Goal: Task Accomplishment & Management: Complete application form

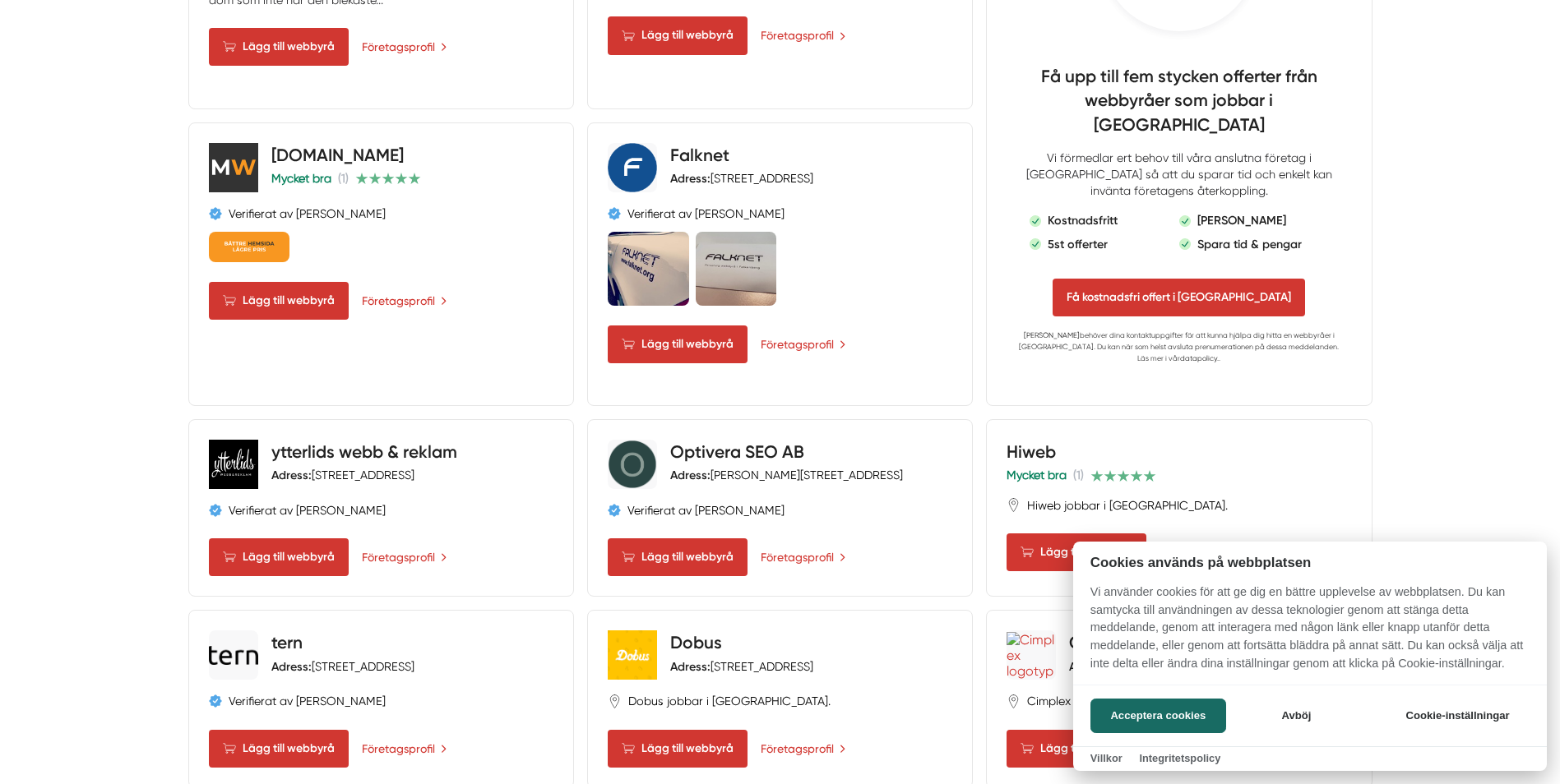
scroll to position [1151, 0]
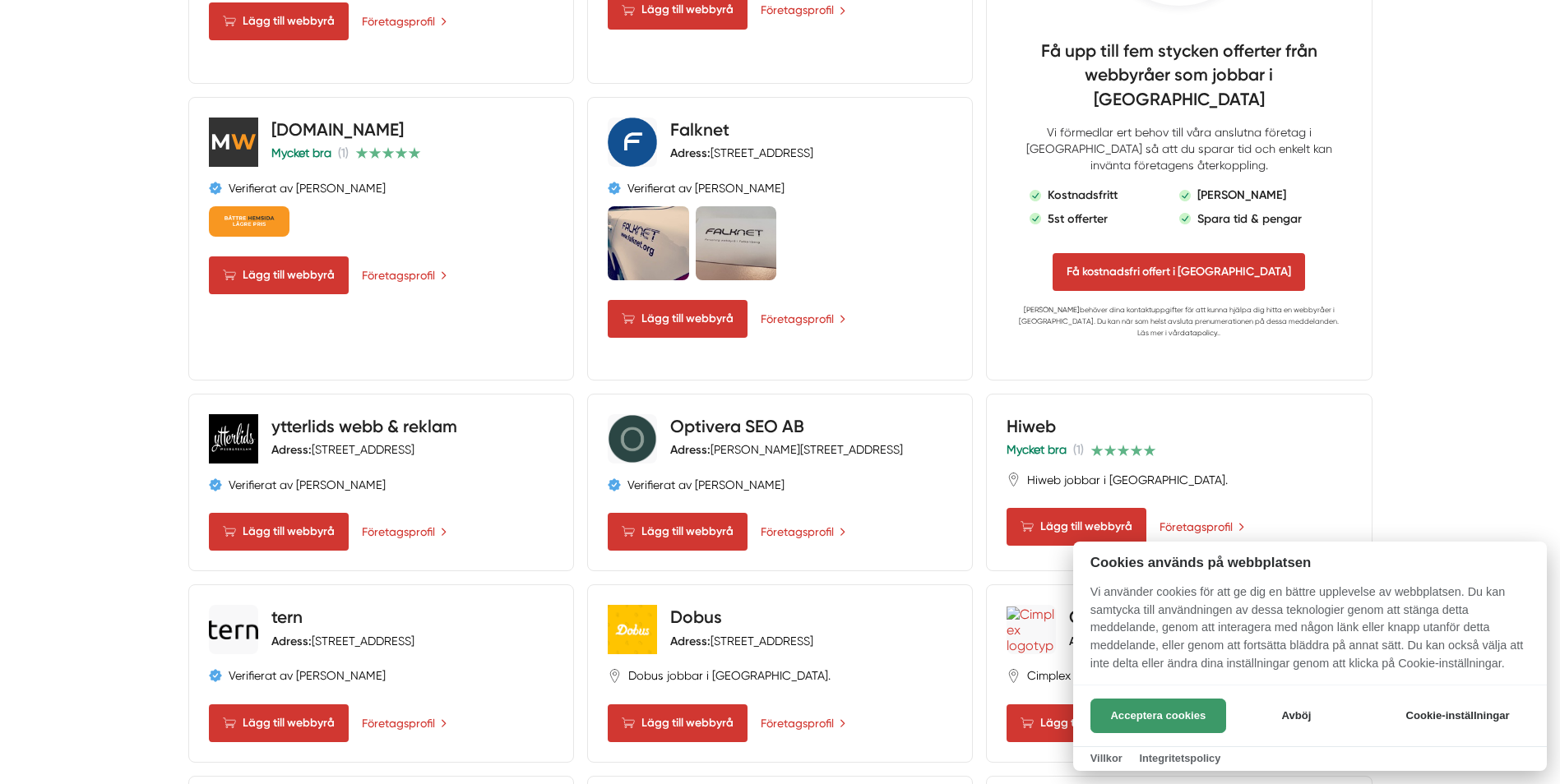
click at [1158, 715] on button "Acceptera cookies" at bounding box center [1158, 716] width 136 height 34
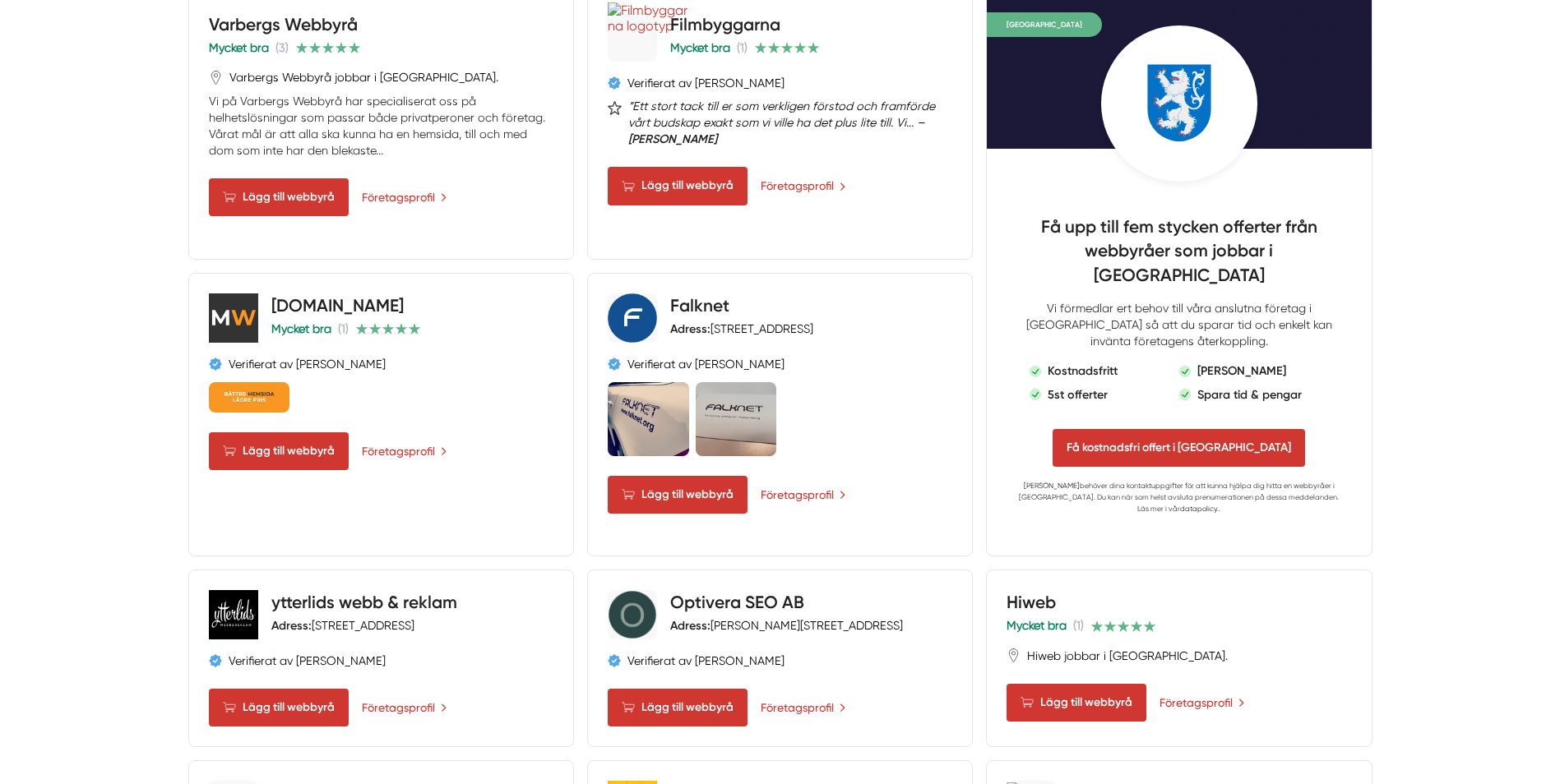
scroll to position [986, 0]
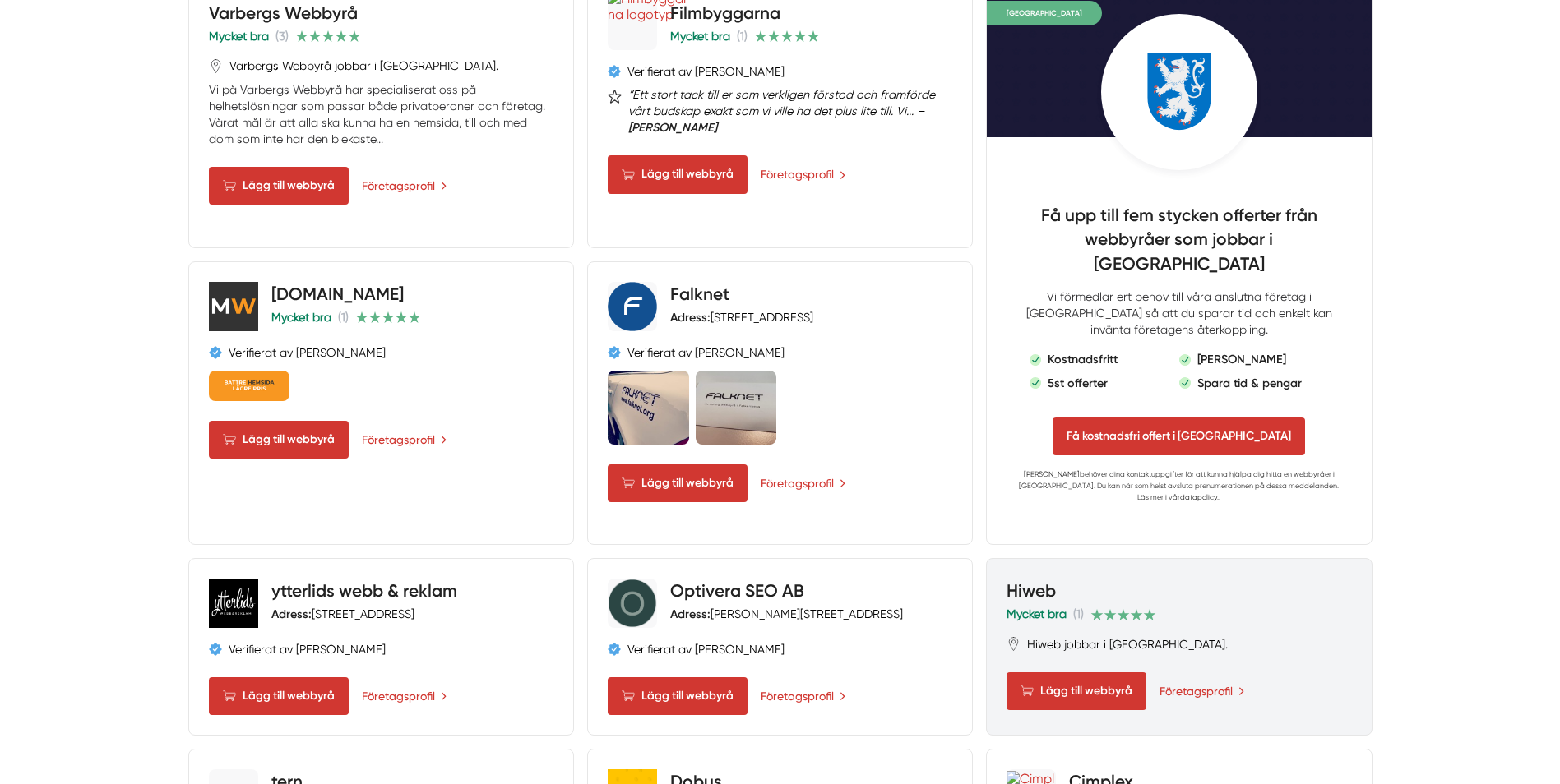
click at [1028, 581] on link "Hiweb" at bounding box center [1031, 591] width 49 height 21
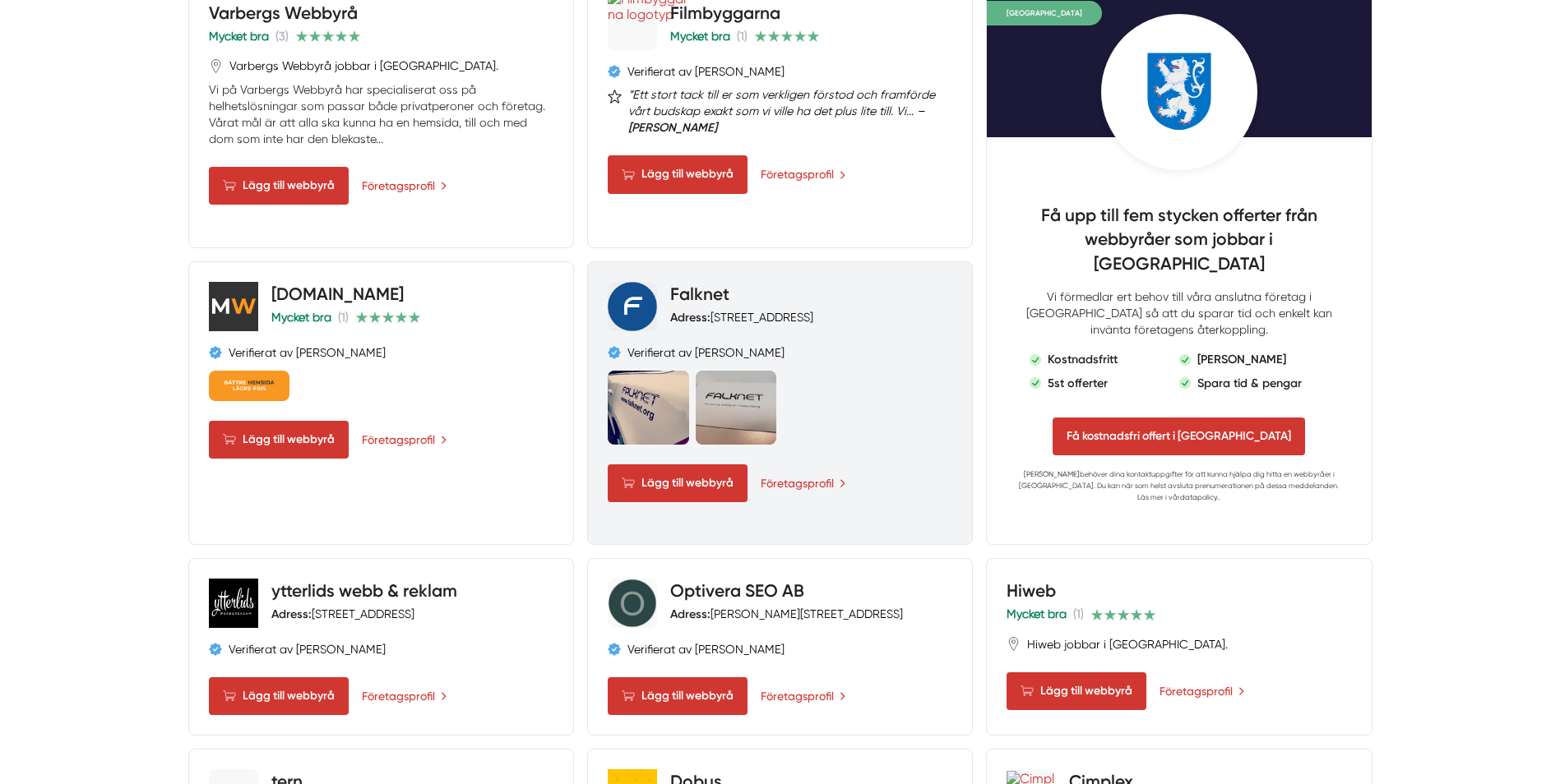
scroll to position [1151, 0]
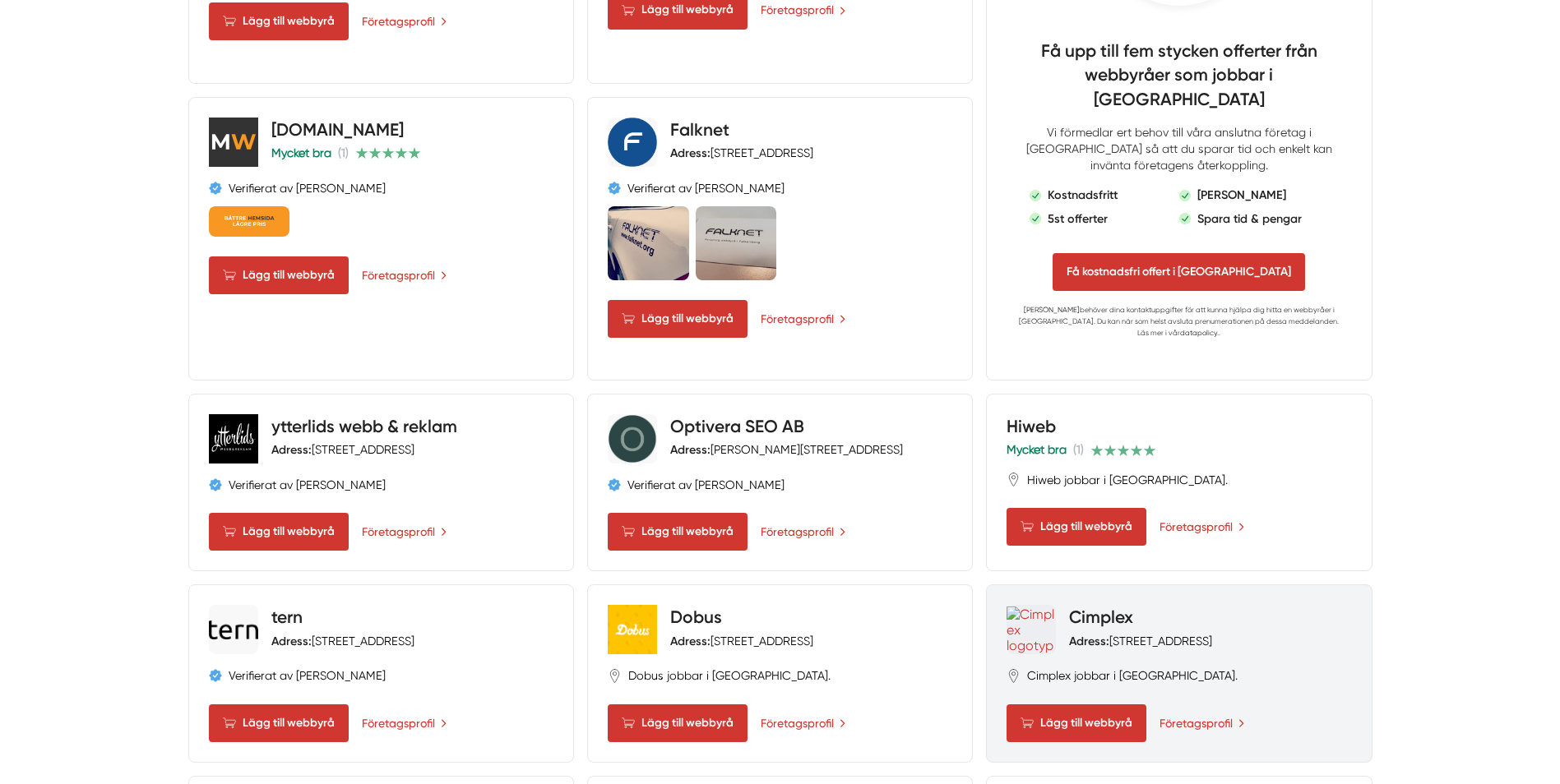
click at [1085, 606] on link "Cimplex" at bounding box center [1101, 617] width 64 height 21
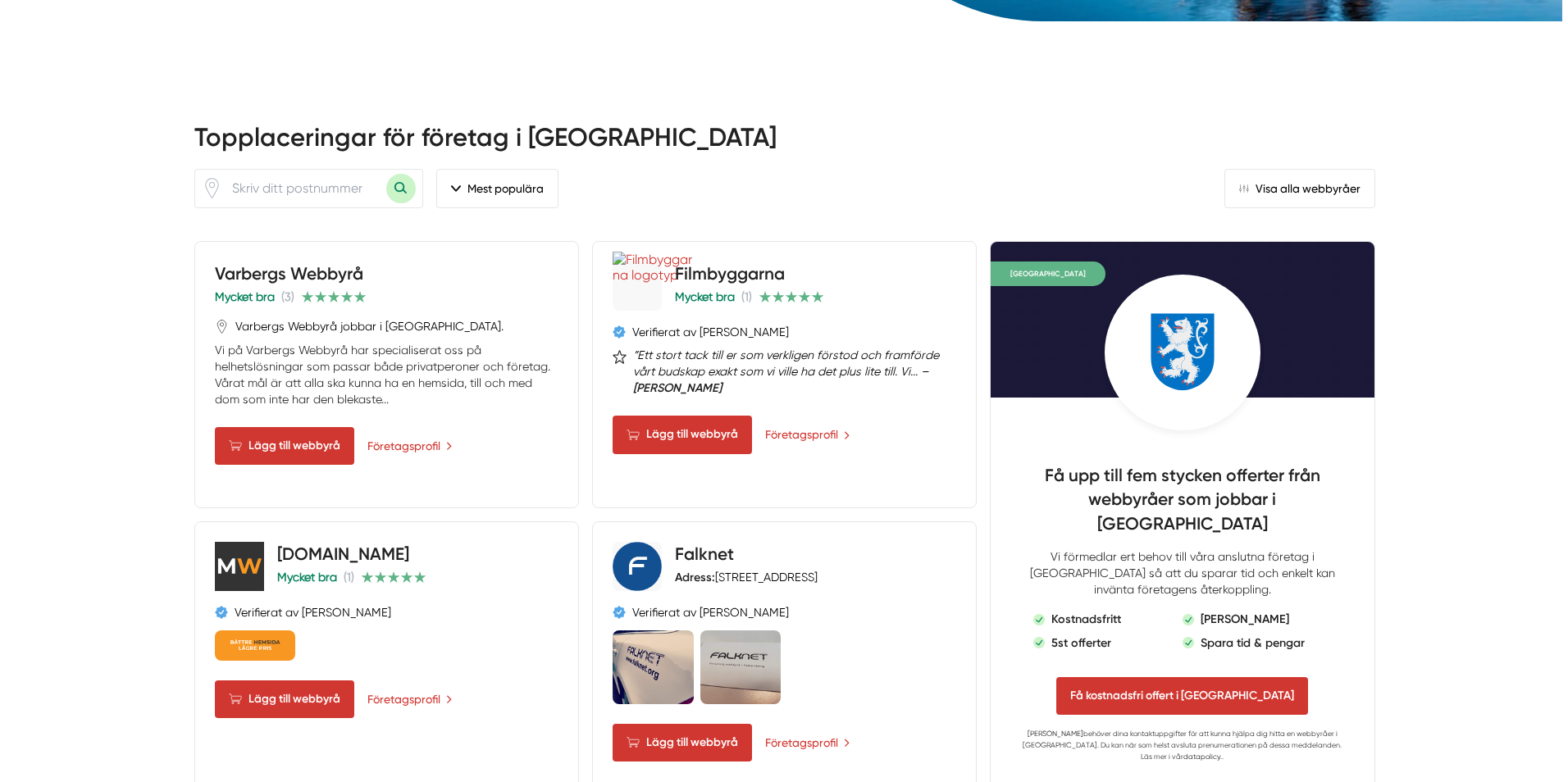
scroll to position [738, 0]
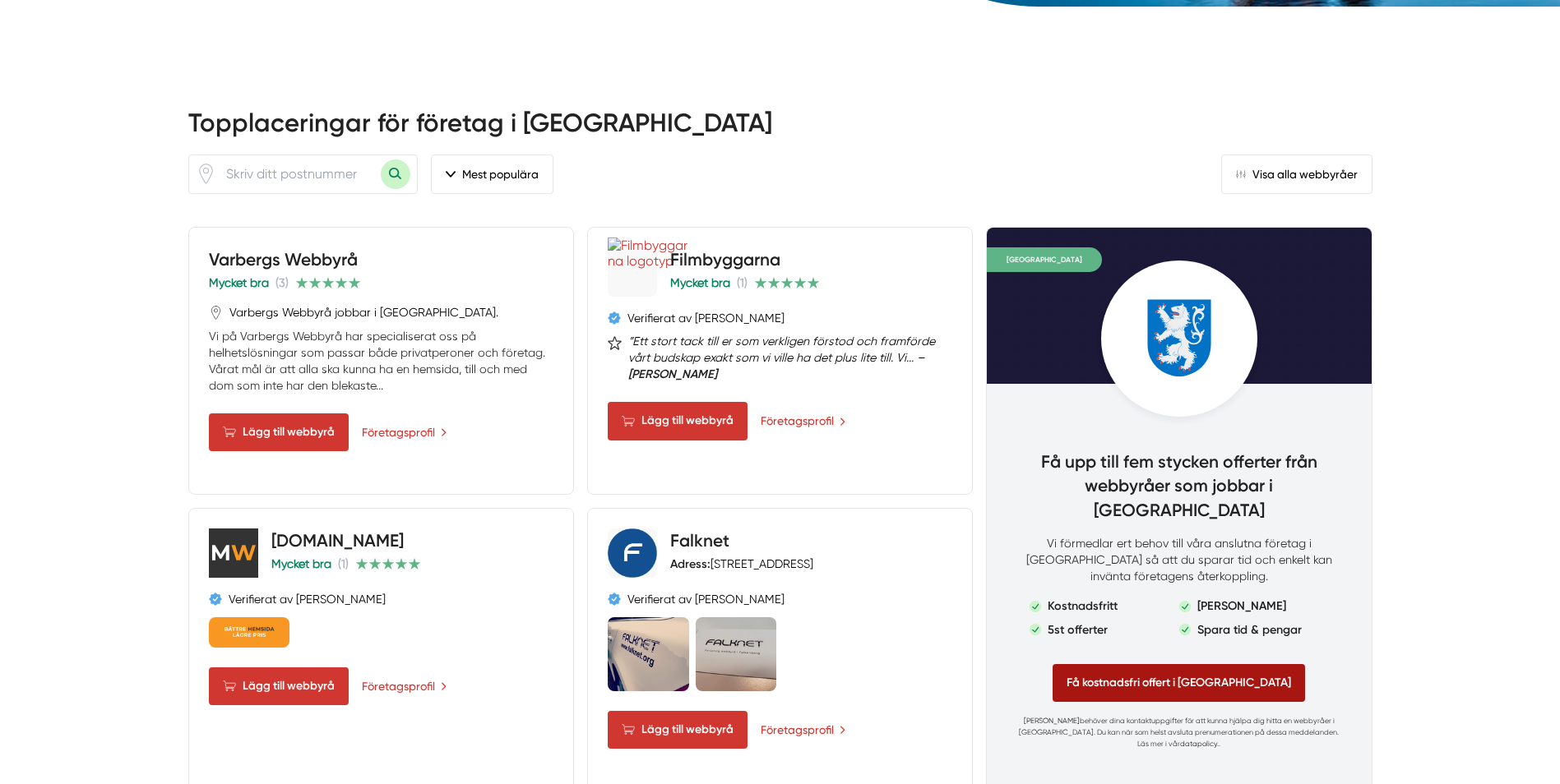
click at [1112, 664] on span "Få kostnadsfri offert i Hallands län" at bounding box center [1179, 683] width 252 height 38
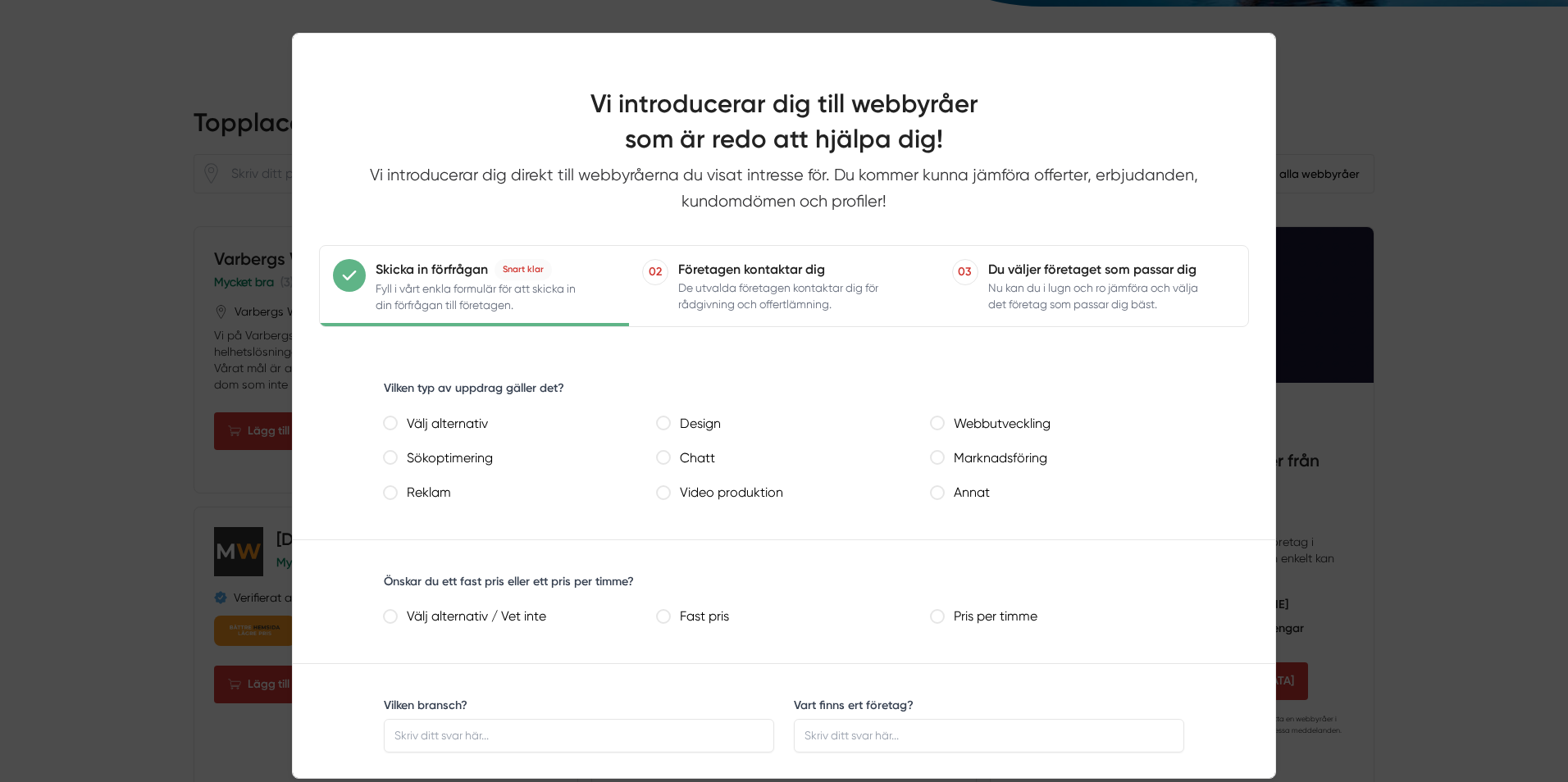
click at [664, 423] on design "Design" at bounding box center [663, 423] width 13 height 13
radio design "true"
click at [944, 423] on webbutveckling "Webbutveckling" at bounding box center [937, 423] width 13 height 13
radio webbutveckling "true"
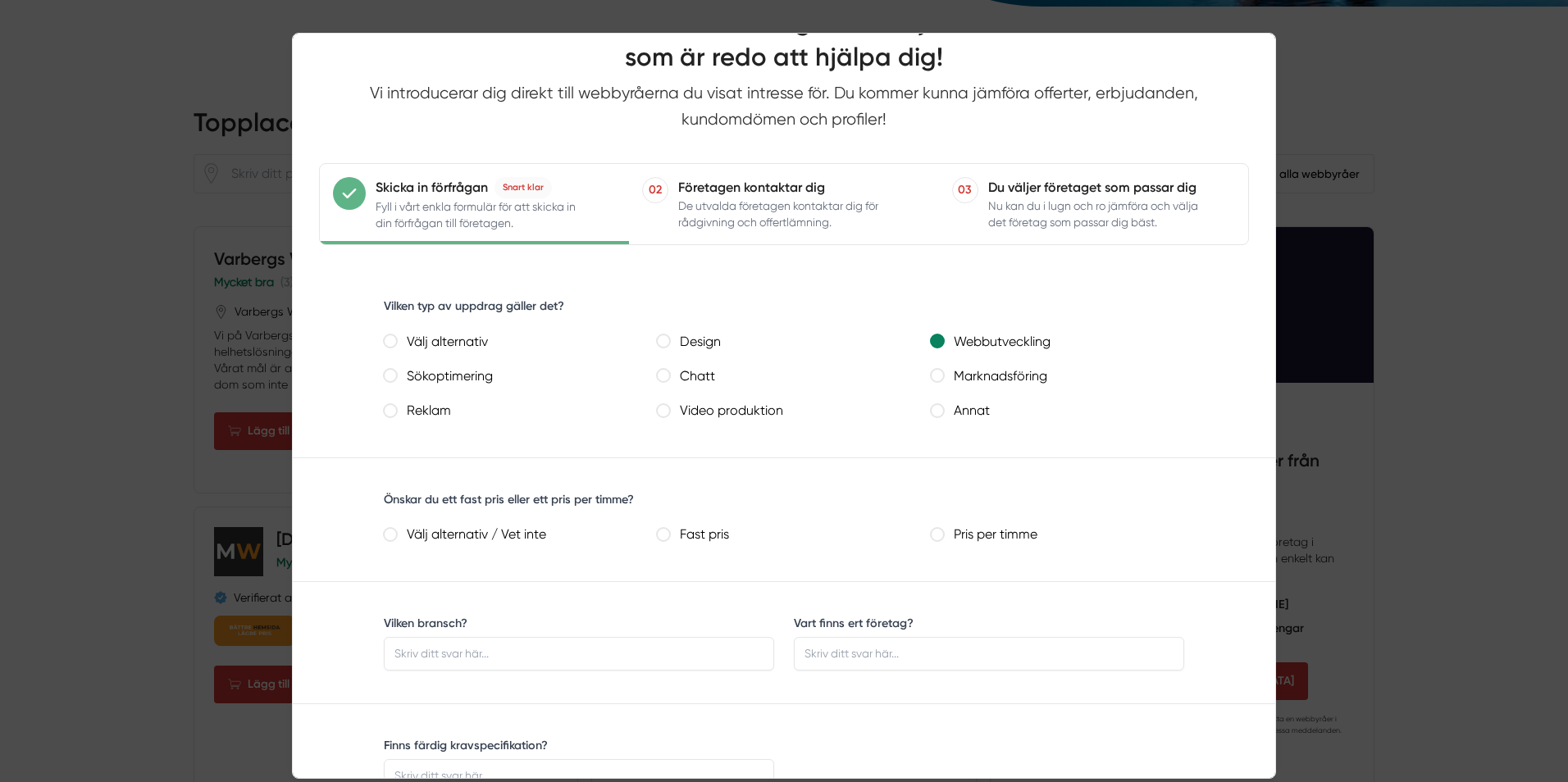
click at [660, 535] on pris "Fast pris" at bounding box center [663, 534] width 13 height 13
radio pris "true"
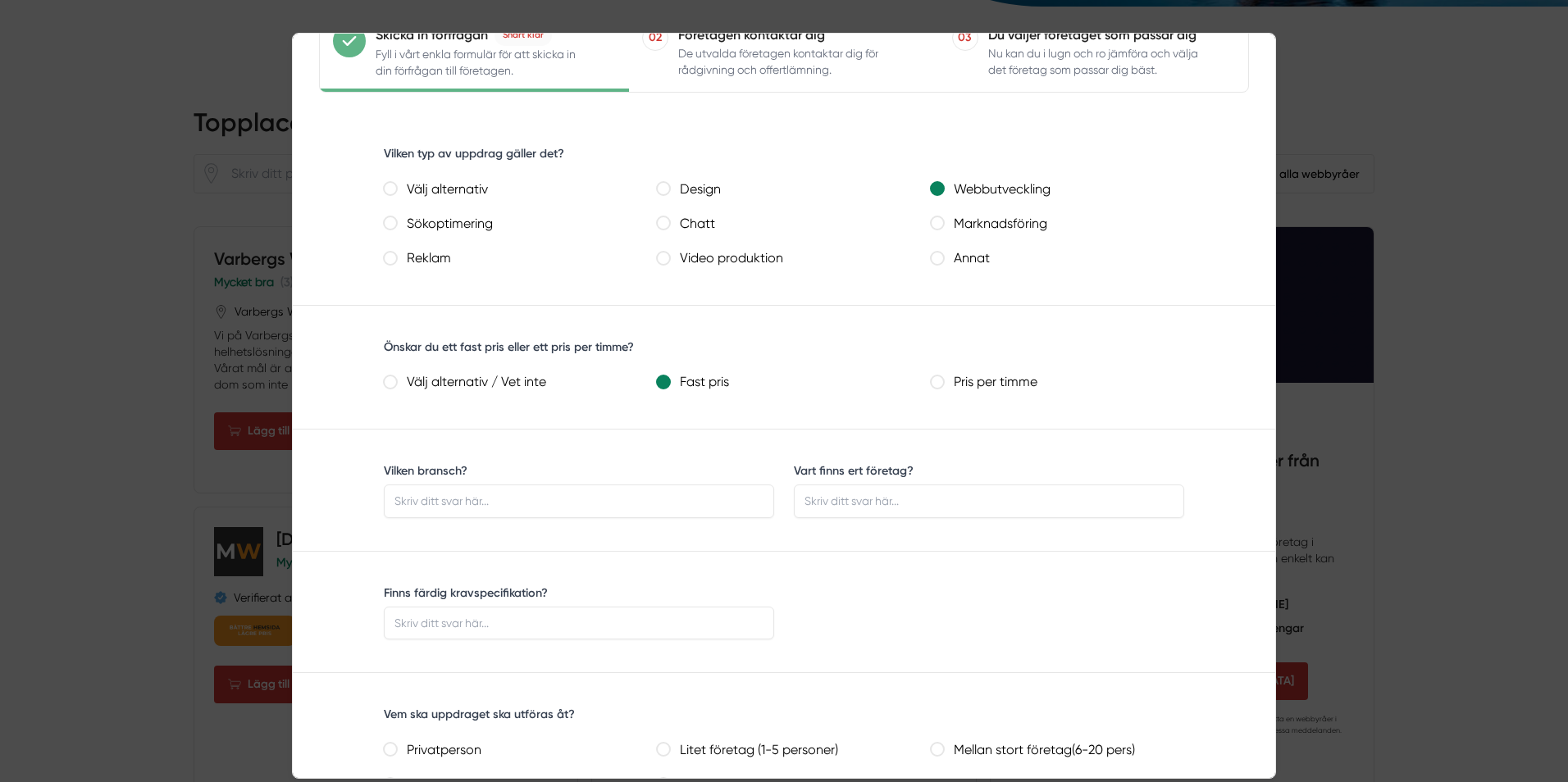
scroll to position [246, 0]
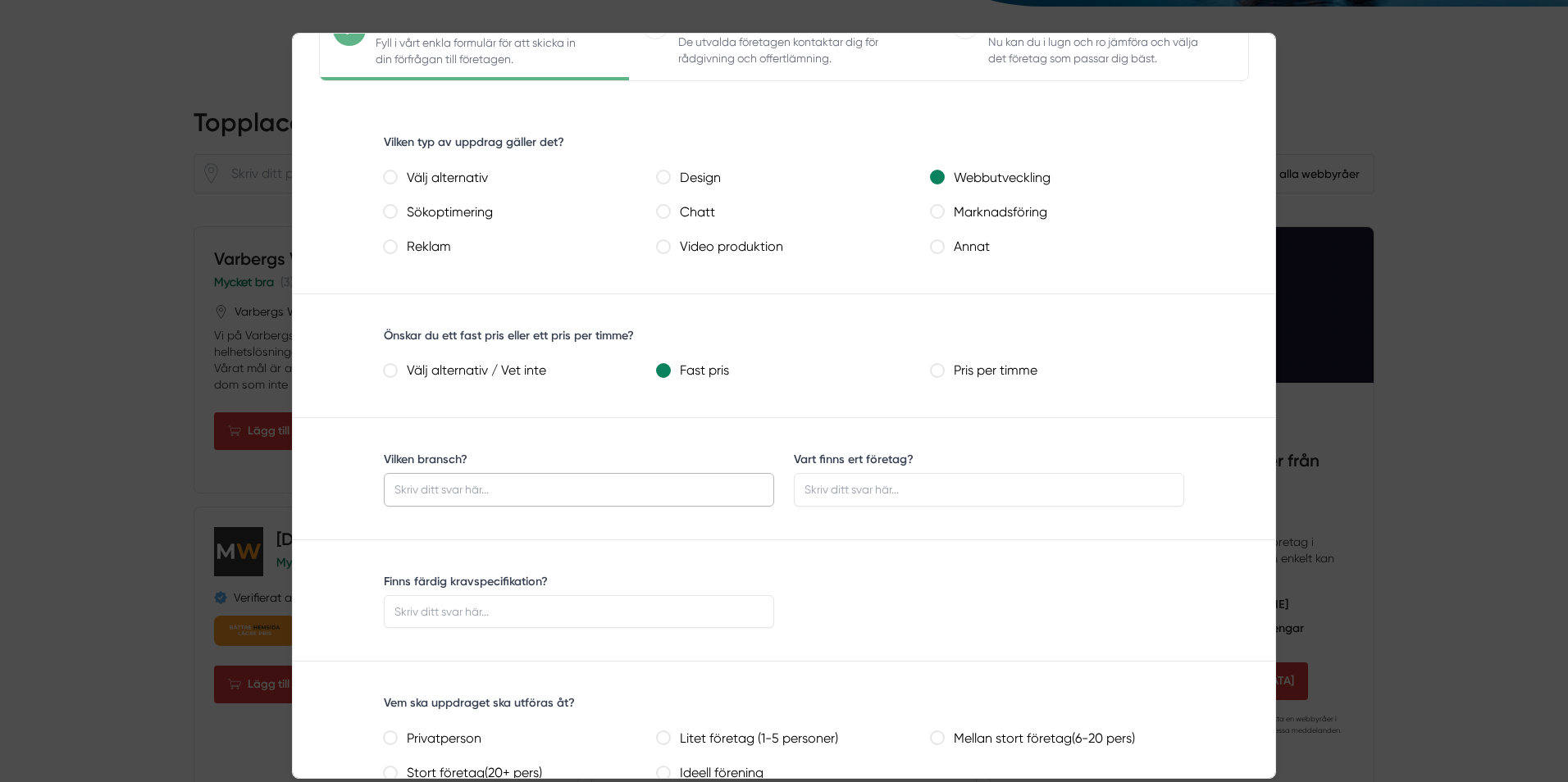
click at [480, 495] on input "Vilken bransch?" at bounding box center [579, 489] width 390 height 33
type input "Vårdcentral"
type input "Laholm"
type input "J"
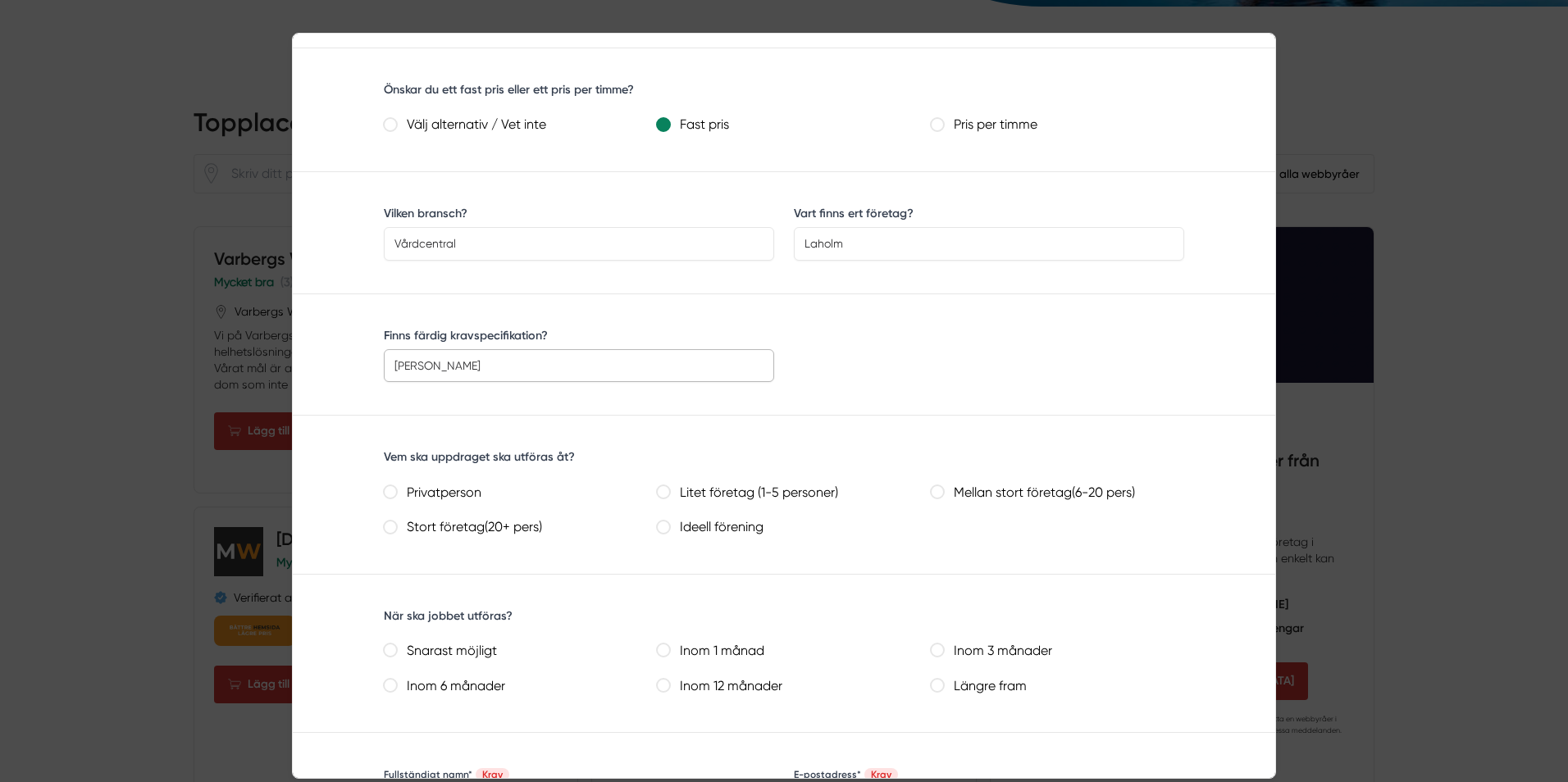
scroll to position [574, 0]
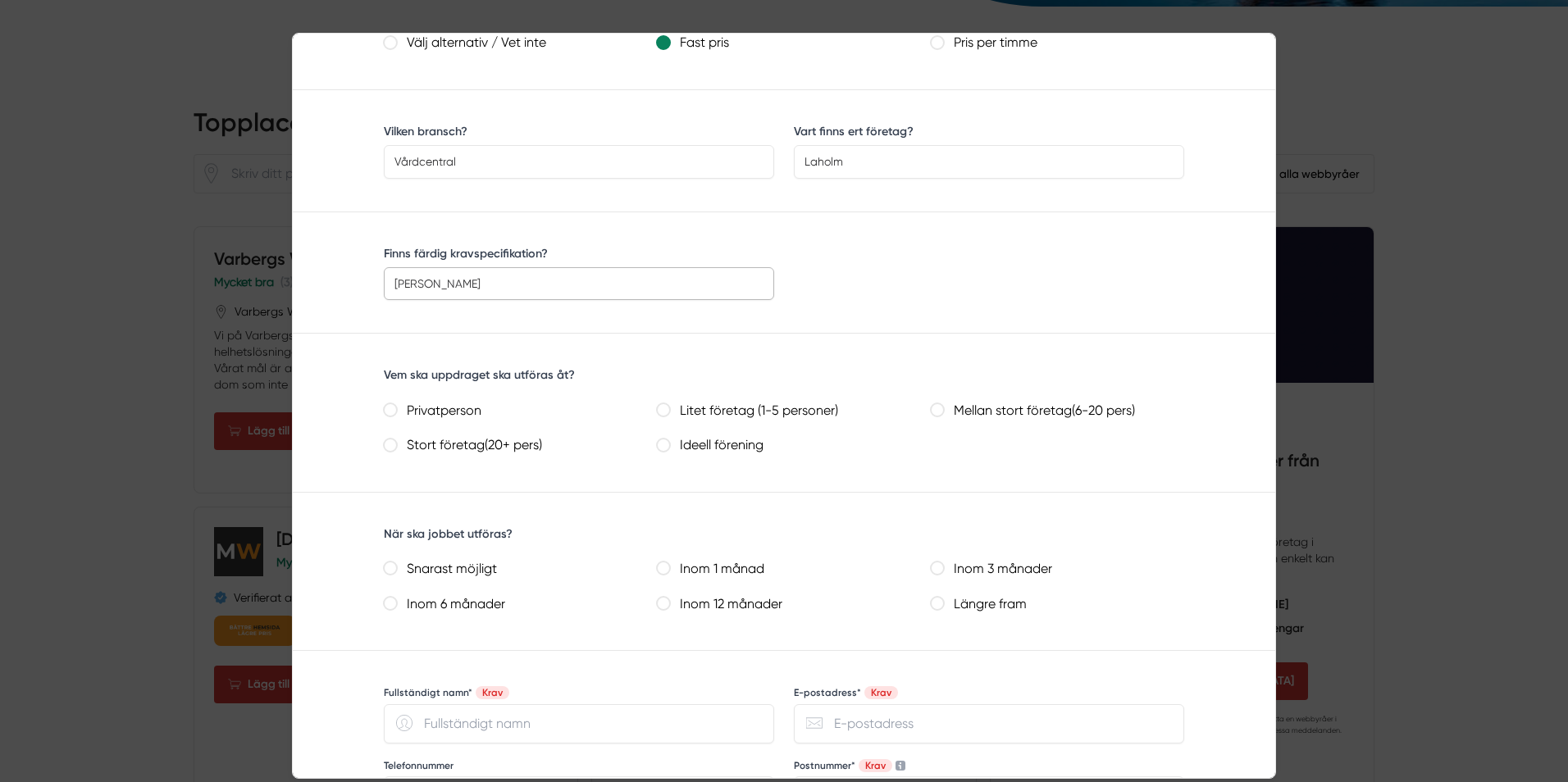
type input "Ja"
click at [941, 406] on pers\) "Mellan stort företag(6-20 pers)" at bounding box center [937, 409] width 13 height 13
radio pers\) "true"
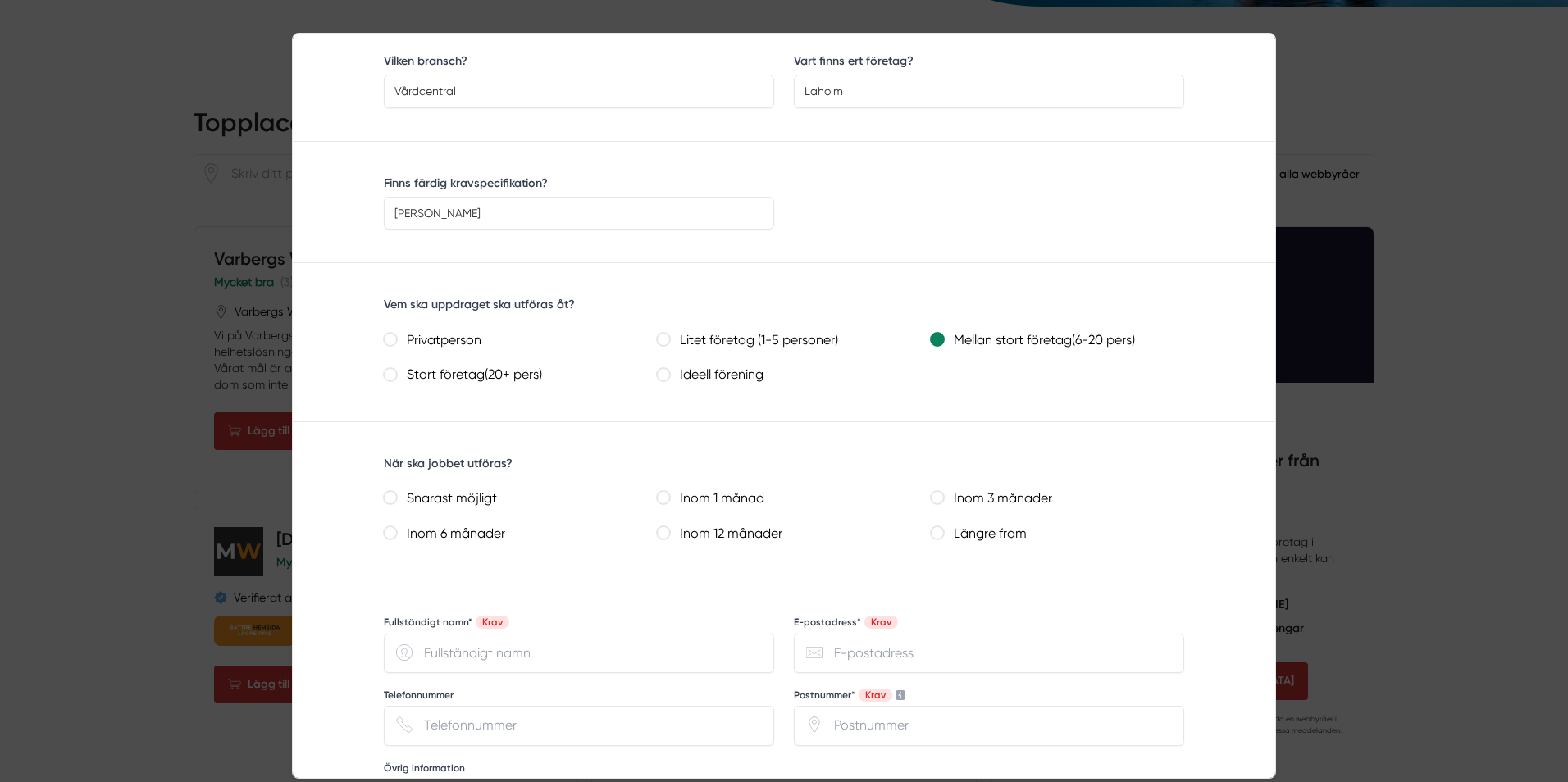
scroll to position [738, 0]
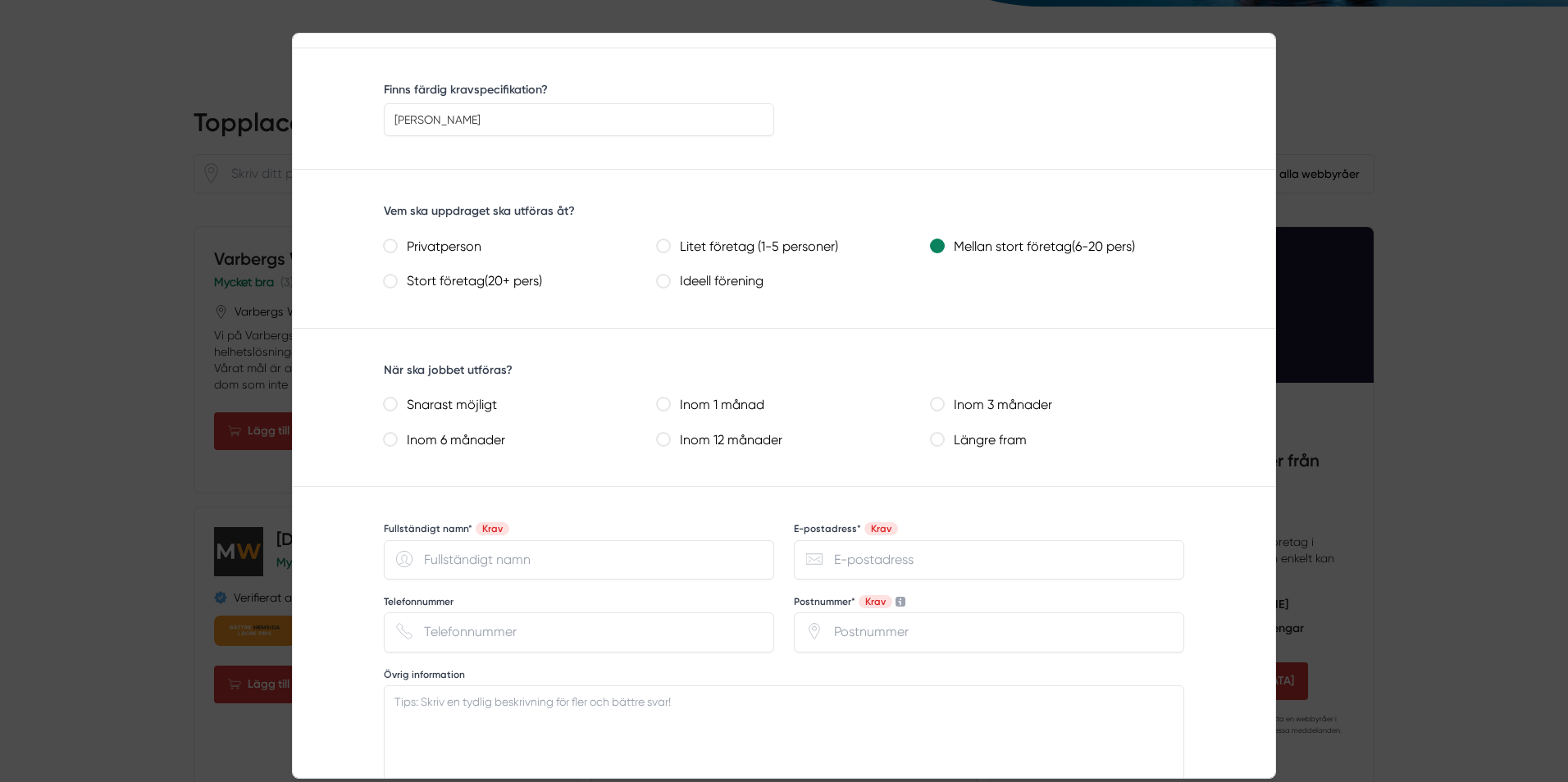
click at [423, 406] on label "Snarast möjligt" at bounding box center [517, 406] width 241 height 24
click at [397, 406] on möjligt "Snarast möjligt" at bounding box center [389, 404] width 13 height 13
radio möjligt "true"
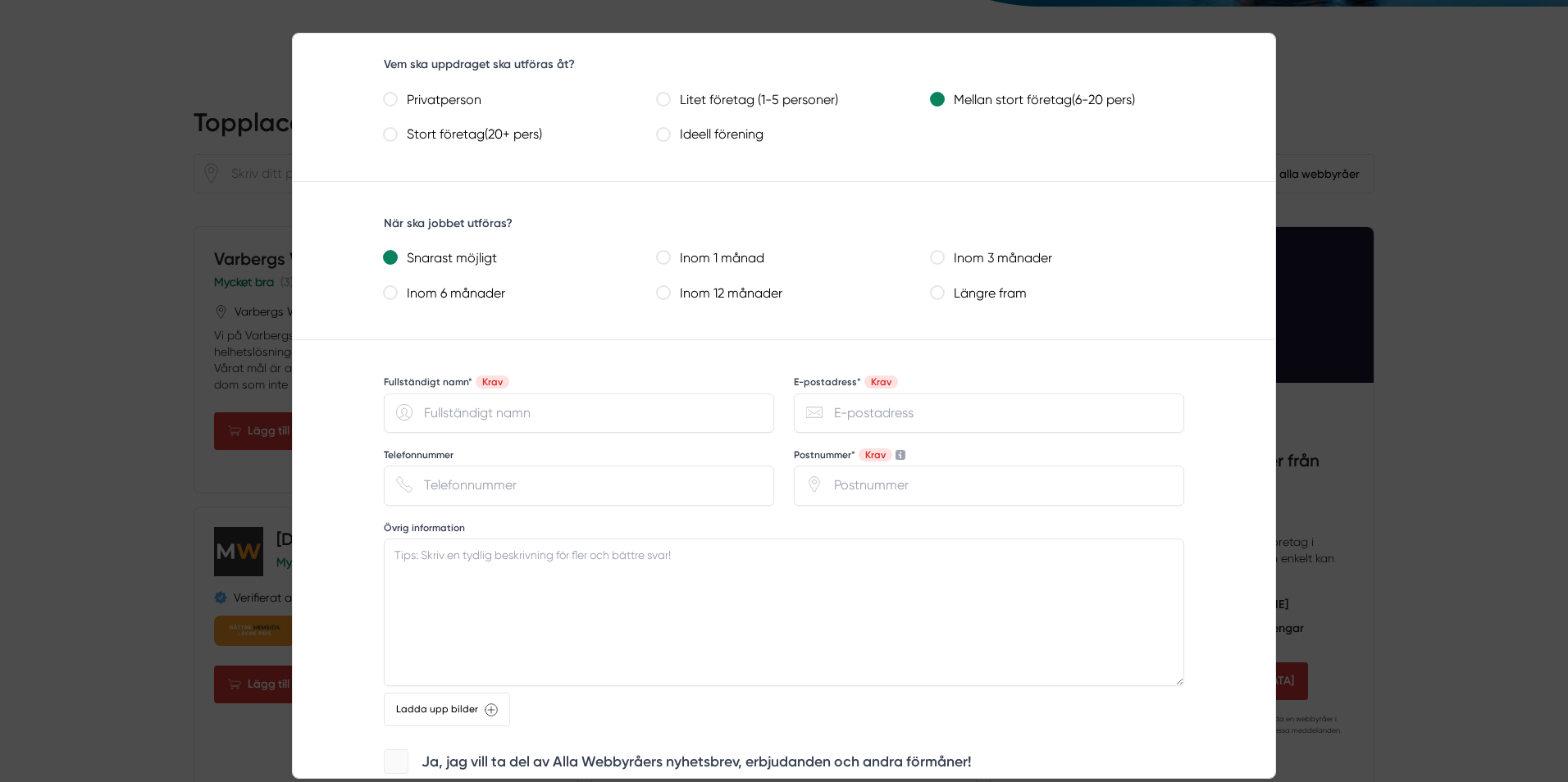
scroll to position [902, 0]
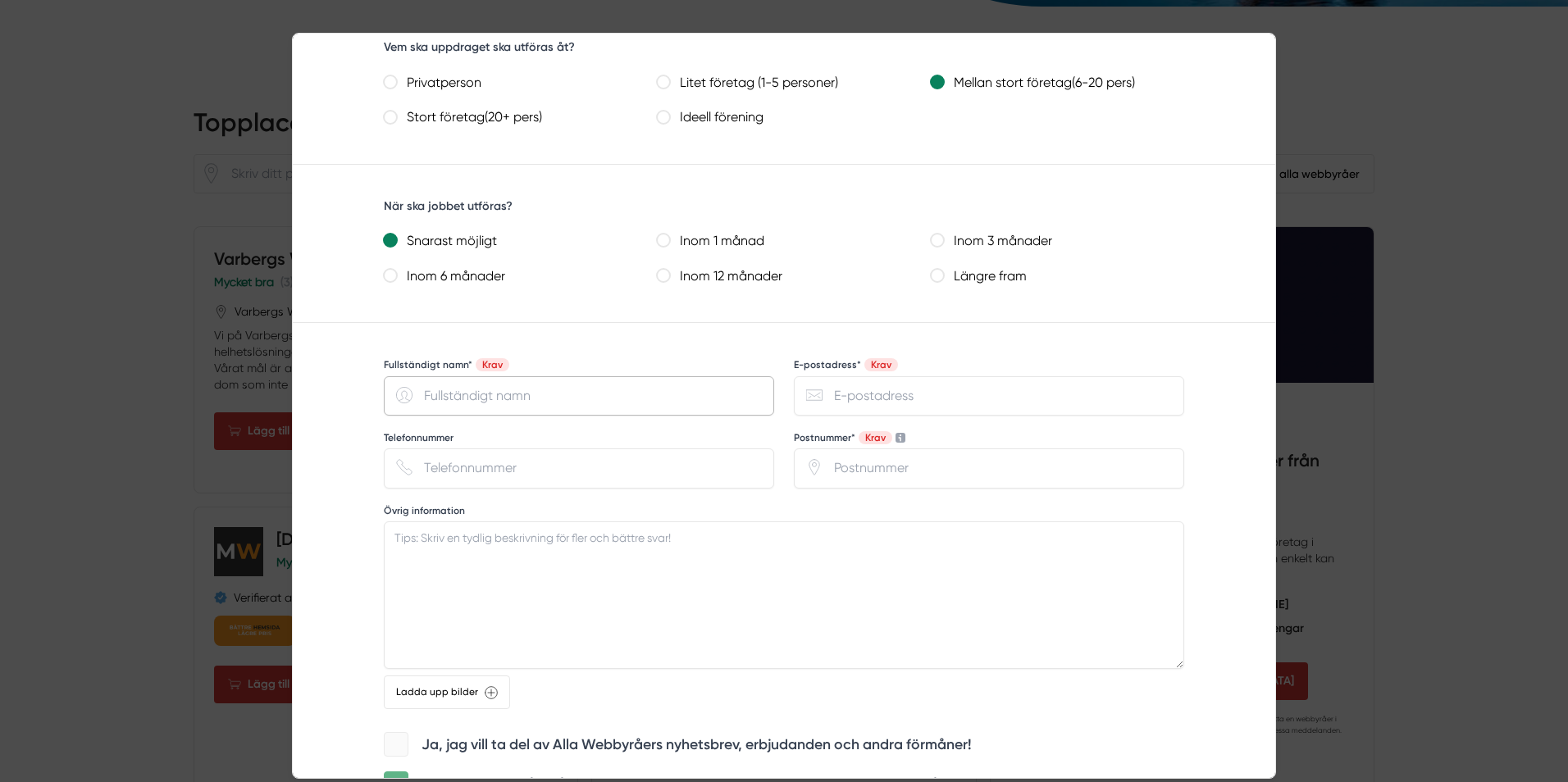
click at [531, 392] on input "Fullständigt namn* Krav" at bounding box center [579, 396] width 390 height 39
type input "Laholmshälsan AB Jenny Kolnig"
type input "jenny.kolnig@laholmshalsan.se"
type input "0736408814"
click at [861, 465] on input "Postnummer* Krav" at bounding box center [989, 468] width 390 height 39
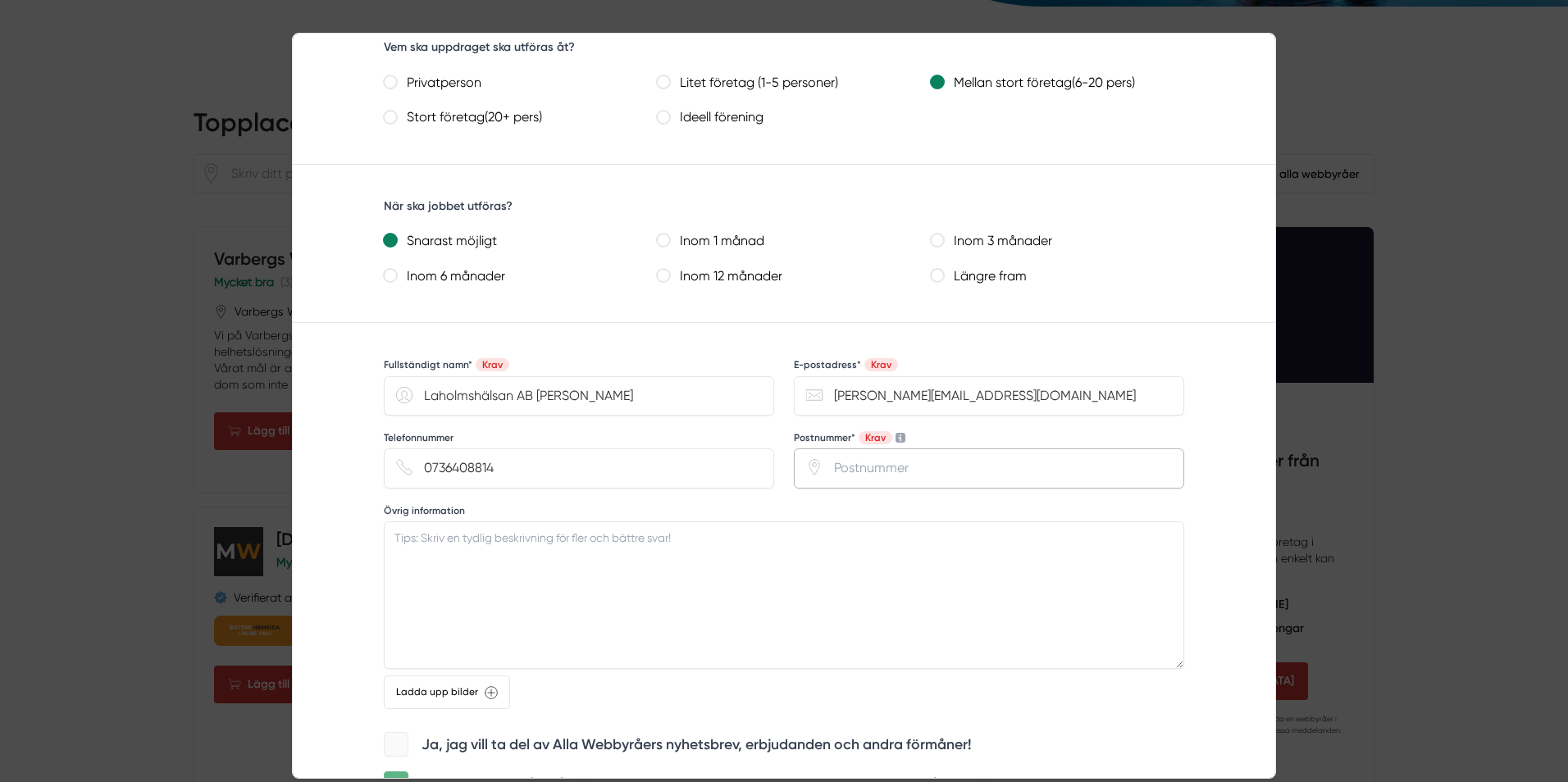
click at [877, 477] on input "Postnummer* Krav" at bounding box center [989, 468] width 390 height 39
type input "31236"
click at [771, 576] on textarea "Övrig information" at bounding box center [783, 595] width 800 height 147
click at [745, 556] on textarea "Övrig information" at bounding box center [783, 595] width 800 height 147
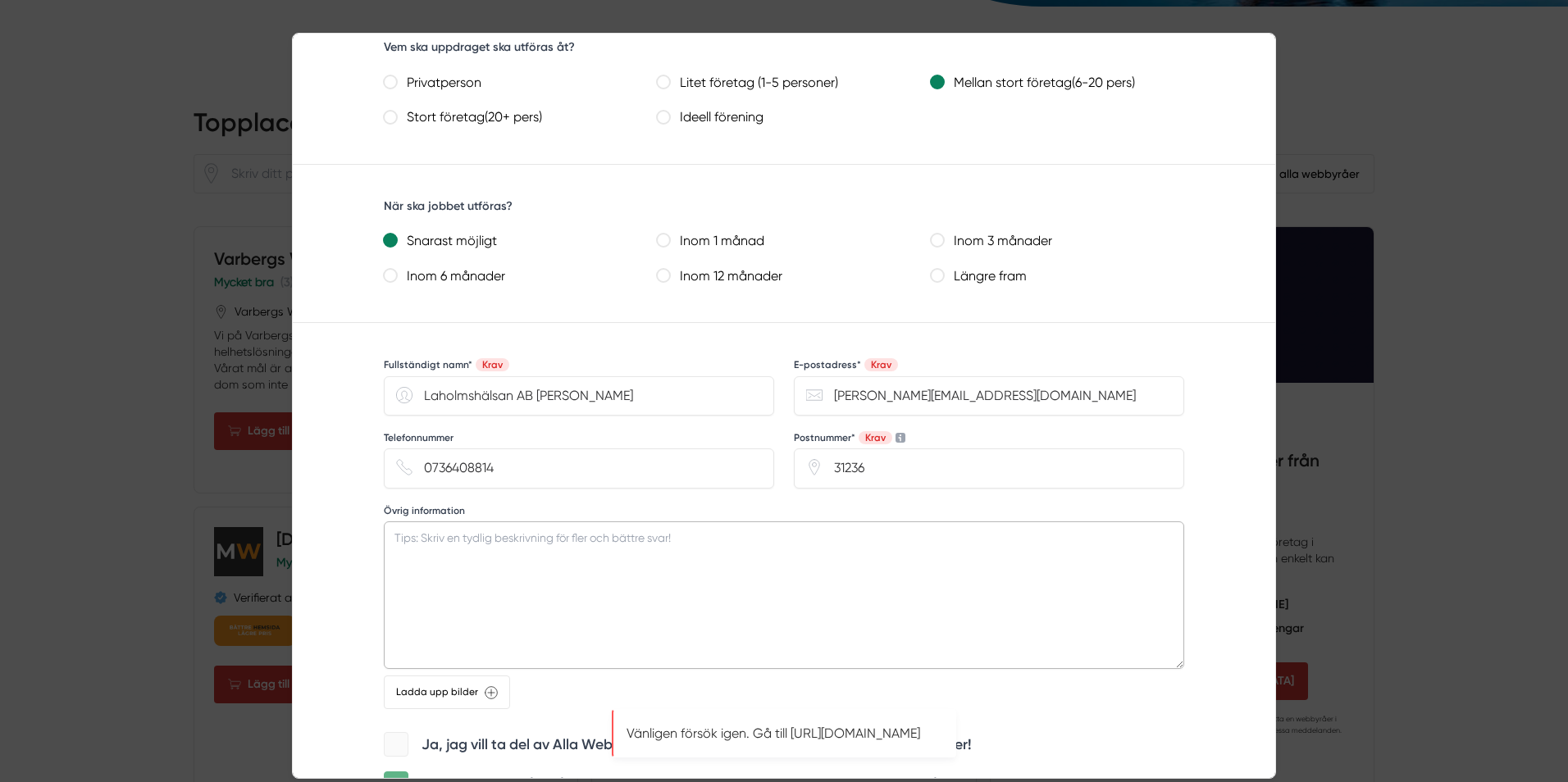
scroll to position [1148, 0]
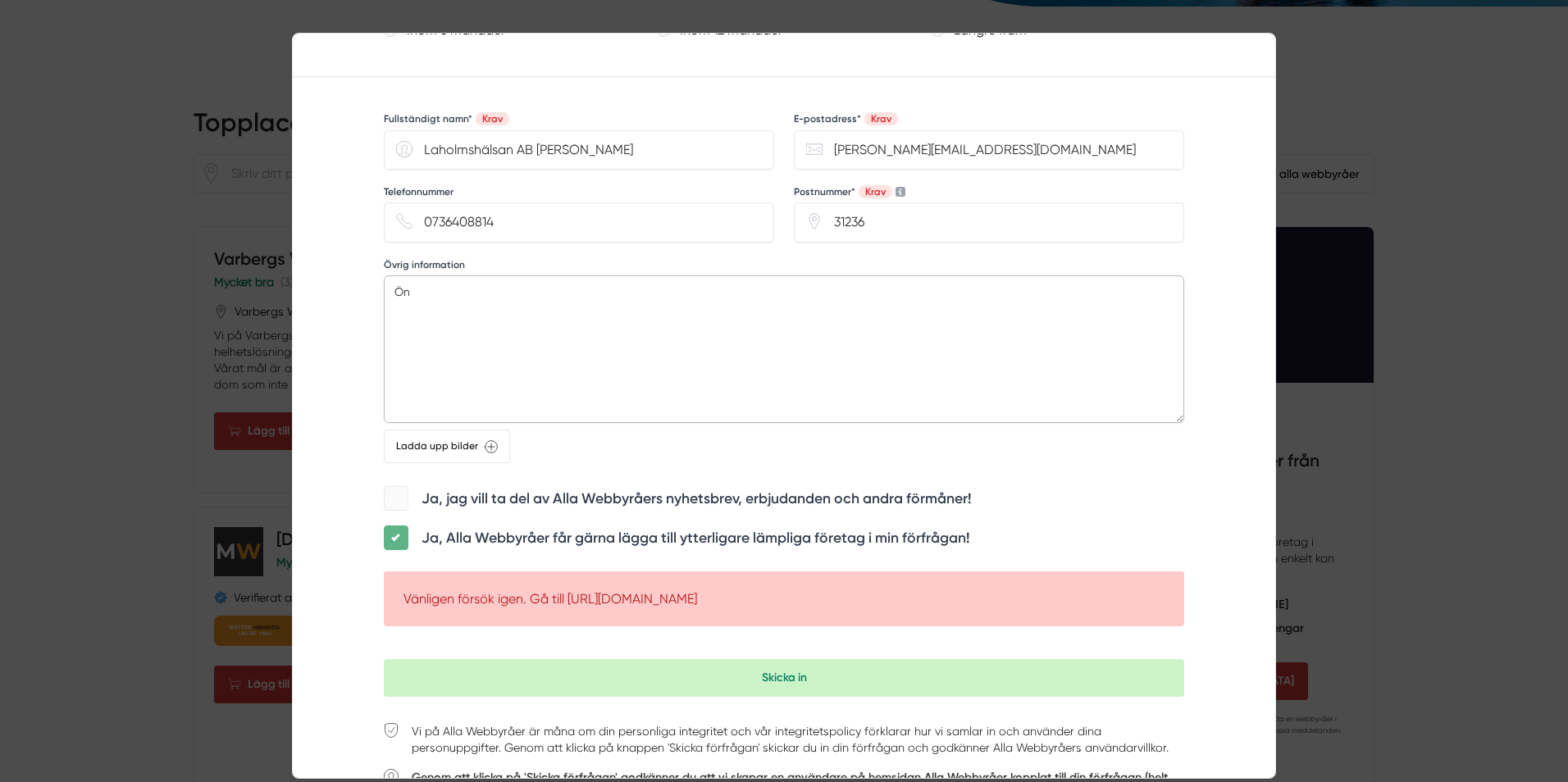
type textarea "Ö"
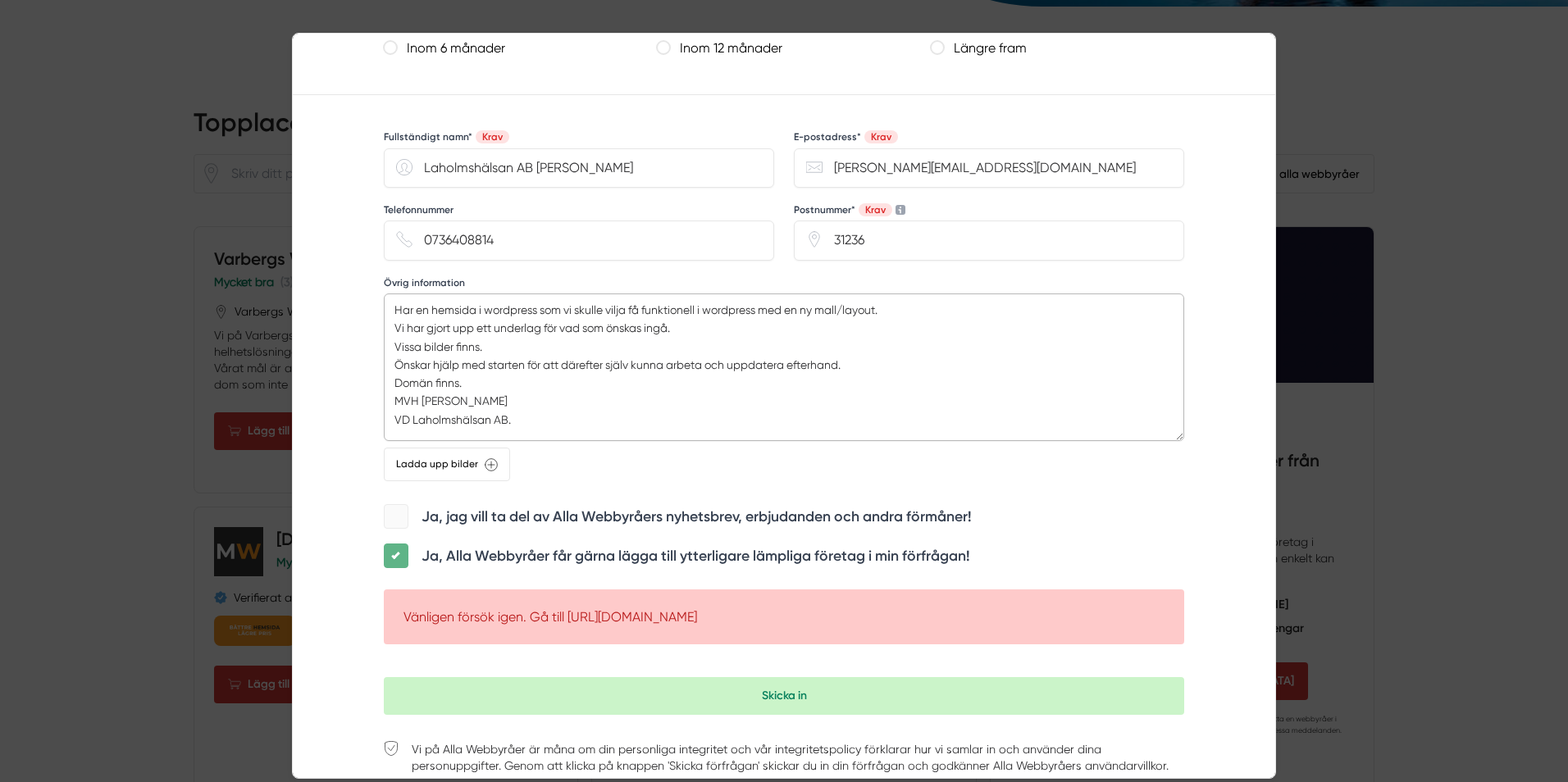
scroll to position [0, 0]
click at [543, 423] on textarea "Har en hemsida i wordpress som vi skulle vilja få funktionell i wordpress med e…" at bounding box center [783, 367] width 800 height 147
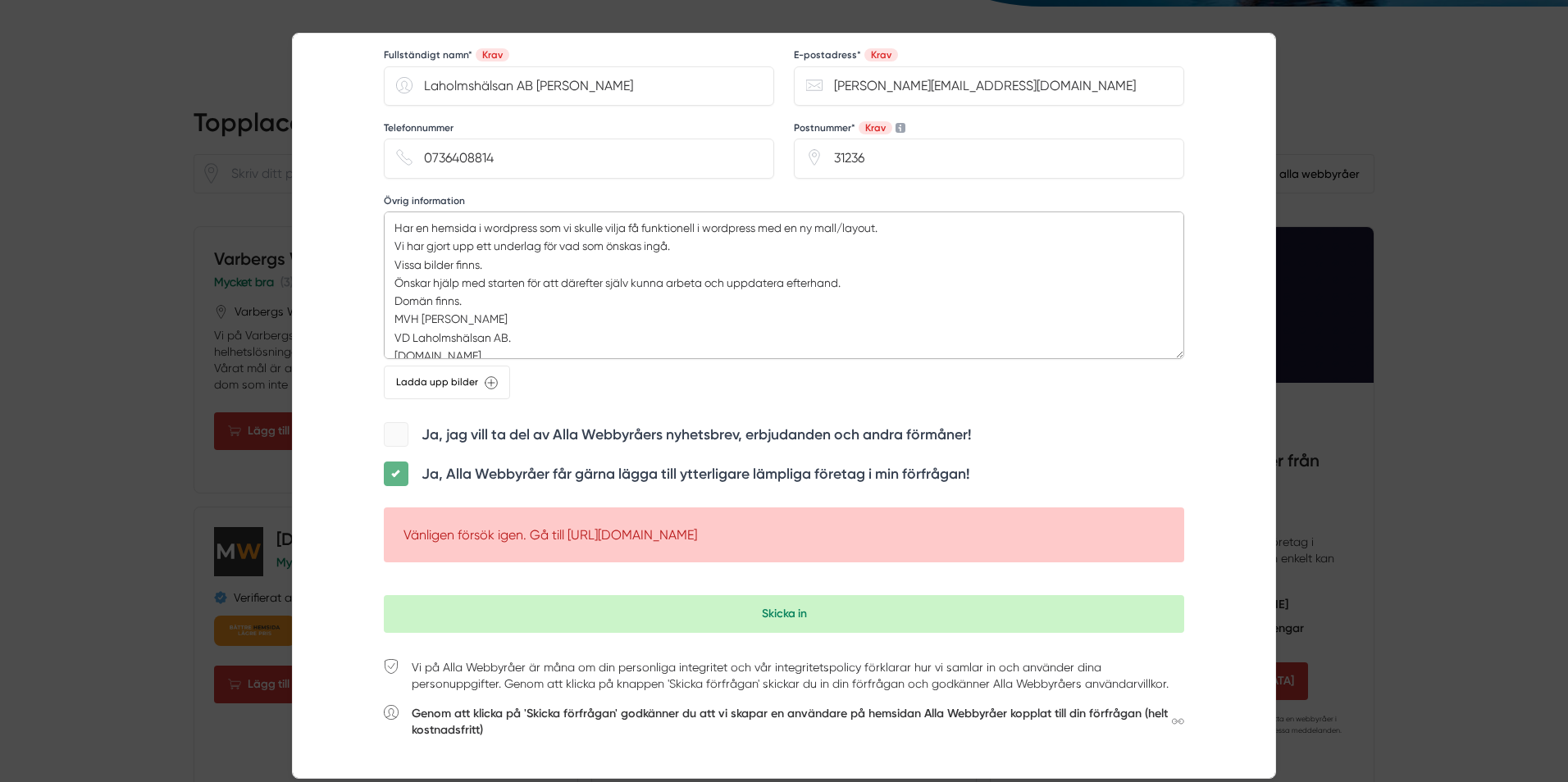
click at [463, 284] on textarea "Har en hemsida i wordpress som vi skulle vilja få funktionell i wordpress med e…" at bounding box center [783, 285] width 800 height 147
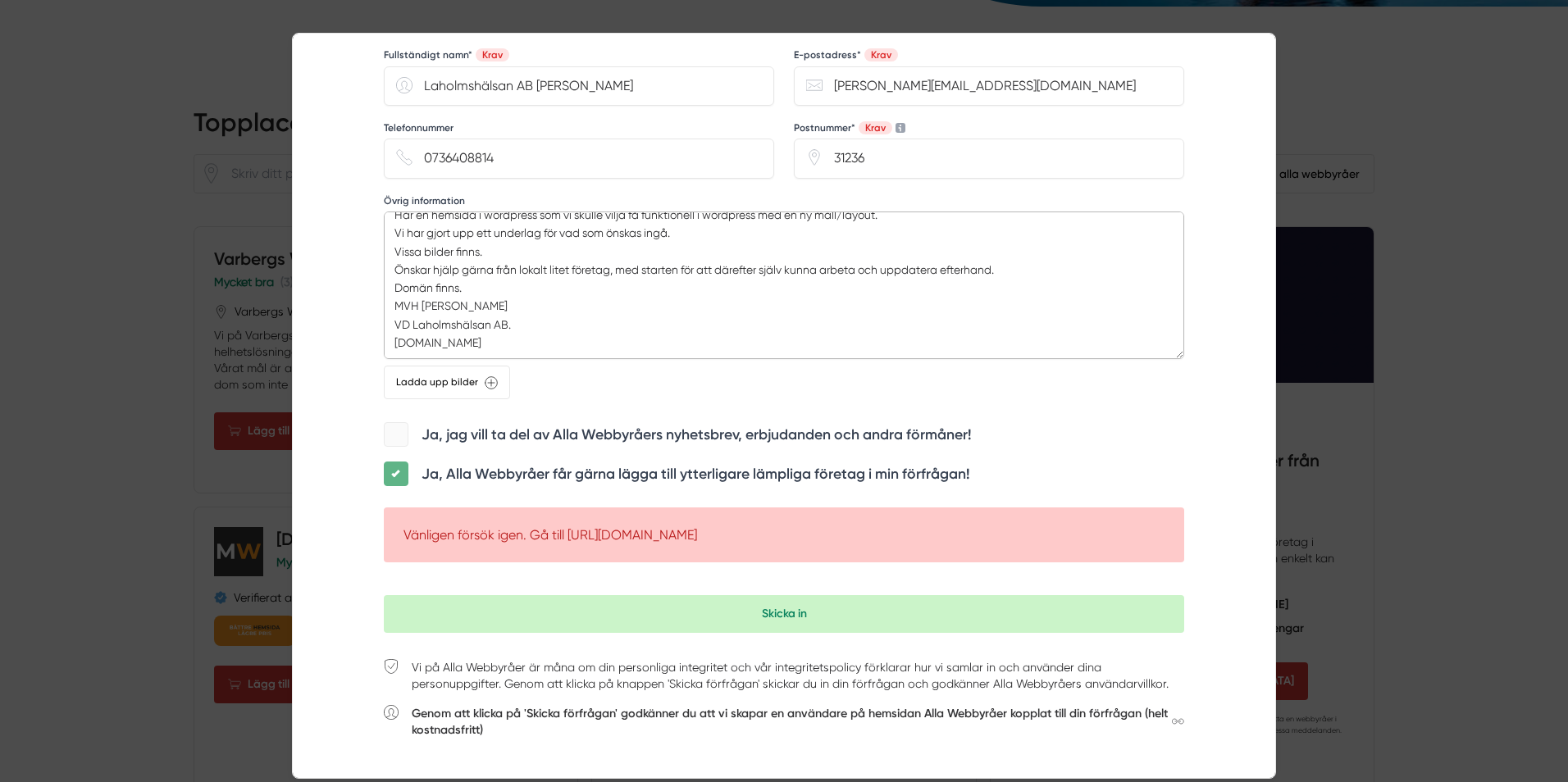
scroll to position [31, 0]
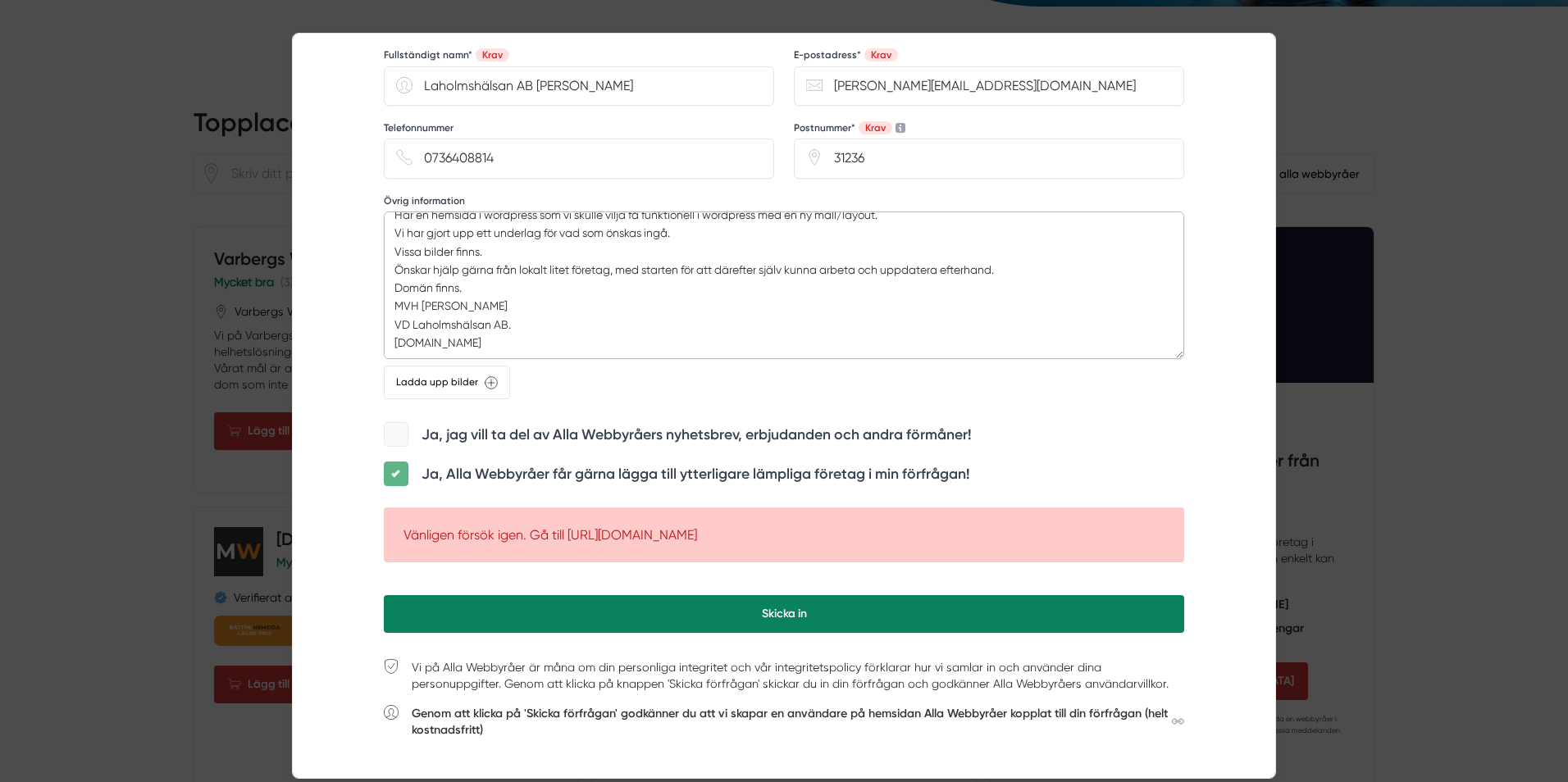
type textarea "Har en hemsida i wordpress som vi skulle vilja få funktionell i wordpress med e…"
click at [632, 609] on button "Skicka in" at bounding box center [783, 614] width 800 height 38
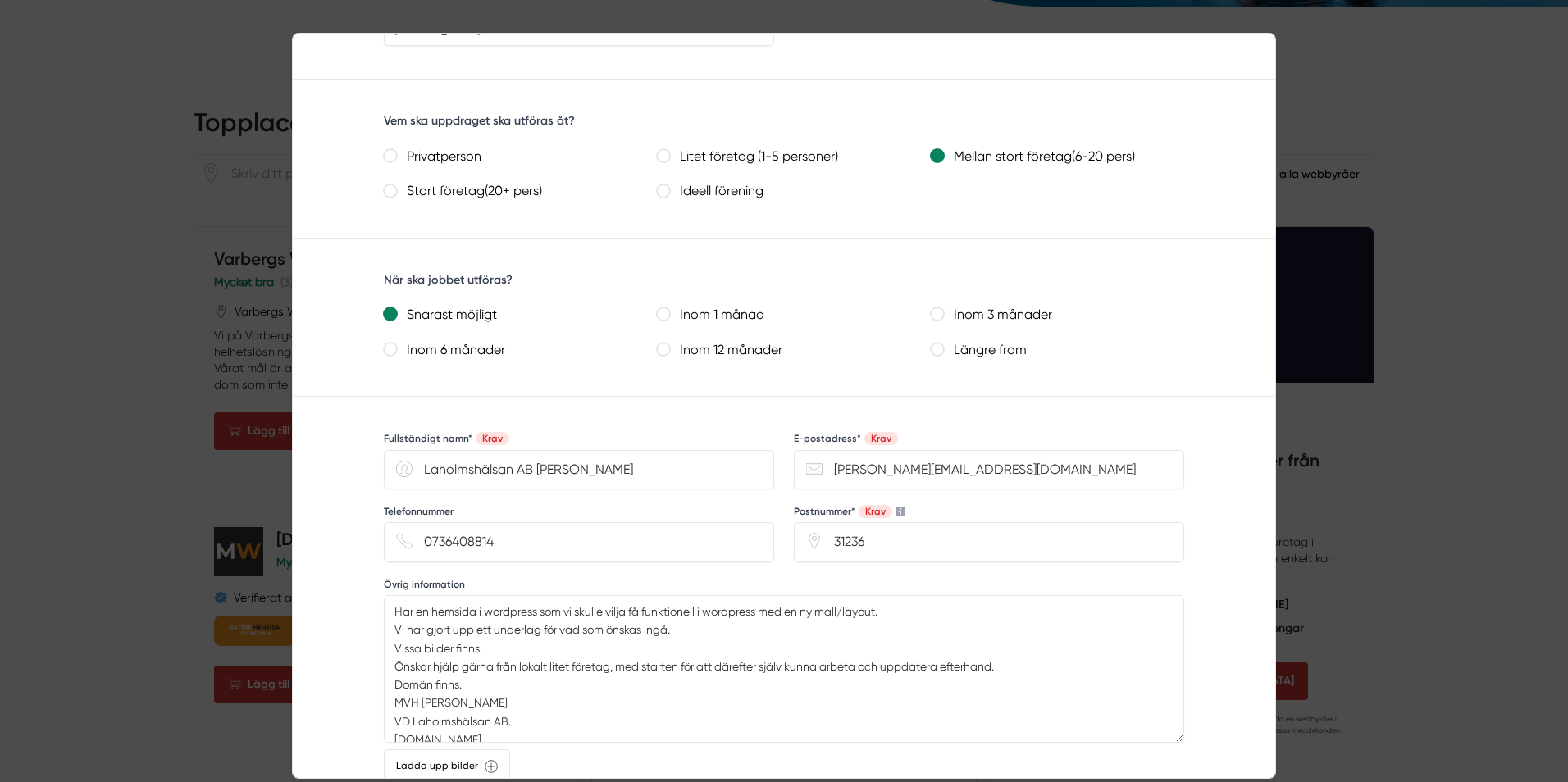
scroll to position [802, 0]
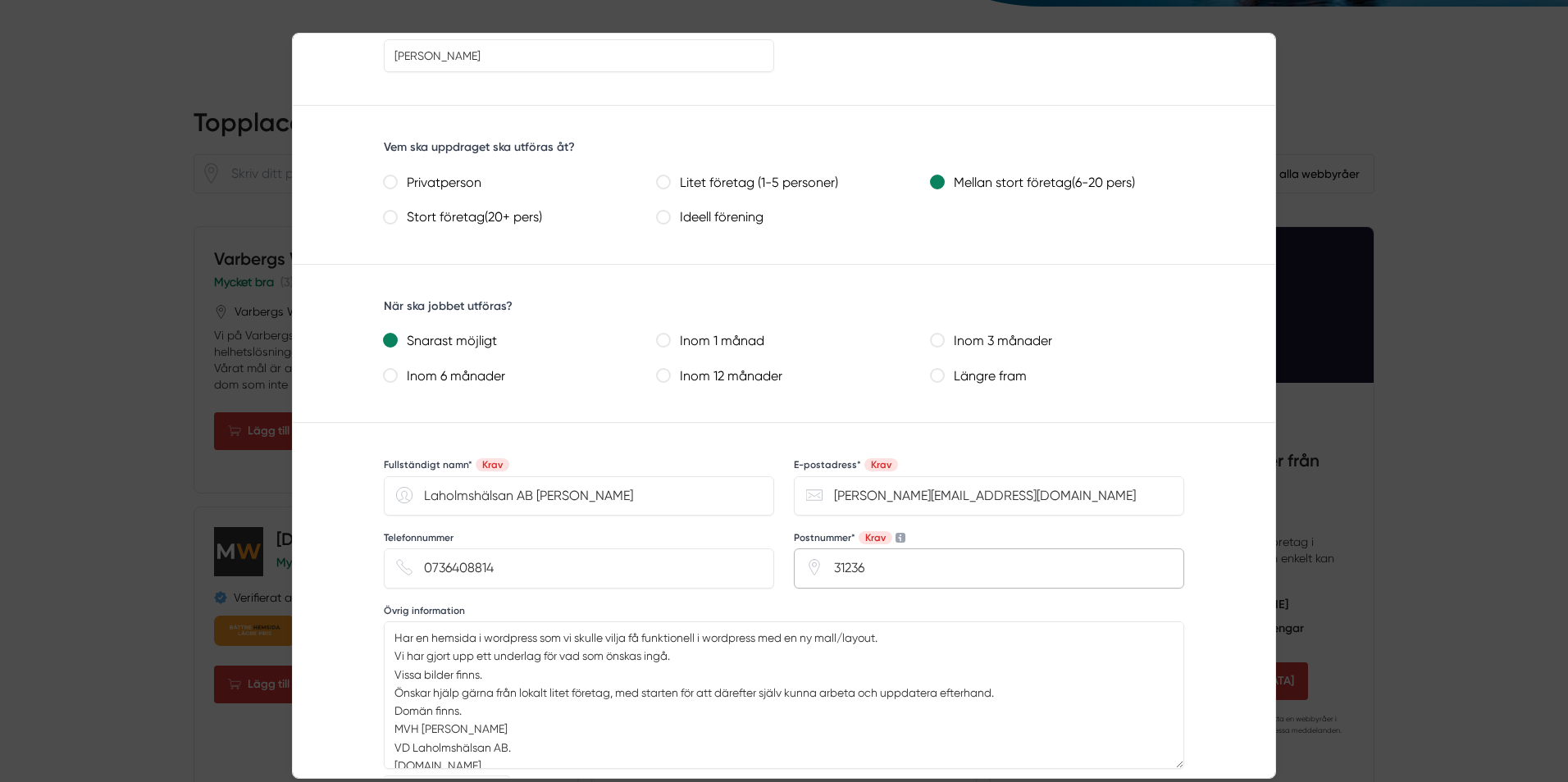
click at [911, 570] on input "31236" at bounding box center [989, 568] width 390 height 39
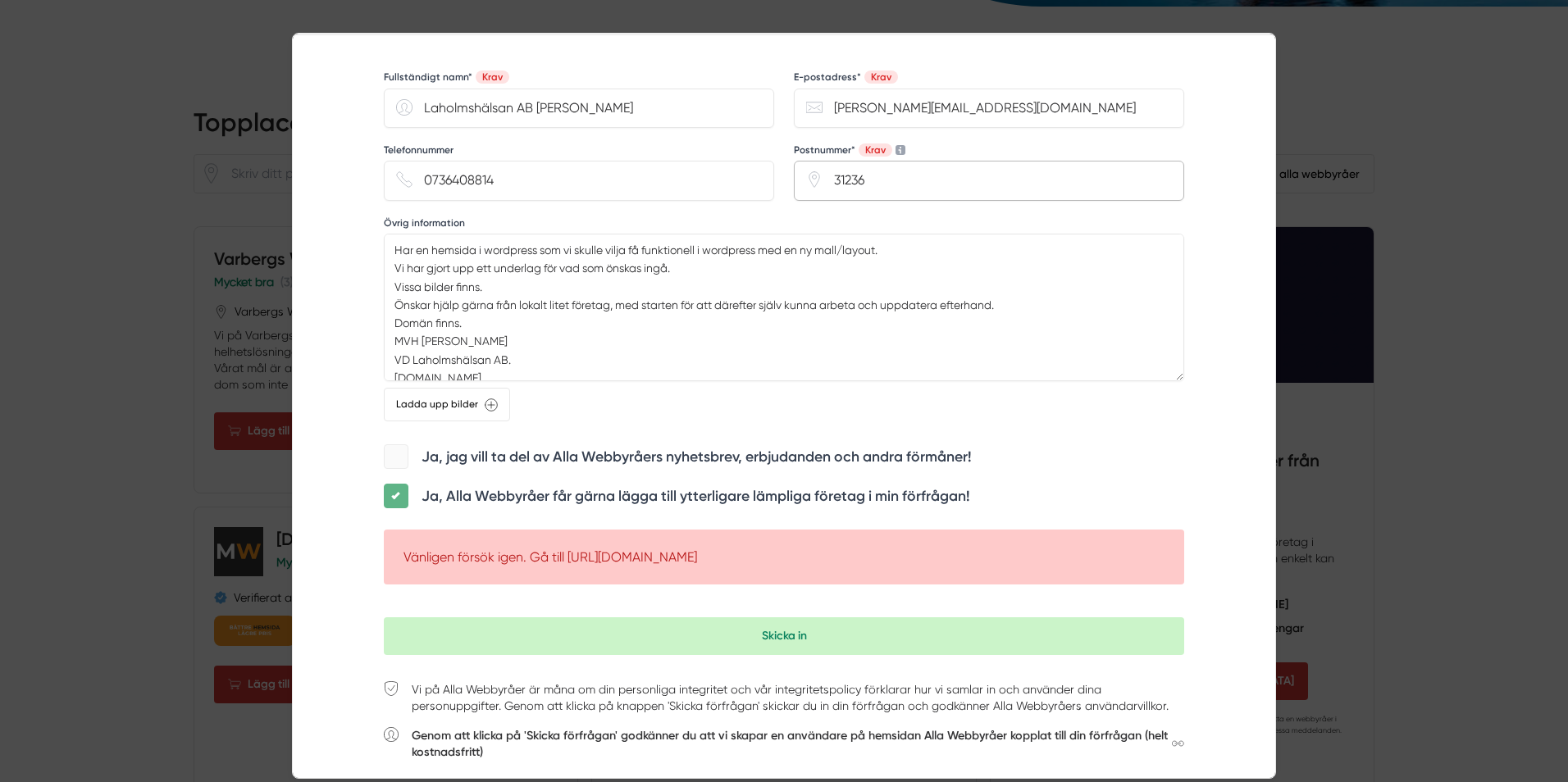
scroll to position [1212, 0]
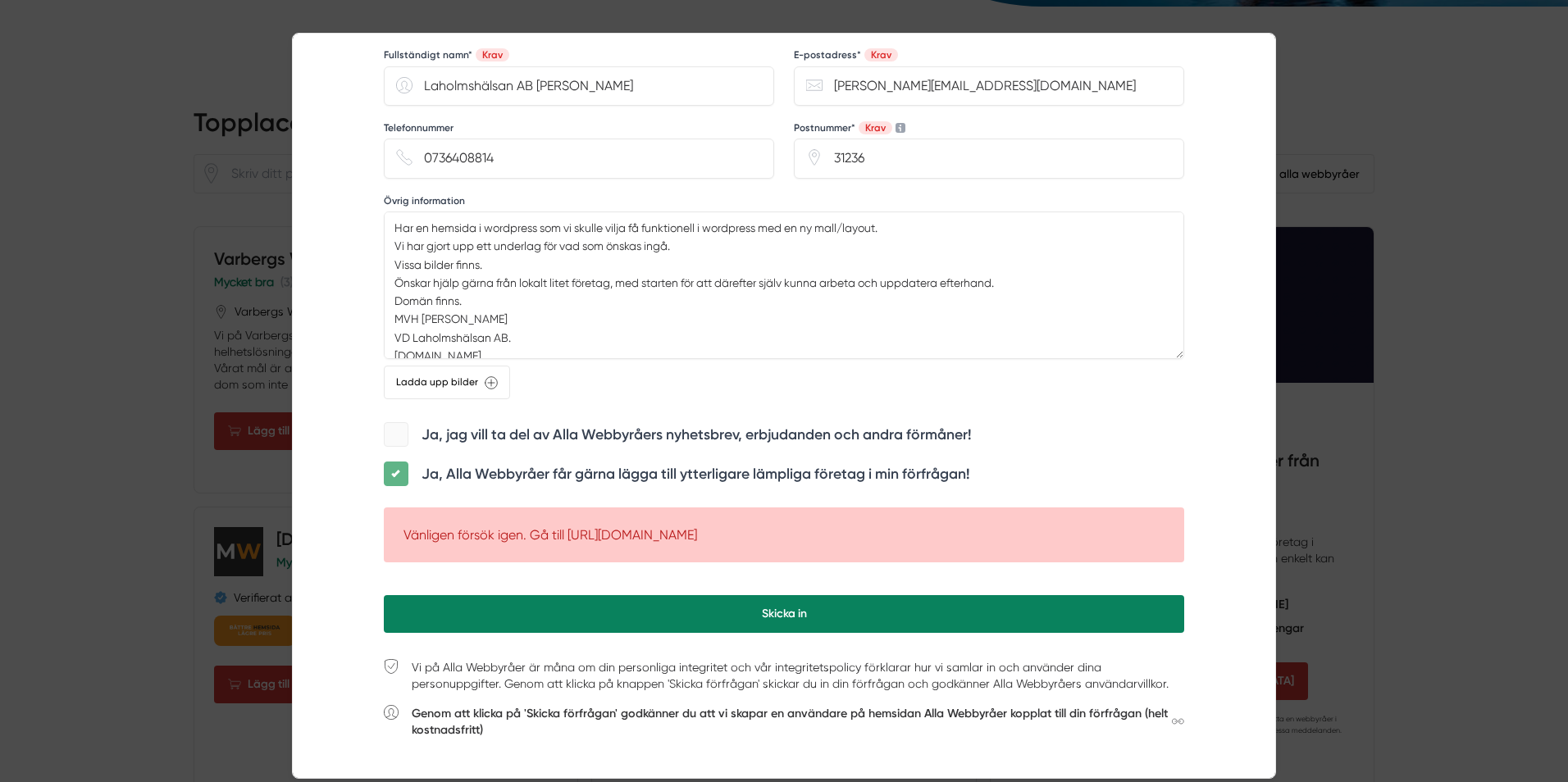
click at [757, 610] on button "Skicka in" at bounding box center [783, 614] width 800 height 38
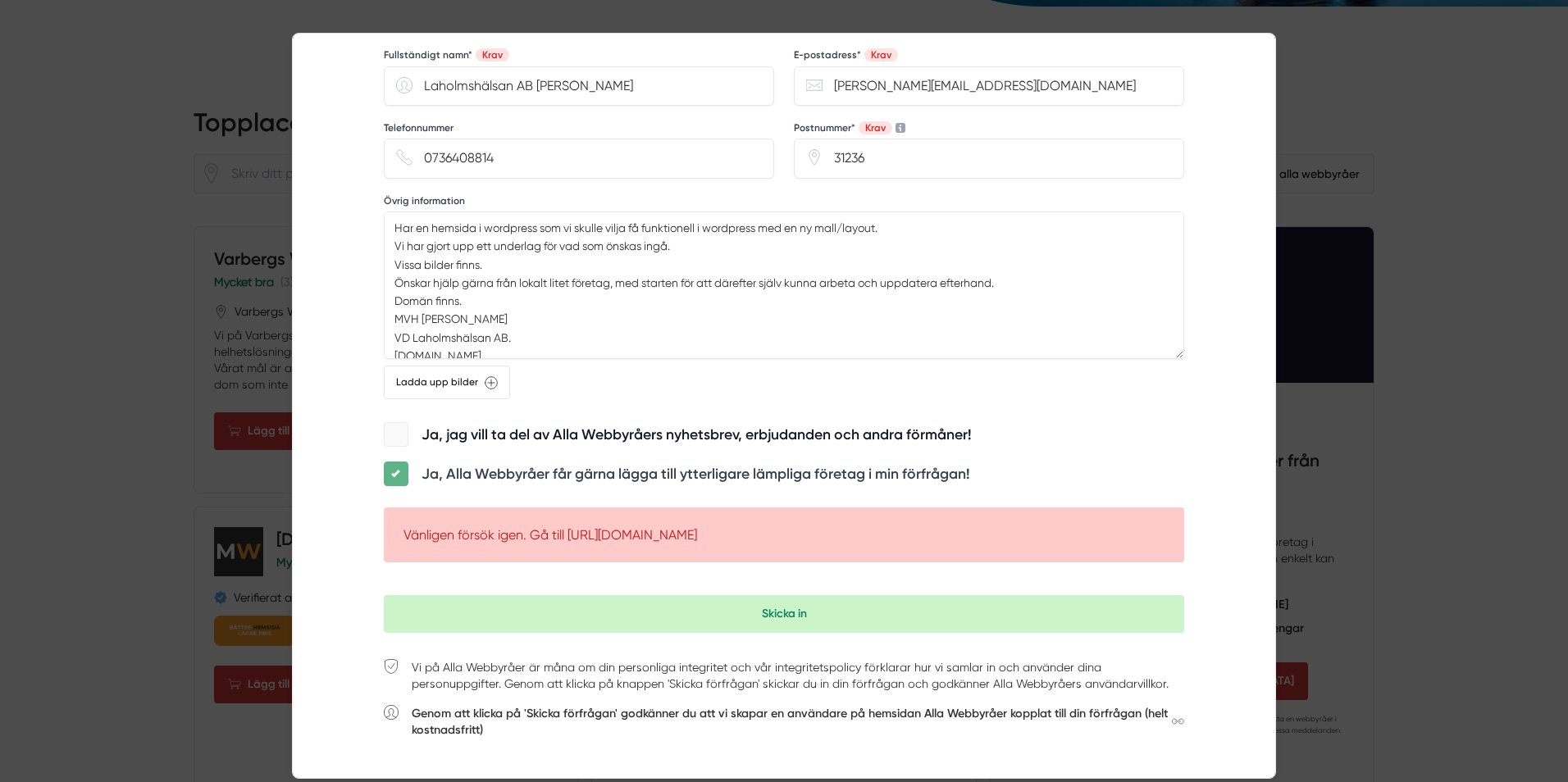
click at [449, 432] on label "Ja, jag vill ta del av Alla Webbyråers nyhetsbrev, erbjudanden och andra förmån…" at bounding box center [697, 435] width 549 height 21
click at [396, 423] on input "checkbox" at bounding box center [396, 423] width 0 height 0
click at [386, 426] on span at bounding box center [395, 435] width 25 height 25
click at [396, 423] on input "checkbox" at bounding box center [396, 423] width 0 height 0
click at [395, 473] on span at bounding box center [395, 474] width 25 height 25
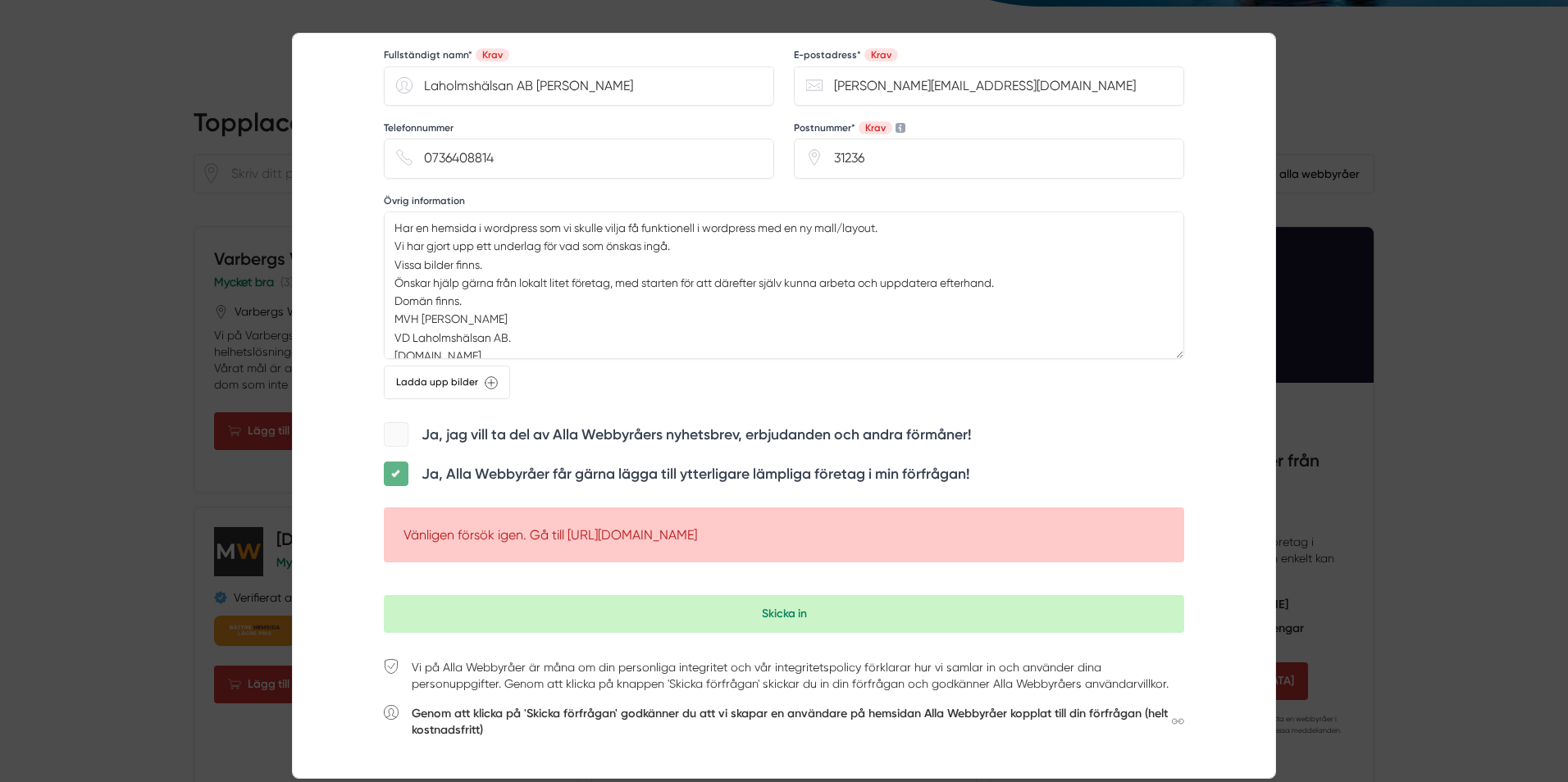
click at [396, 462] on input "checkbox" at bounding box center [396, 462] width 0 height 0
click at [387, 482] on span at bounding box center [395, 474] width 25 height 25
click at [396, 462] on input "checkbox" at bounding box center [396, 462] width 0 height 0
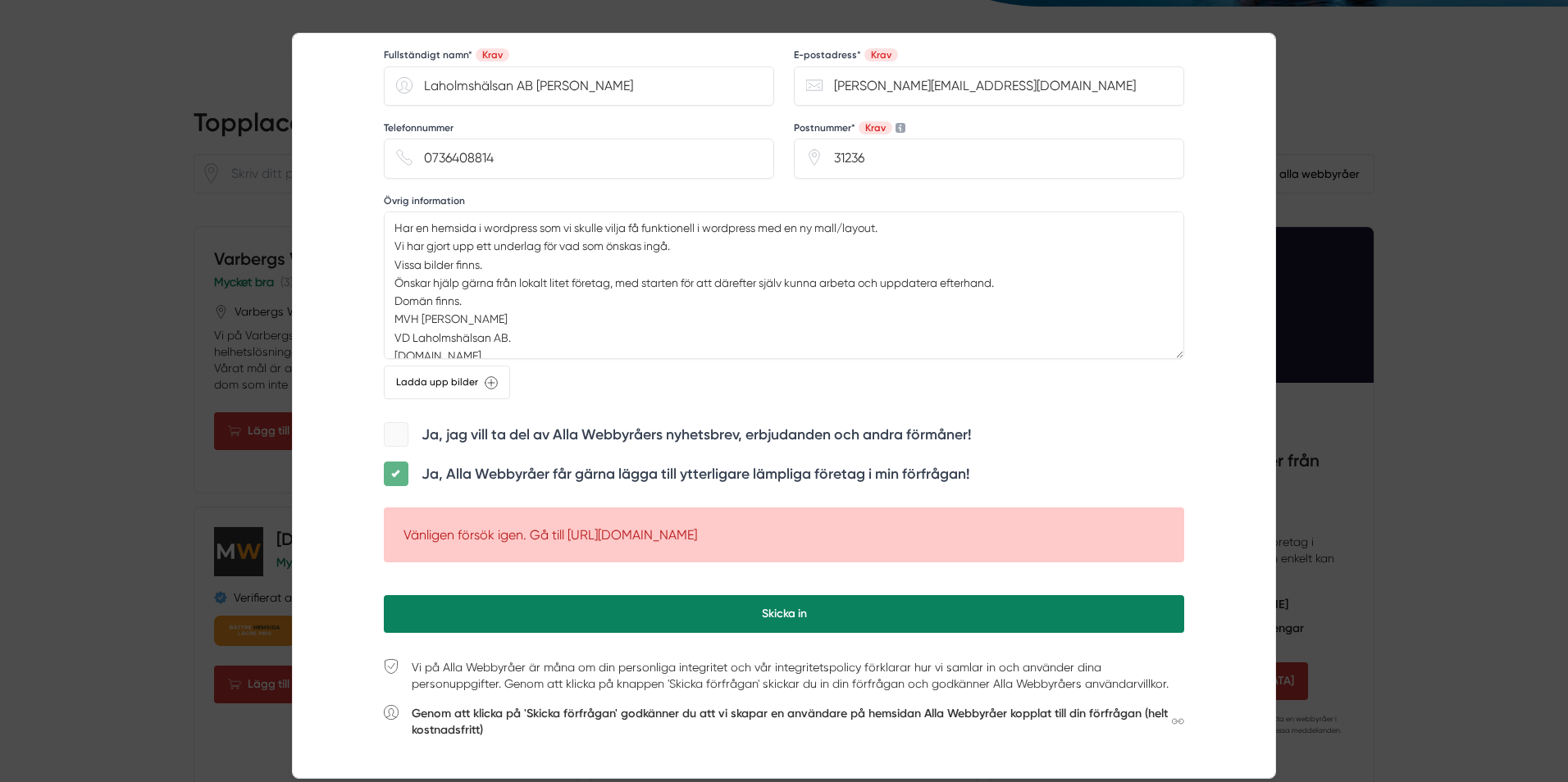
click at [610, 607] on button "Skicka in" at bounding box center [783, 614] width 800 height 38
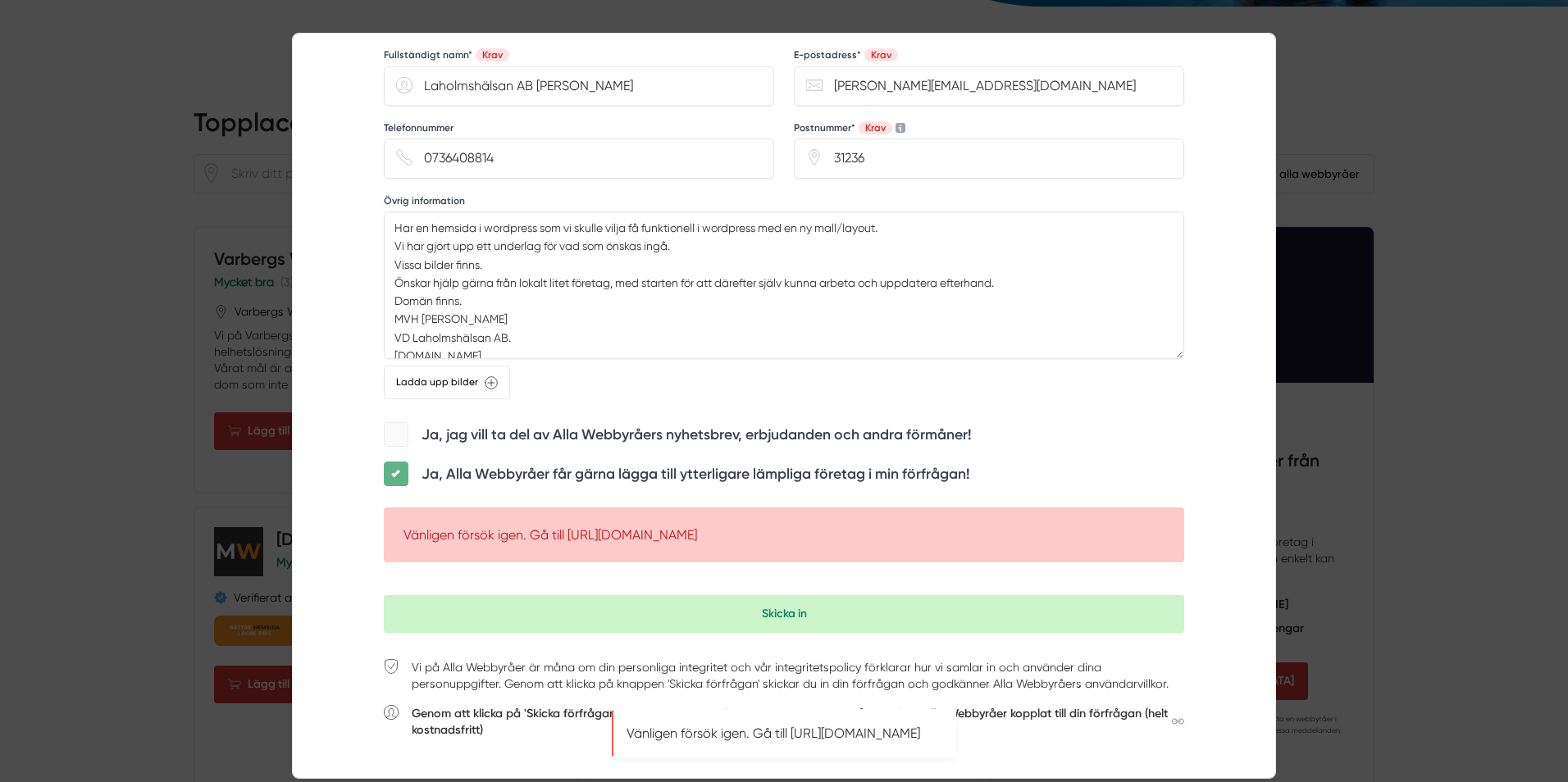
click at [698, 724] on p "Vänligen försök igen. Gå till https://www.xn--allawebbyrer-2cb.se/offertförfråg…" at bounding box center [784, 733] width 315 height 19
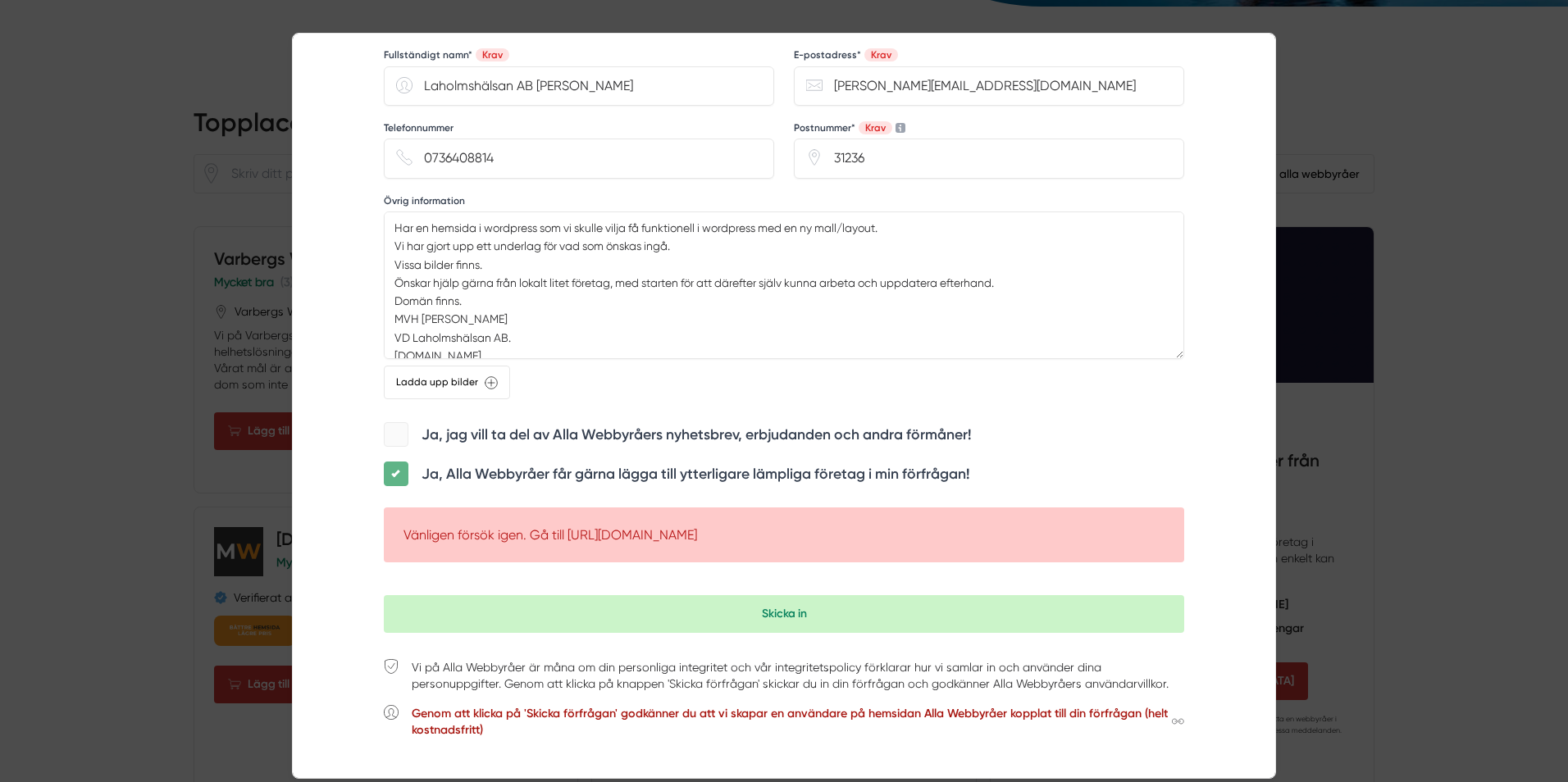
drag, startPoint x: 849, startPoint y: 723, endPoint x: 794, endPoint y: 719, distance: 55.1
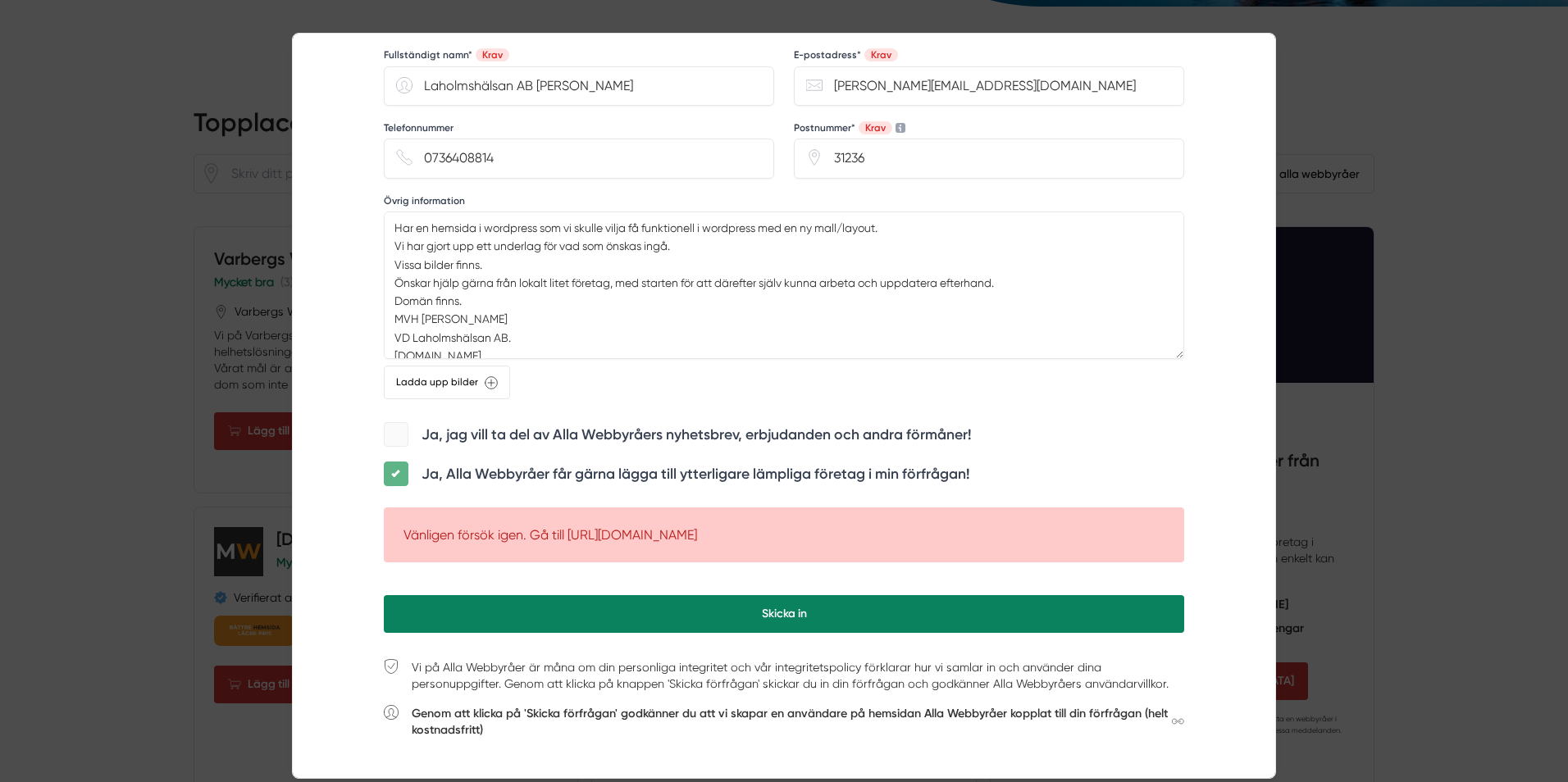
drag, startPoint x: 794, startPoint y: 719, endPoint x: 690, endPoint y: 625, distance: 140.2
click at [689, 625] on button "Skicka in" at bounding box center [783, 614] width 800 height 38
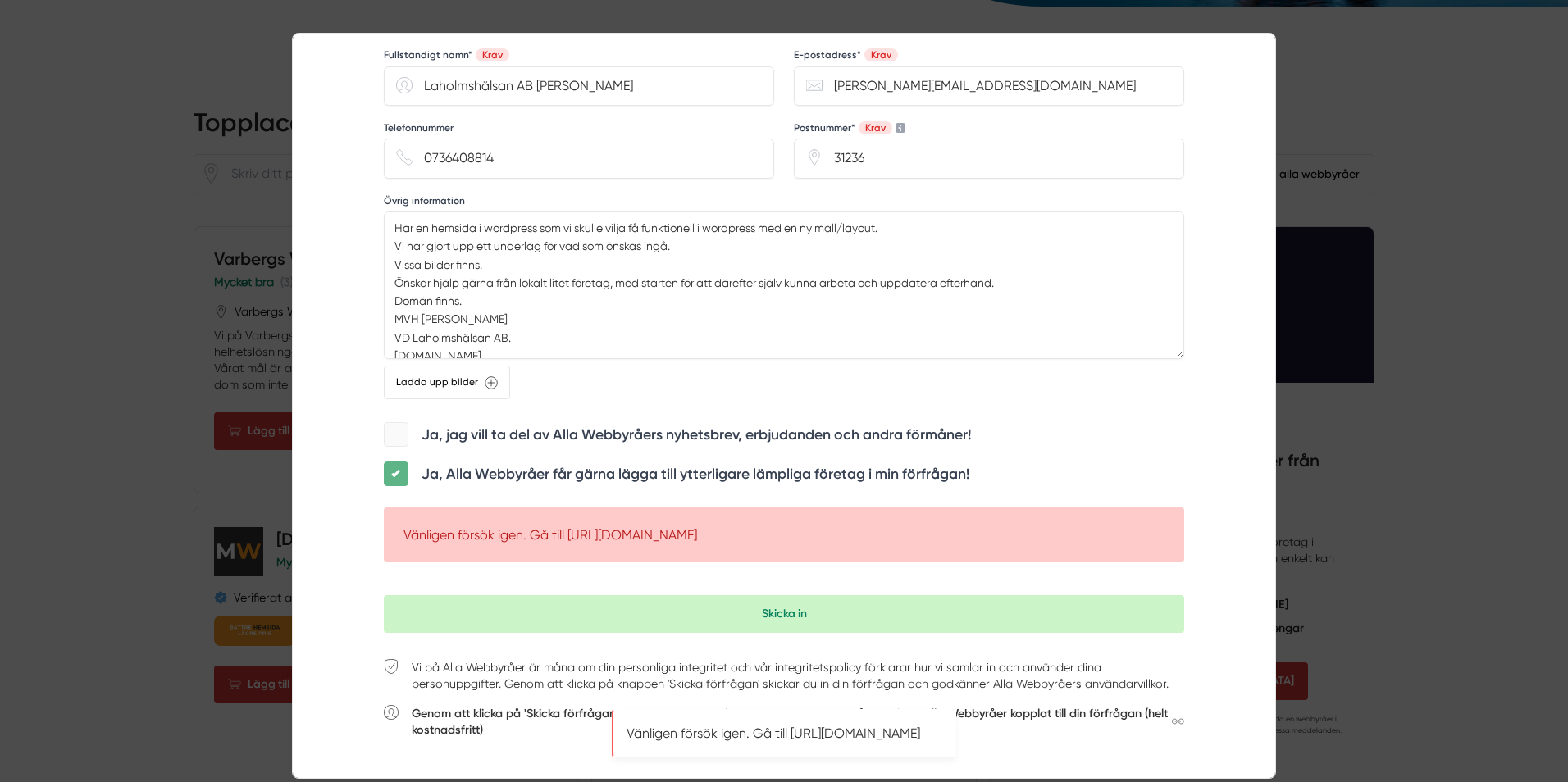
click at [803, 724] on p "Vänligen försök igen. Gå till https://www.xn--allawebbyrer-2cb.se/offertförfråg…" at bounding box center [784, 733] width 315 height 19
drag, startPoint x: 848, startPoint y: 724, endPoint x: 793, endPoint y: 702, distance: 59.2
click at [793, 724] on p "Vänligen försök igen. Gå till https://www.xn--allawebbyrer-2cb.se/offertförfråg…" at bounding box center [784, 733] width 315 height 19
copy p "https://www.xn--allawebbyrer-2cb.se/offertförfrågan"
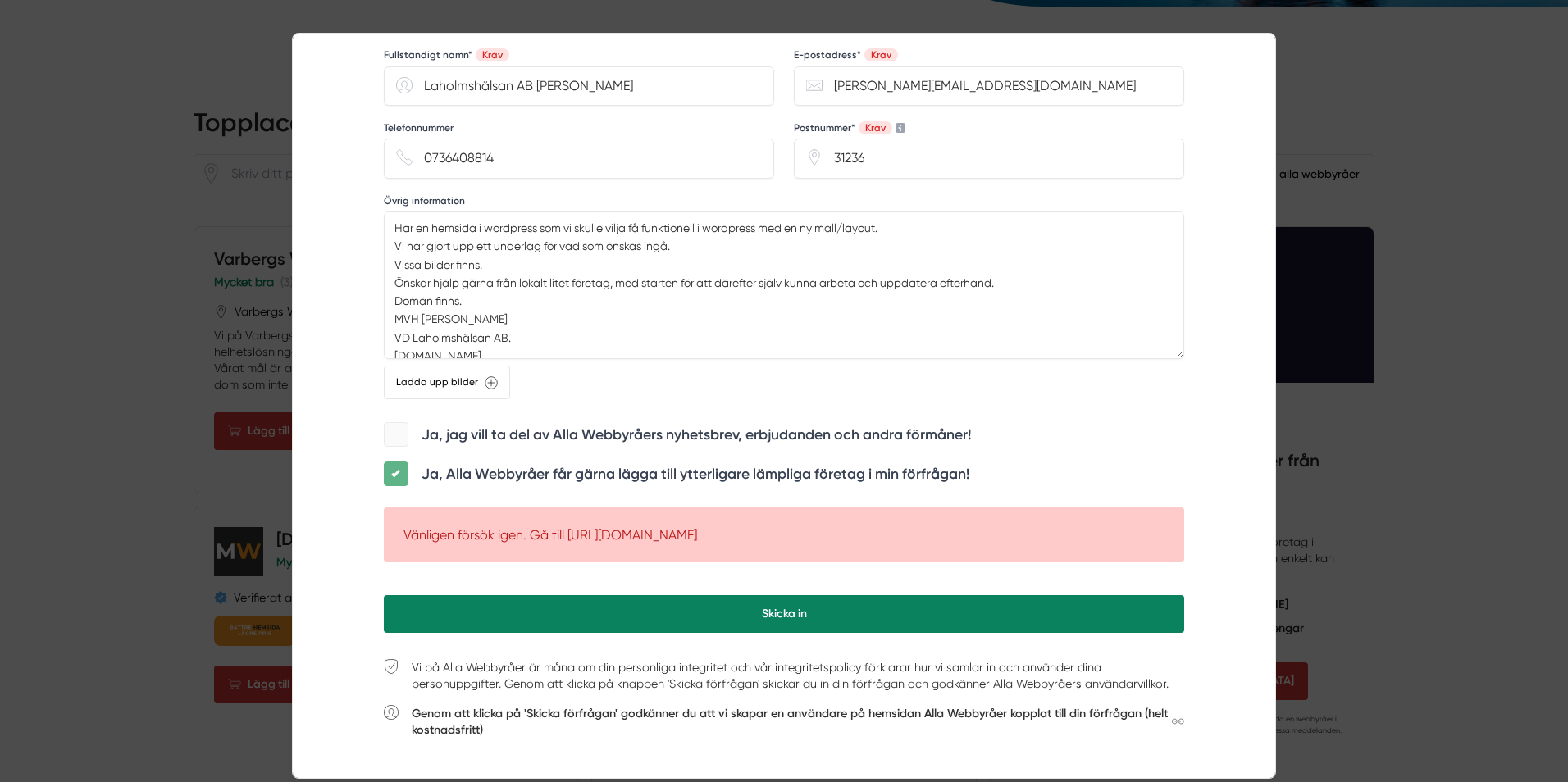
click at [687, 607] on button "Skicka in" at bounding box center [783, 614] width 800 height 38
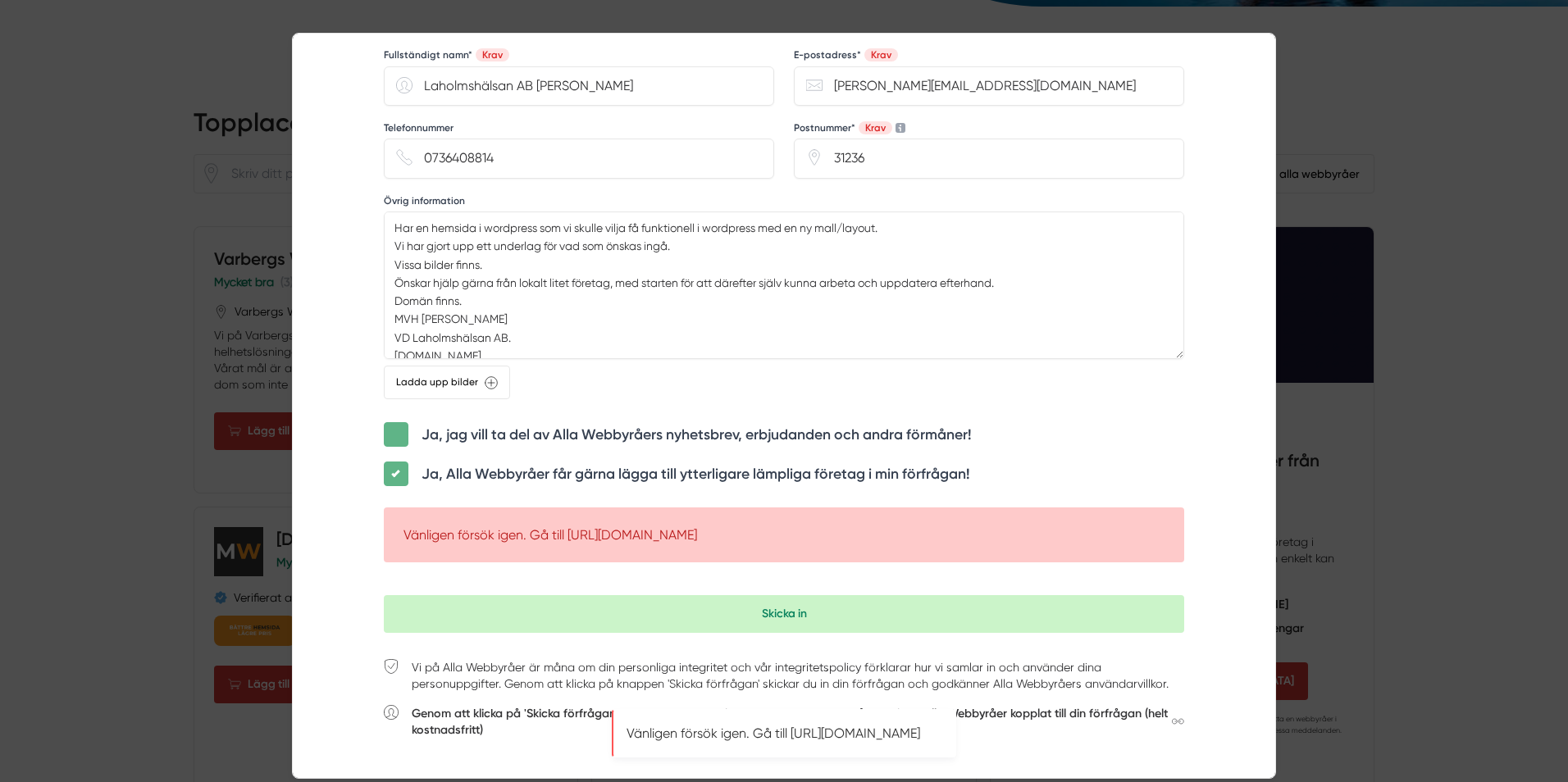
click at [400, 433] on span at bounding box center [395, 435] width 25 height 25
click at [396, 423] on input "checkbox" at bounding box center [396, 423] width 0 height 0
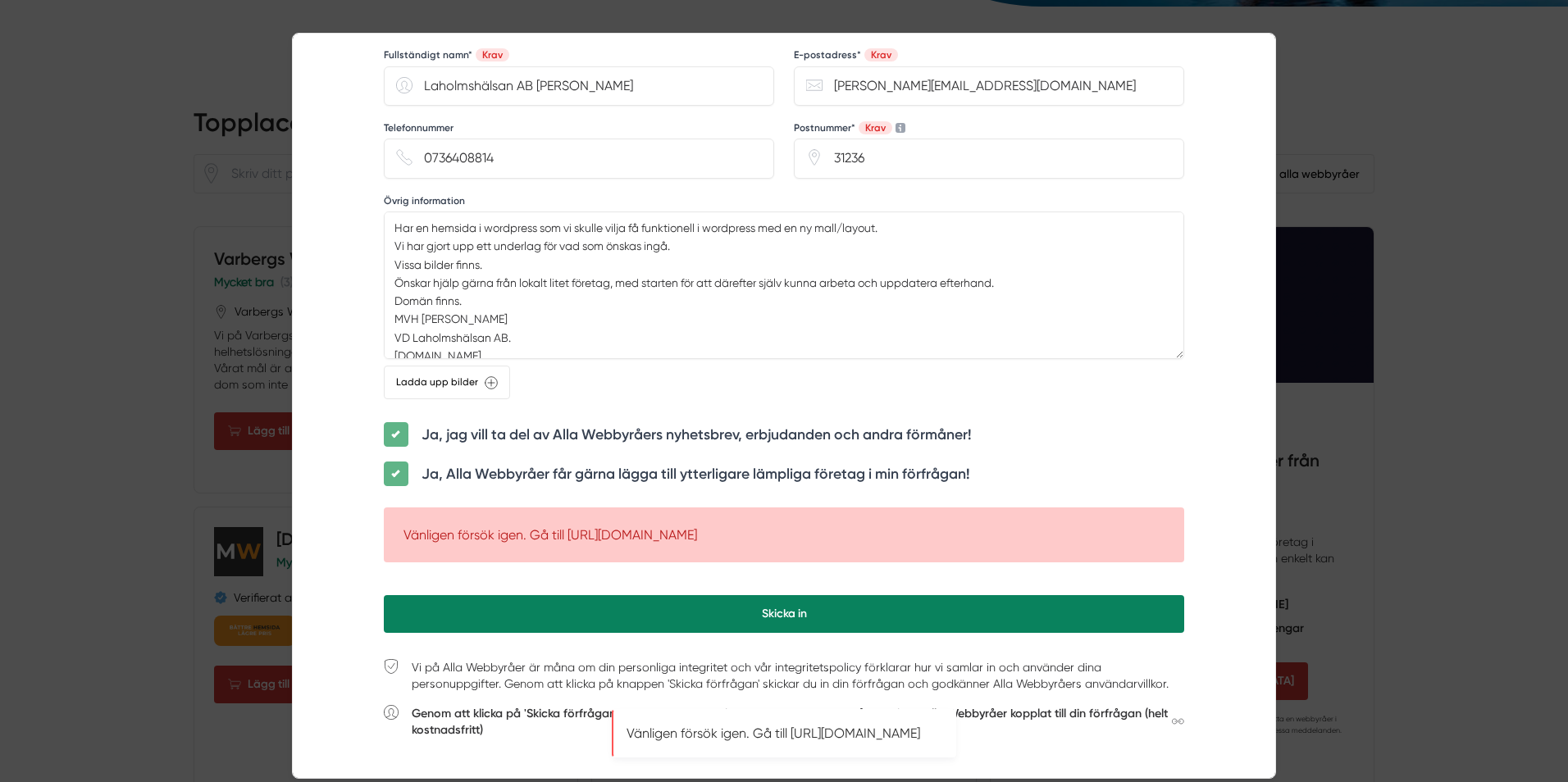
click at [660, 624] on button "Skicka in" at bounding box center [783, 614] width 800 height 38
click at [660, 613] on button "Skicka in" at bounding box center [783, 614] width 800 height 38
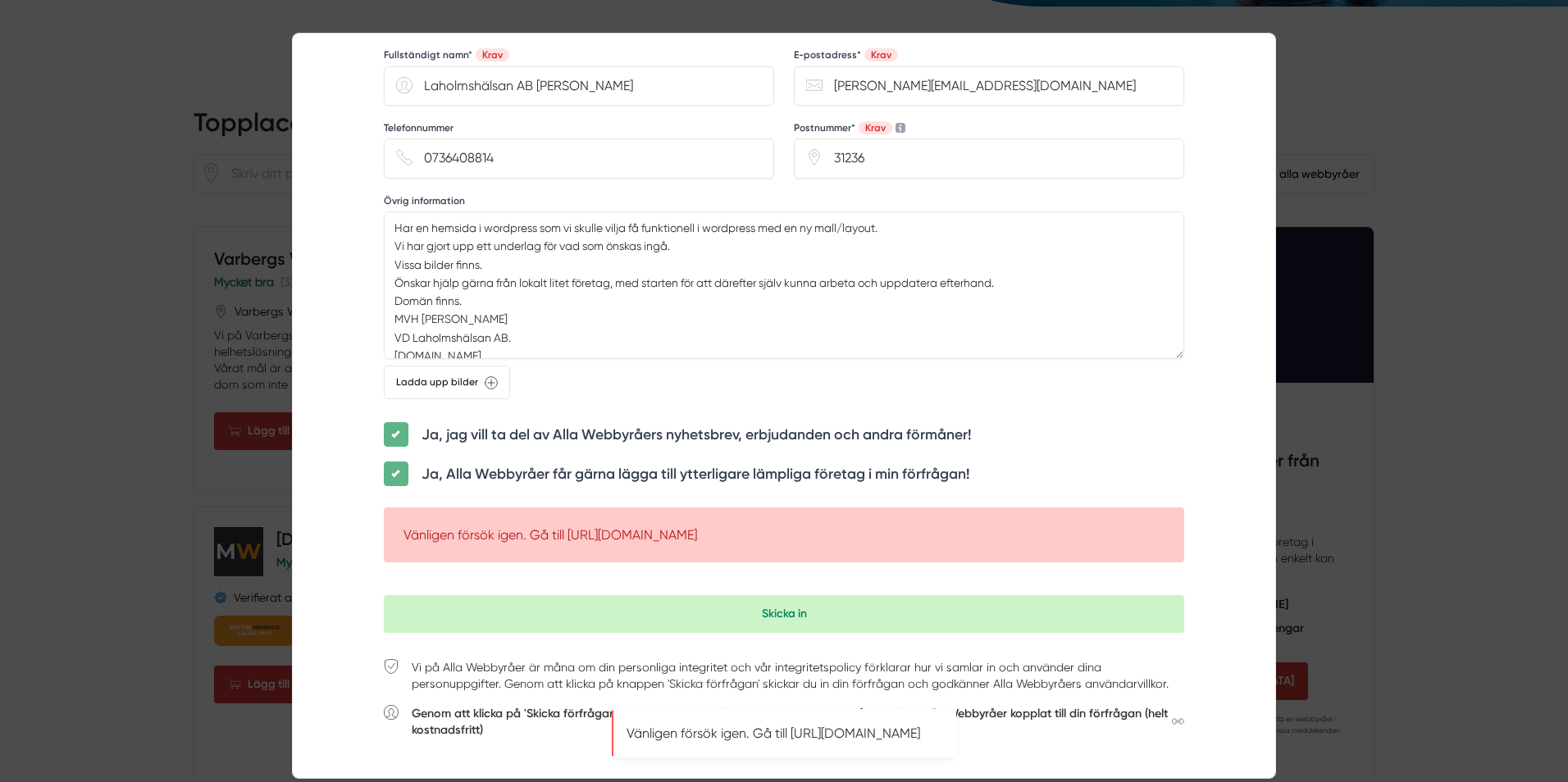
drag, startPoint x: 903, startPoint y: 530, endPoint x: 567, endPoint y: 537, distance: 336.1
click at [567, 537] on li "Vänligen försök igen. Gå till https://www.xn--allawebbyrer-2cb.se/offertförfråg…" at bounding box center [783, 535] width 761 height 15
copy li "https://www.xn--allawebbyrer-2cb.se/offertförfrågan"
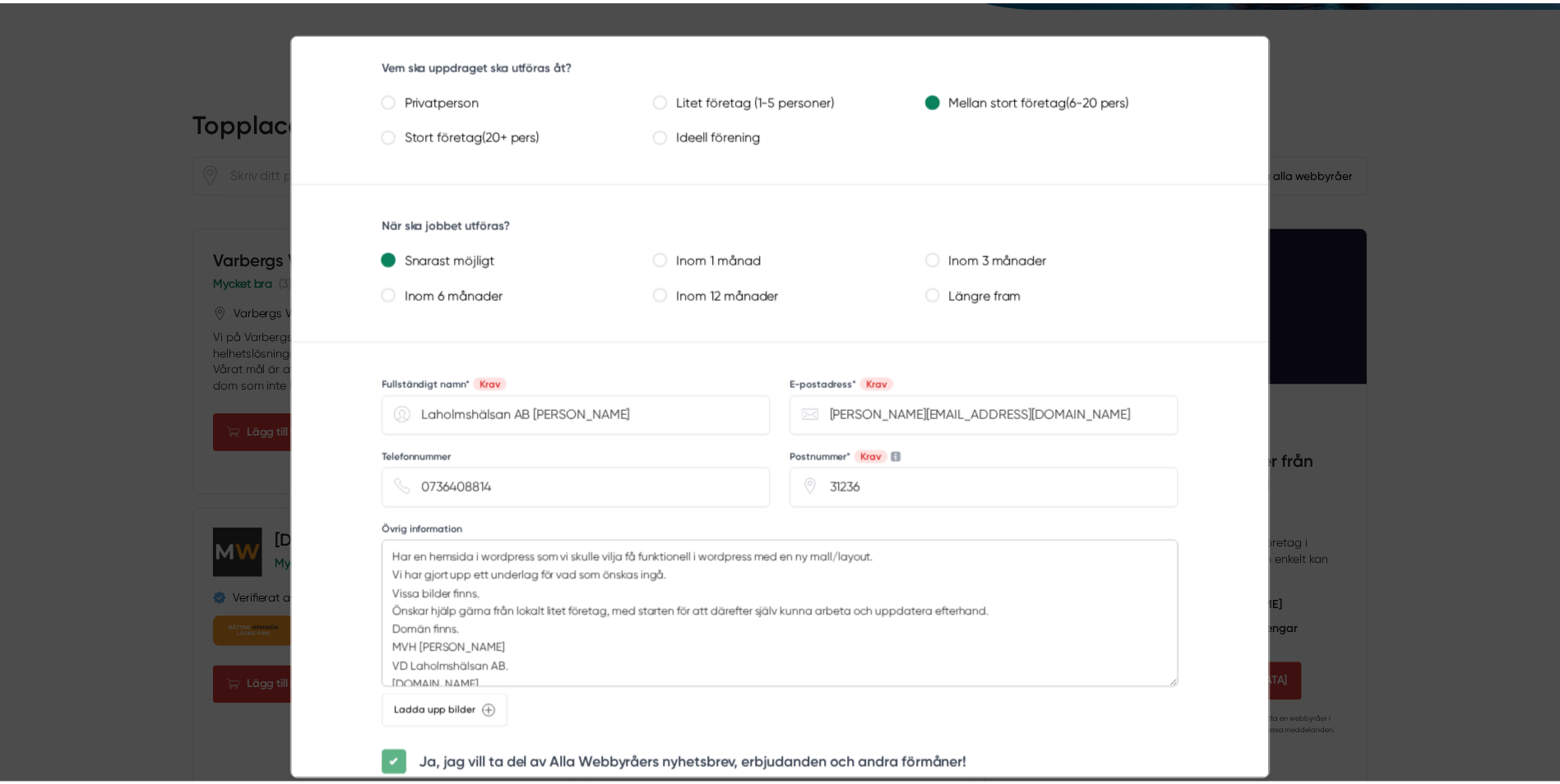
scroll to position [31, 0]
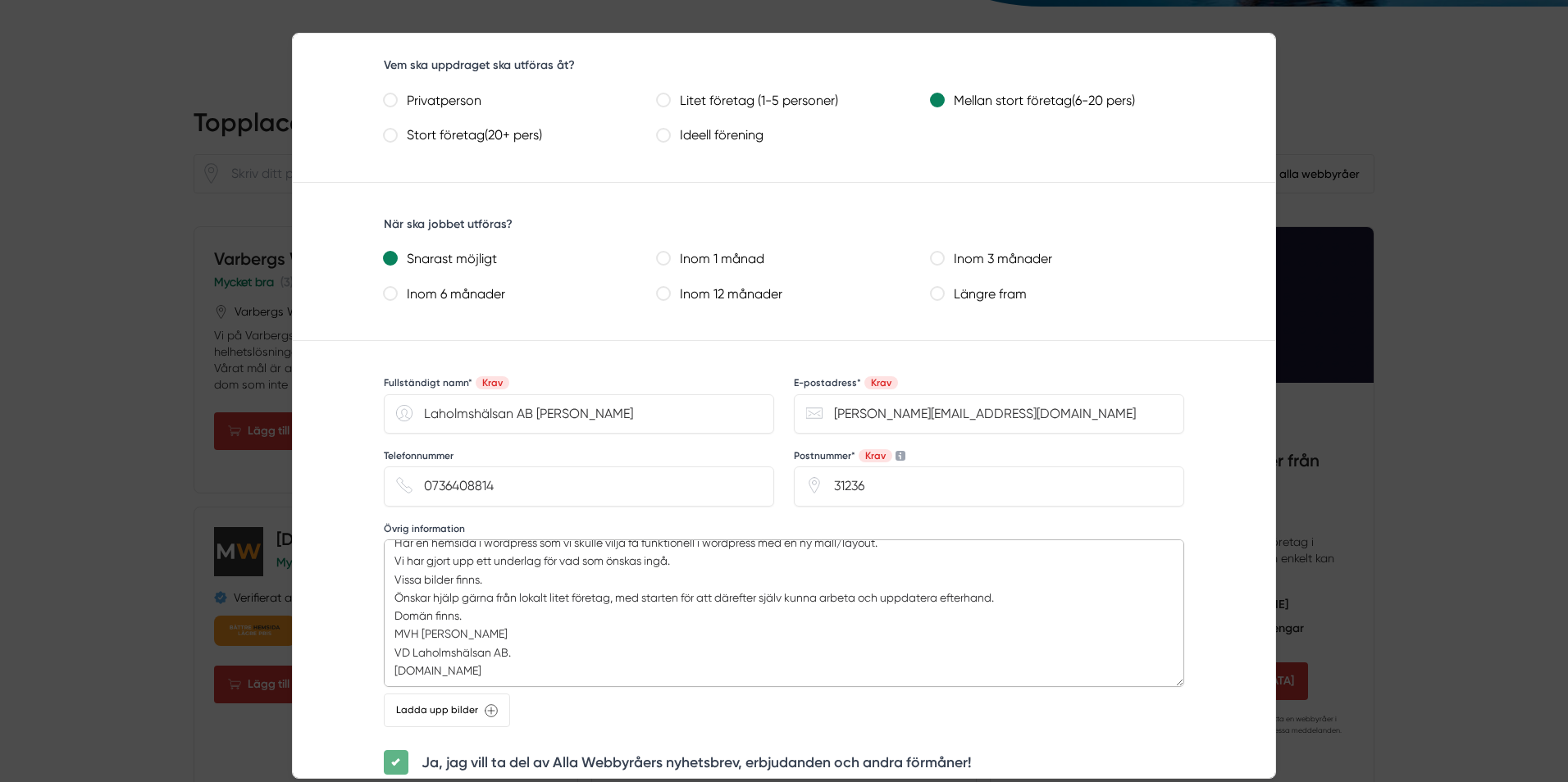
drag, startPoint x: 396, startPoint y: 555, endPoint x: 533, endPoint y: 671, distance: 179.5
click at [533, 671] on textarea "Har en hemsida i wordpress som vi skulle vilja få funktionell i wordpress med e…" at bounding box center [783, 613] width 800 height 147
click at [89, 302] on div at bounding box center [784, 391] width 1568 height 782
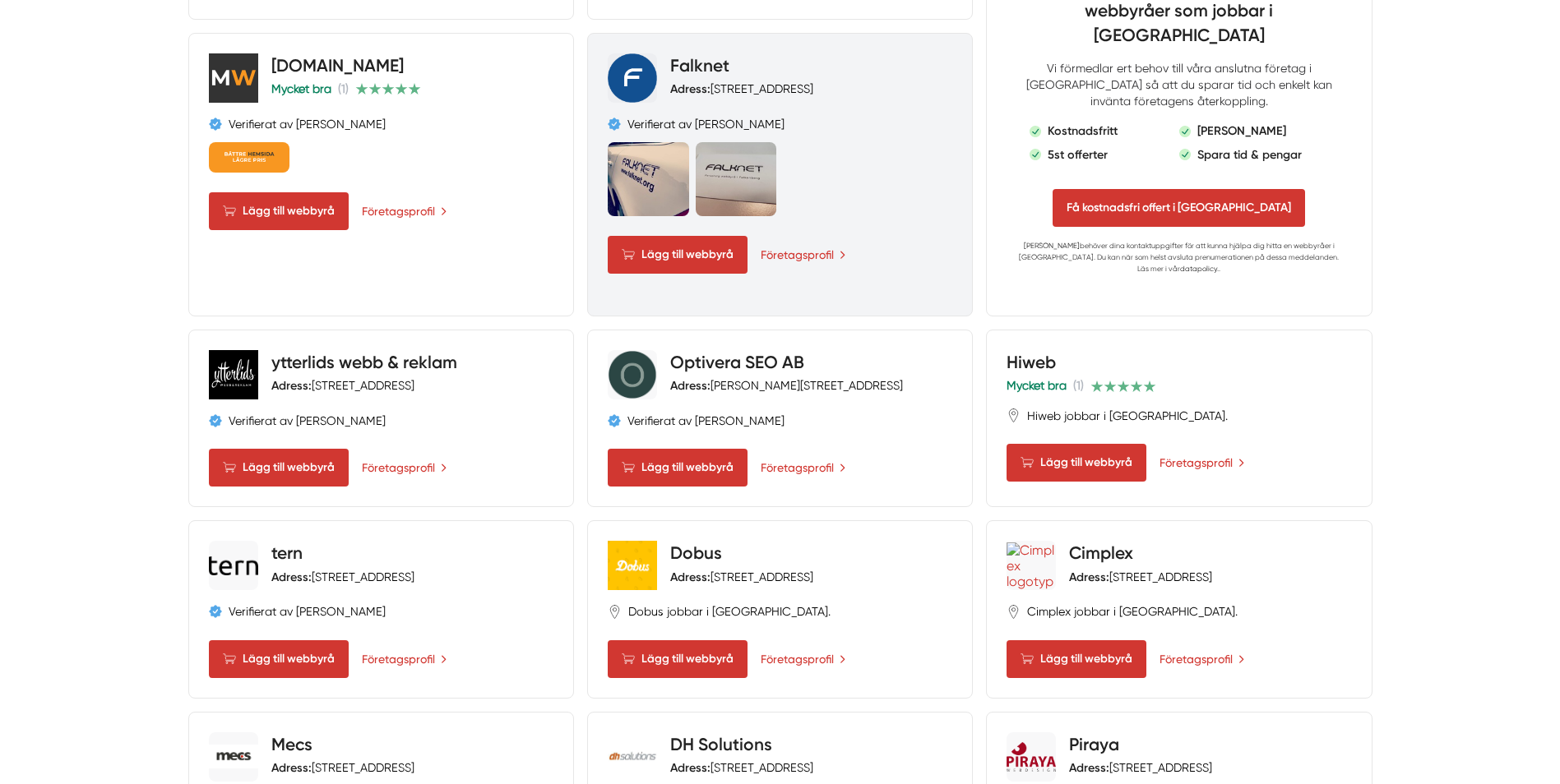
scroll to position [1233, 0]
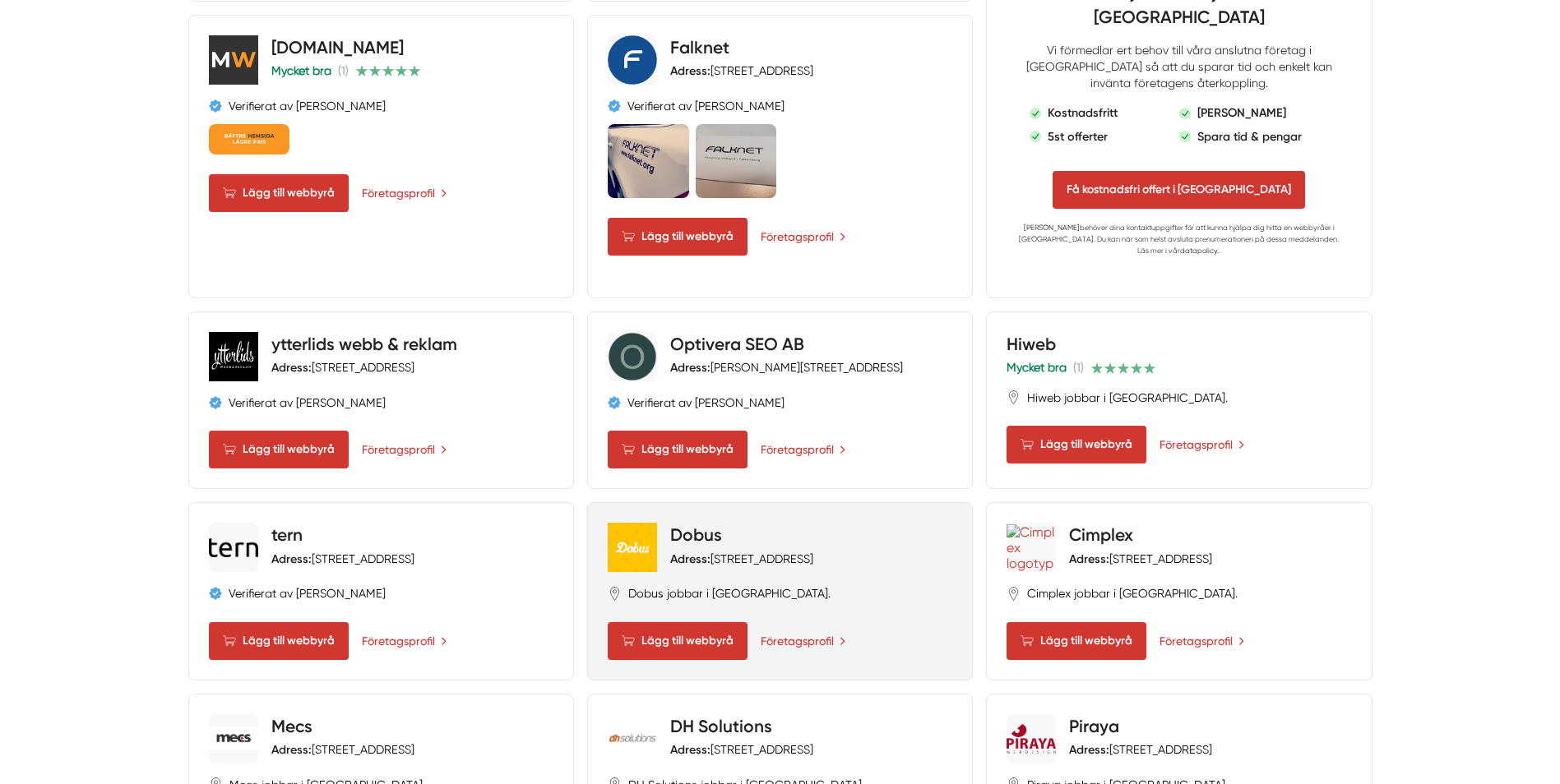
click at [692, 524] on link "Dobus" at bounding box center [696, 534] width 51 height 21
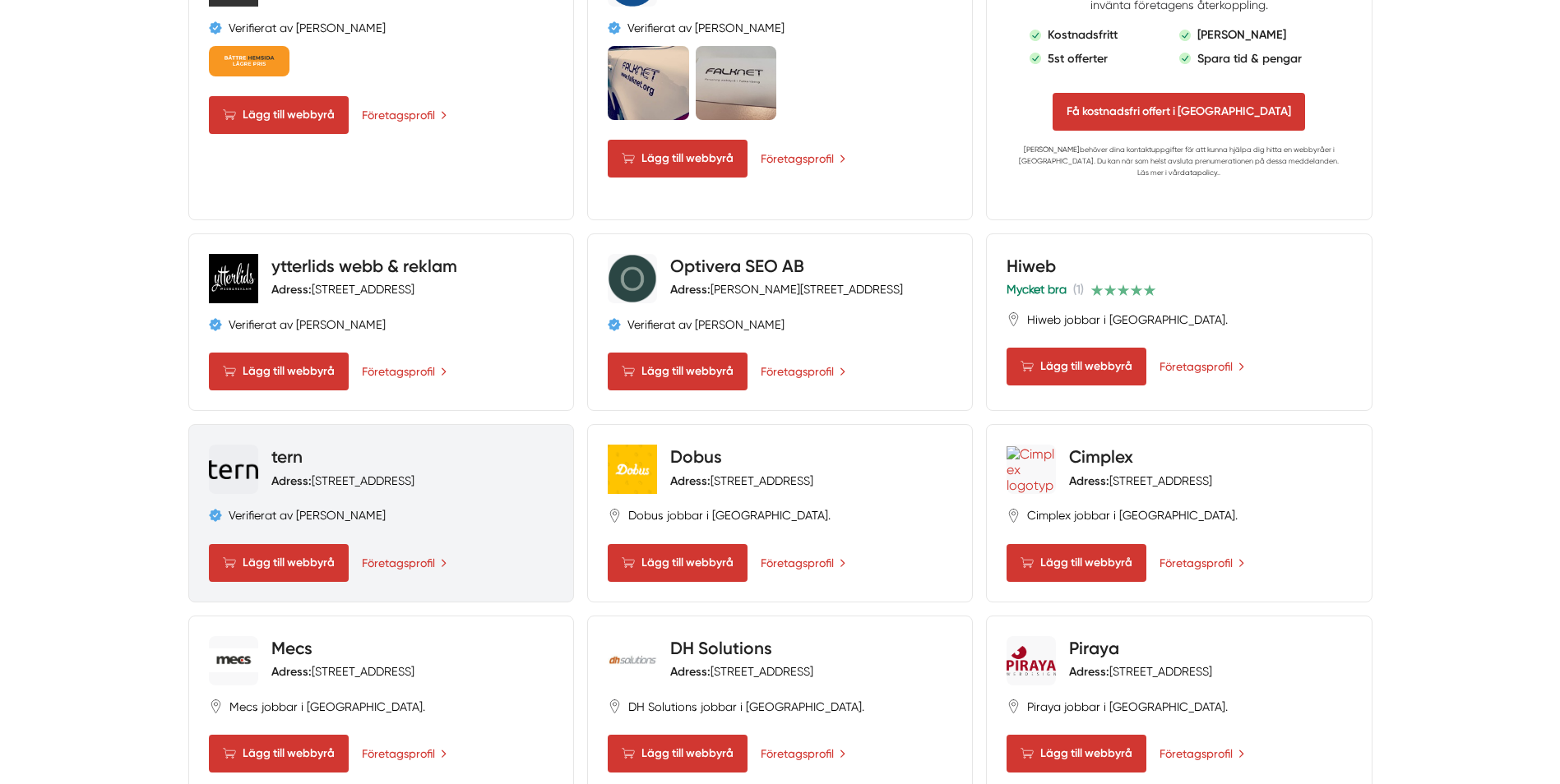
scroll to position [1397, 0]
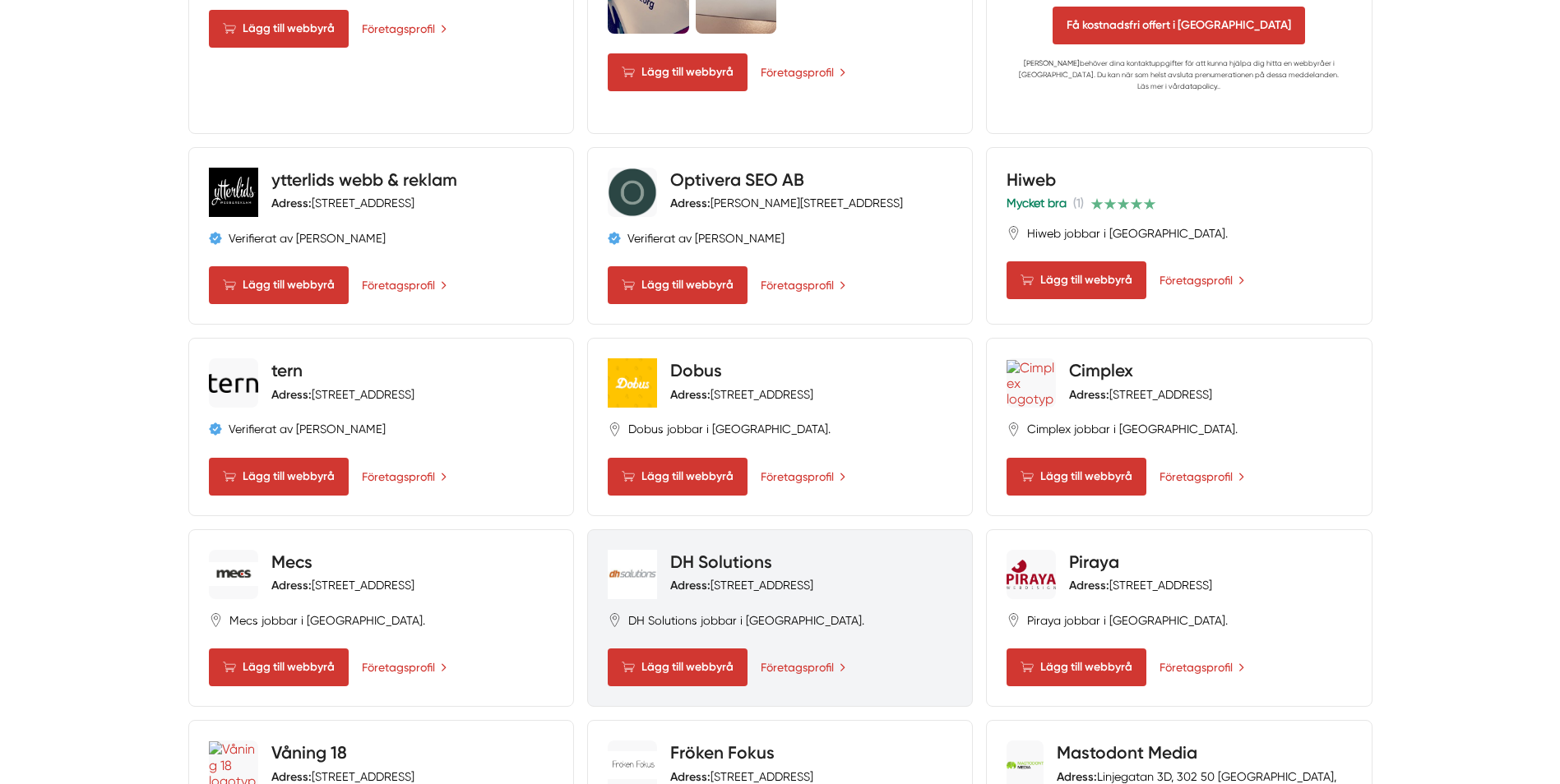
click at [718, 552] on link "DH Solutions" at bounding box center [721, 562] width 102 height 21
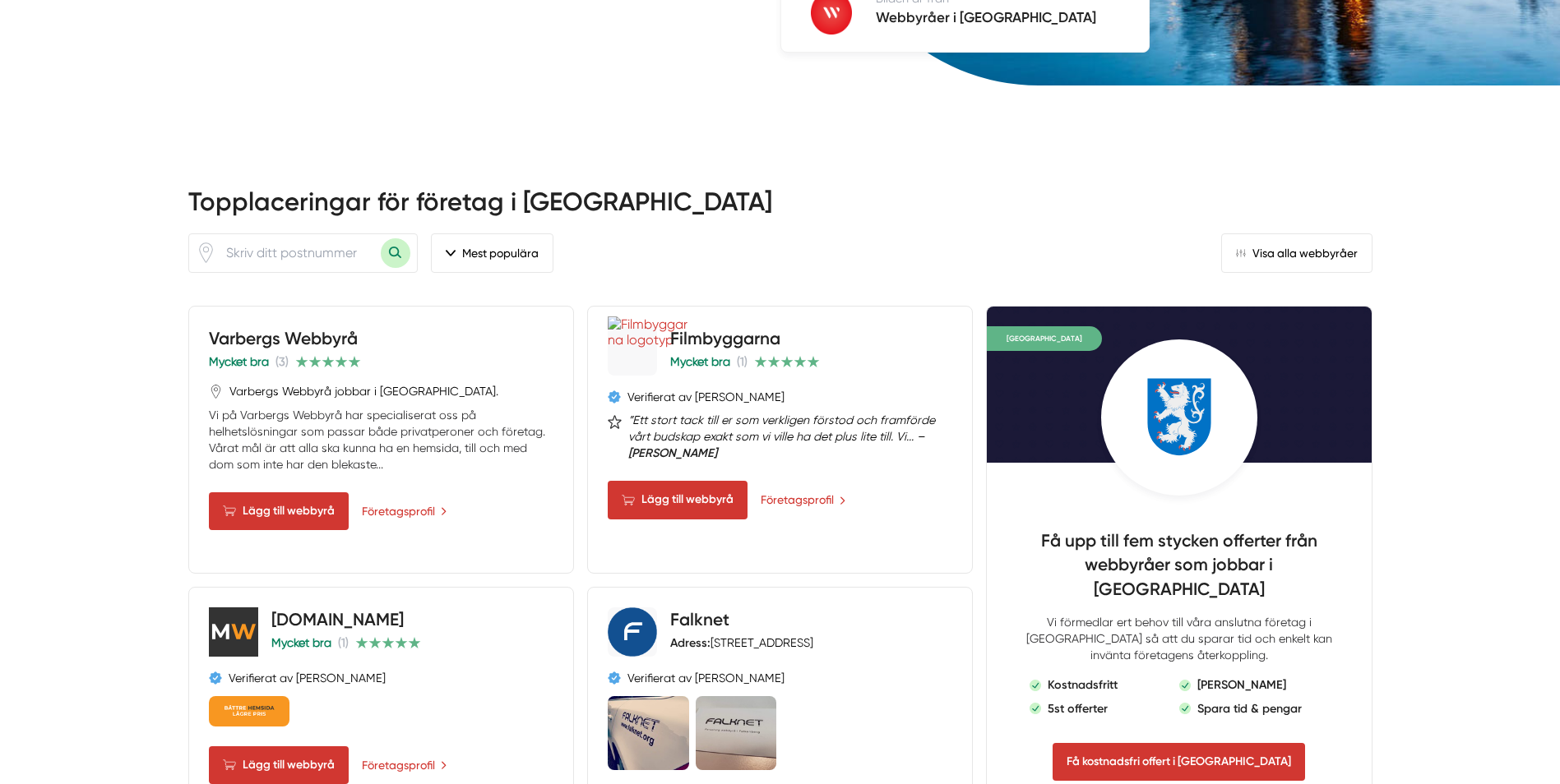
scroll to position [658, 0]
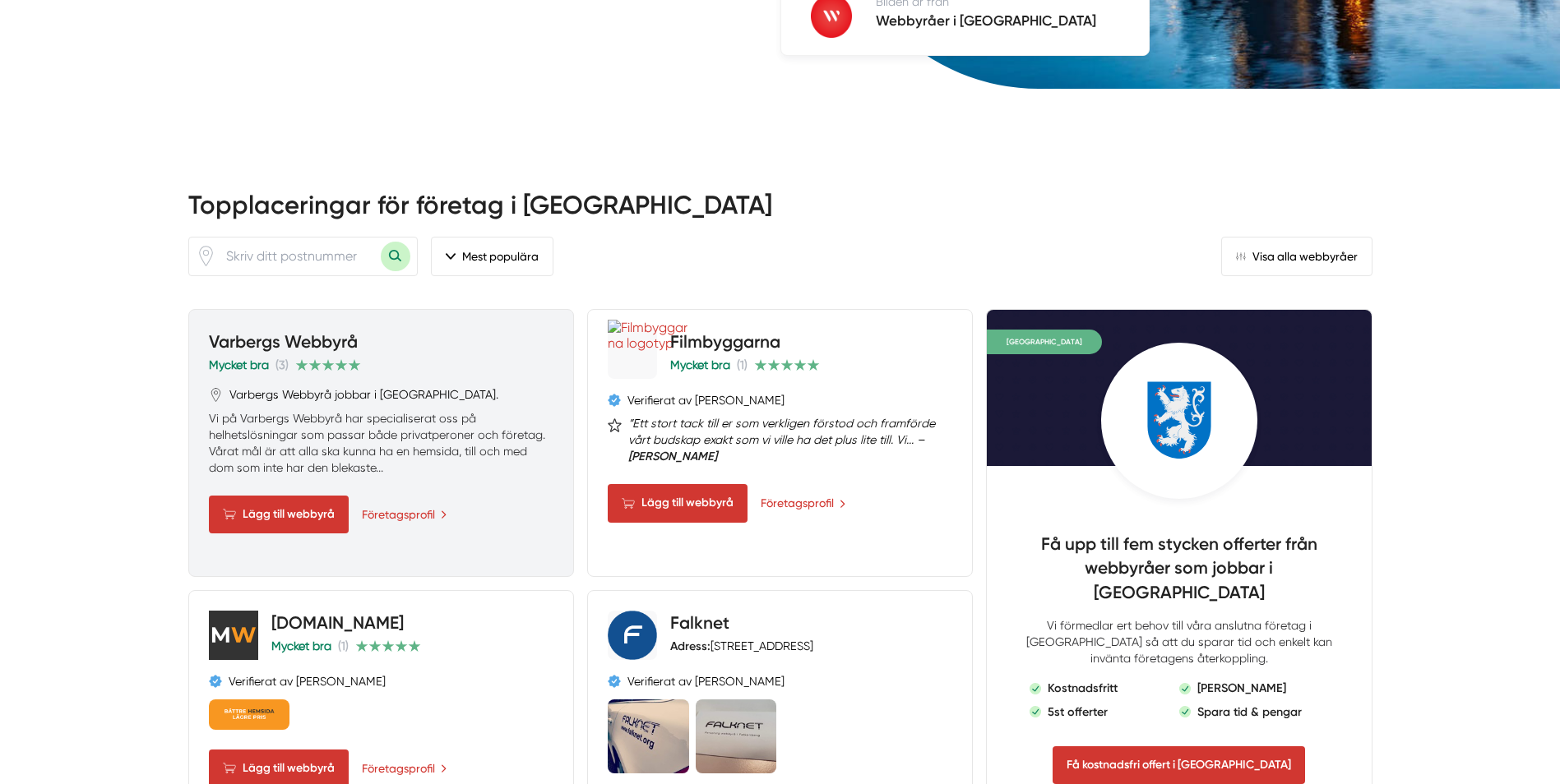
click at [284, 331] on link "Varbergs Webbyrå" at bounding box center [282, 341] width 148 height 21
click at [281, 329] on h4 "Varbergs Webbyrå" at bounding box center [284, 343] width 152 height 27
click at [292, 331] on link "Varbergs Webbyrå" at bounding box center [282, 341] width 148 height 21
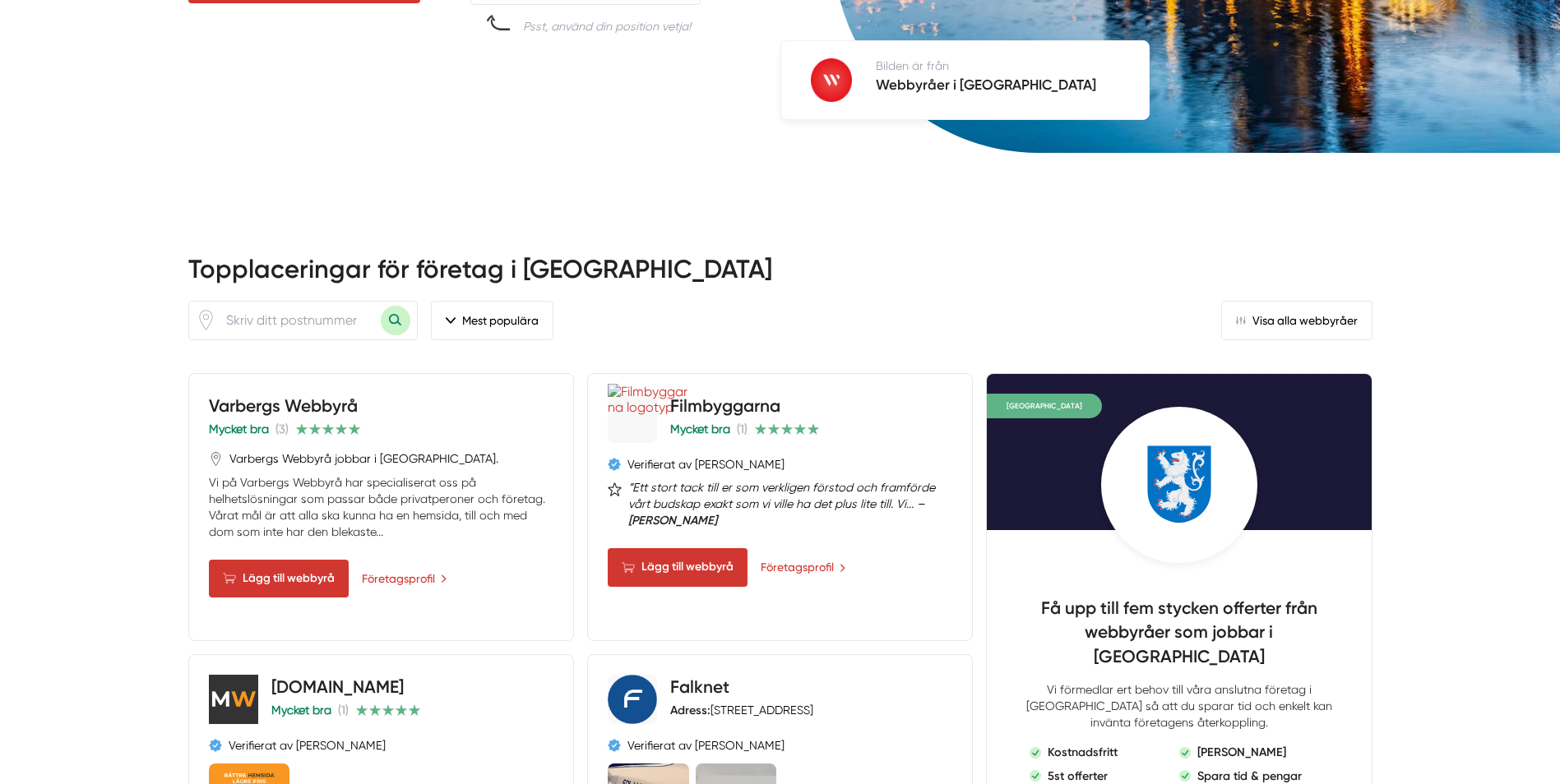
scroll to position [739, 0]
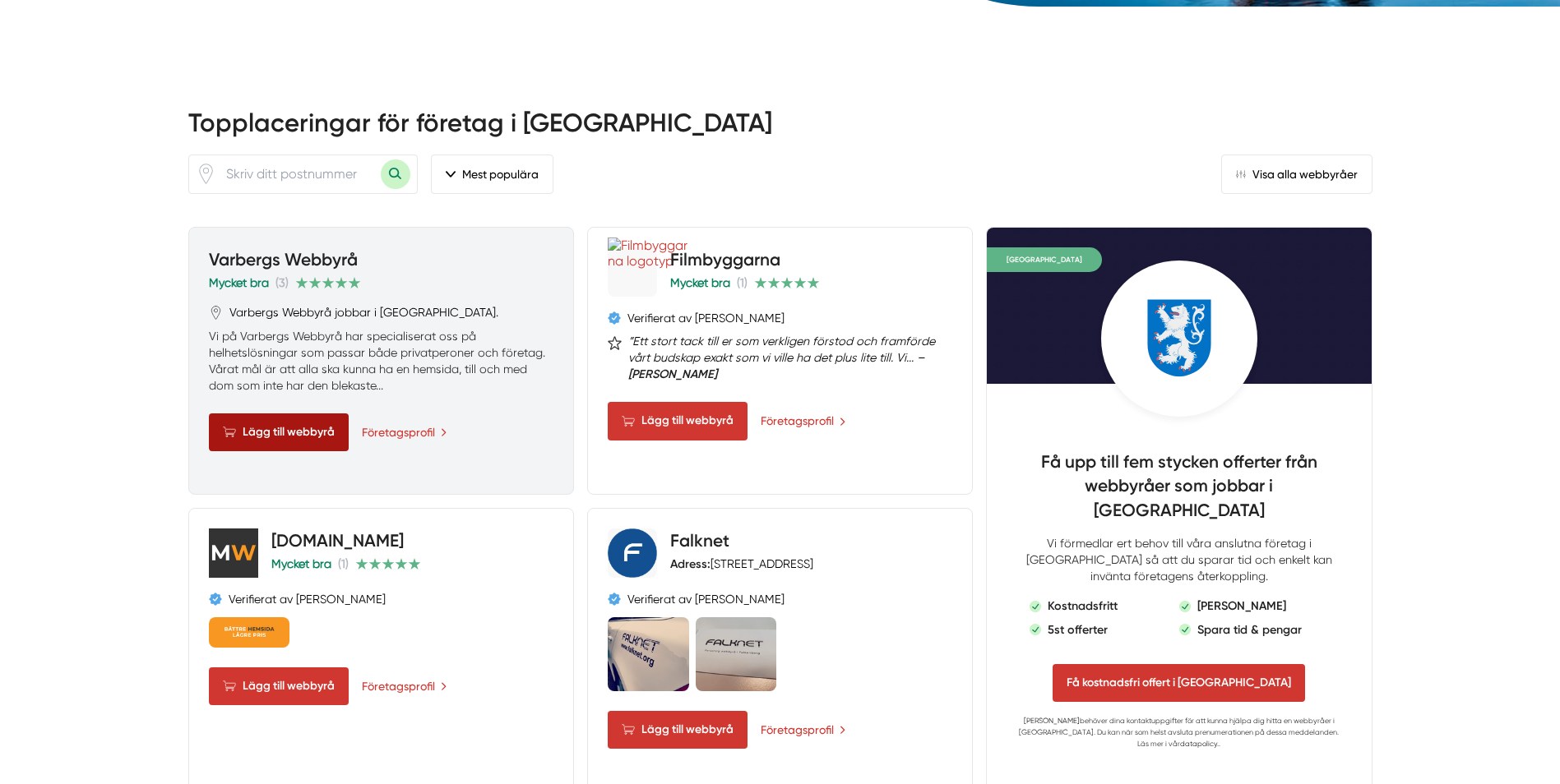
click at [295, 413] on span "Lägg till webbyrå" at bounding box center [278, 432] width 140 height 38
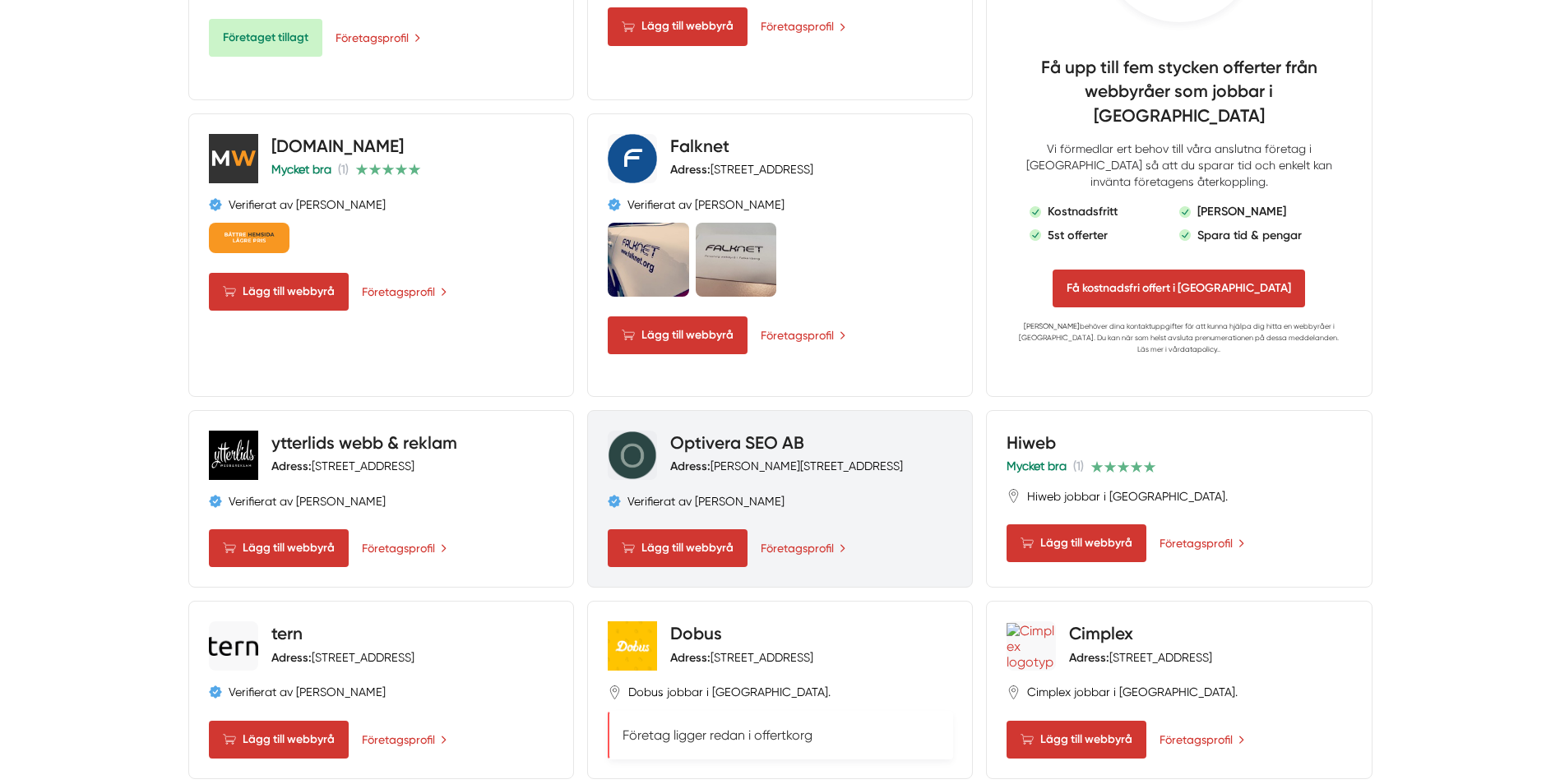
scroll to position [1151, 0]
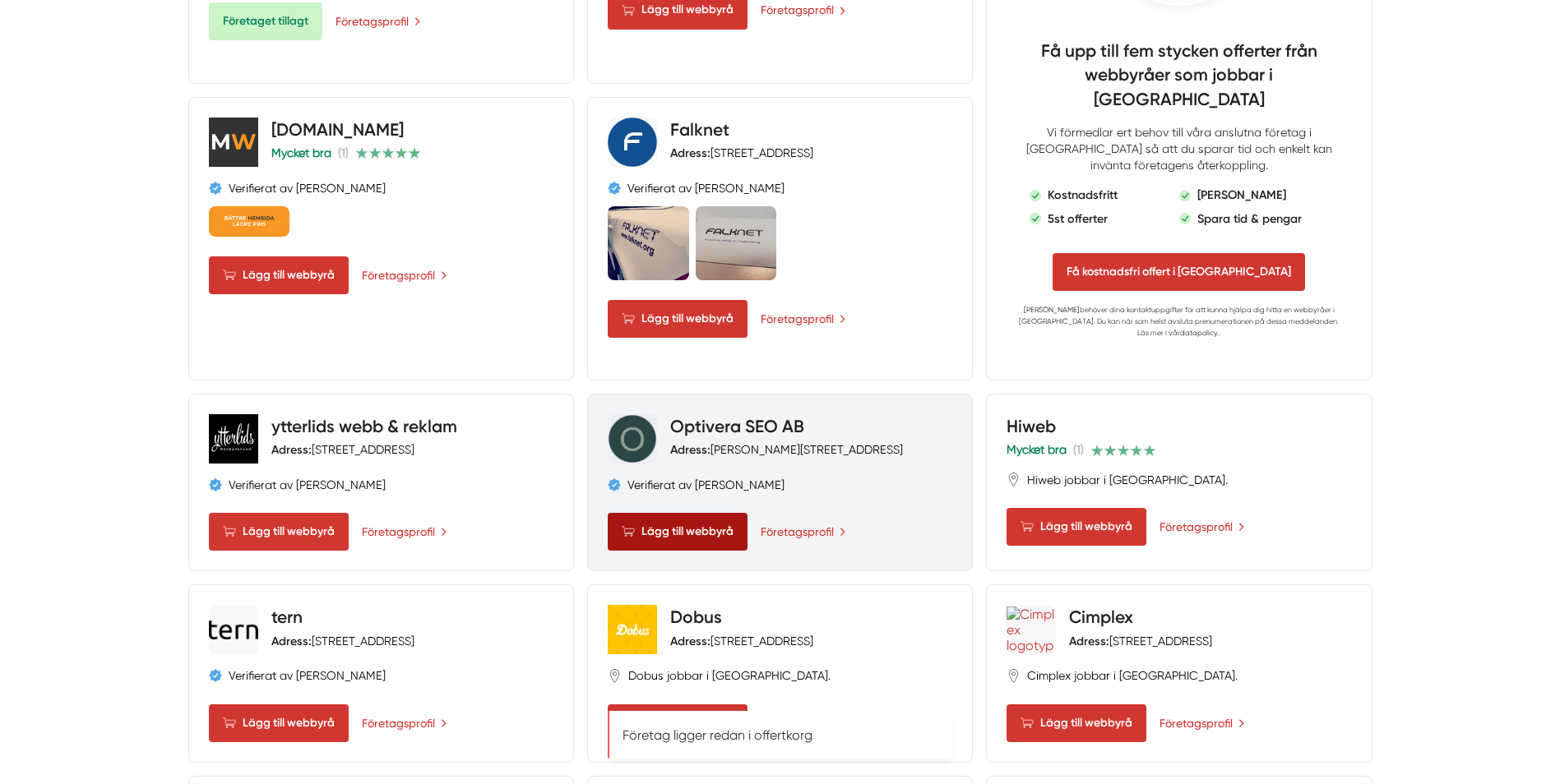
click at [653, 513] on span "Lägg till webbyrå" at bounding box center [677, 532] width 140 height 38
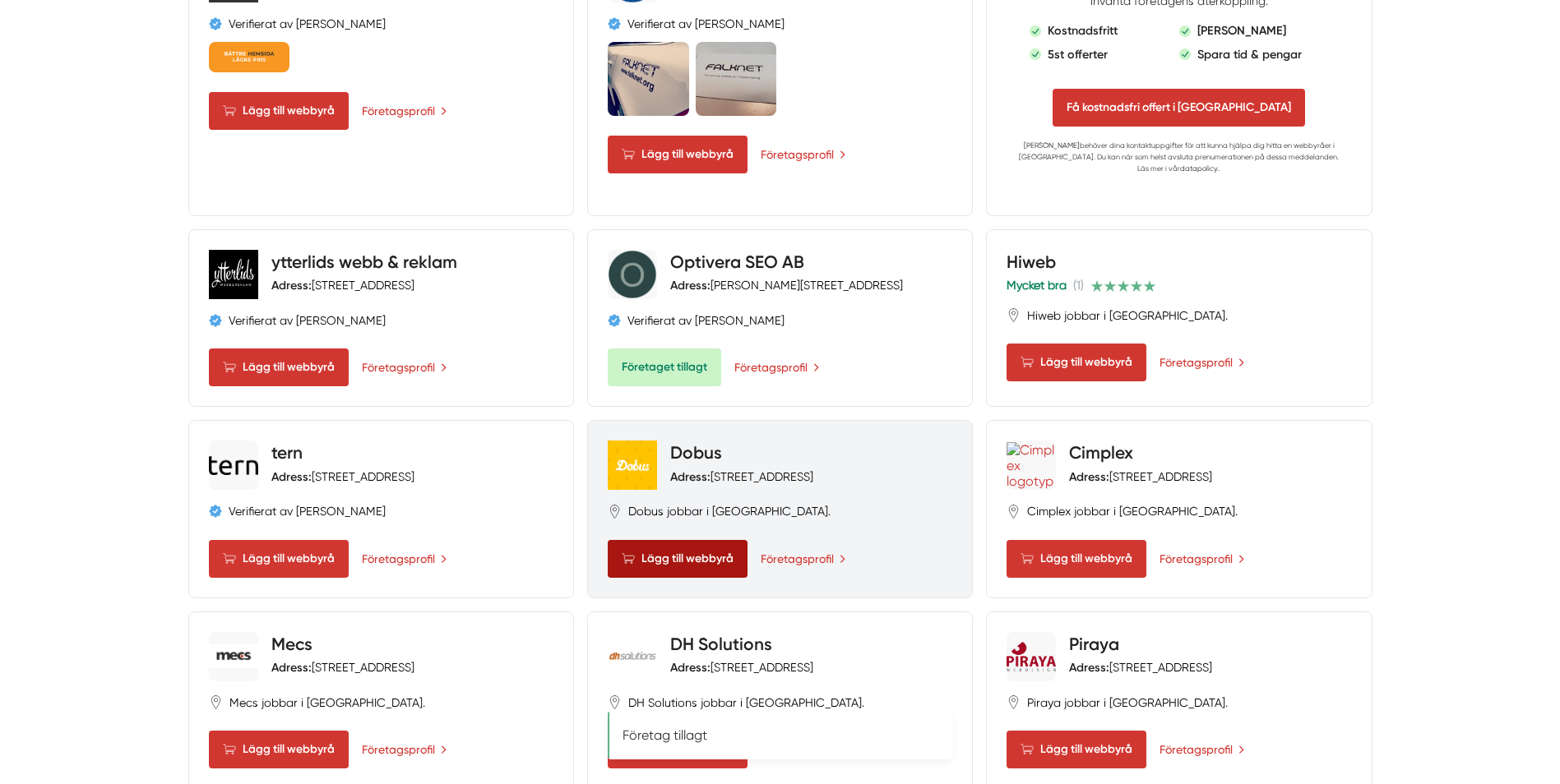
click at [644, 540] on span "Lägg till webbyrå" at bounding box center [677, 559] width 140 height 38
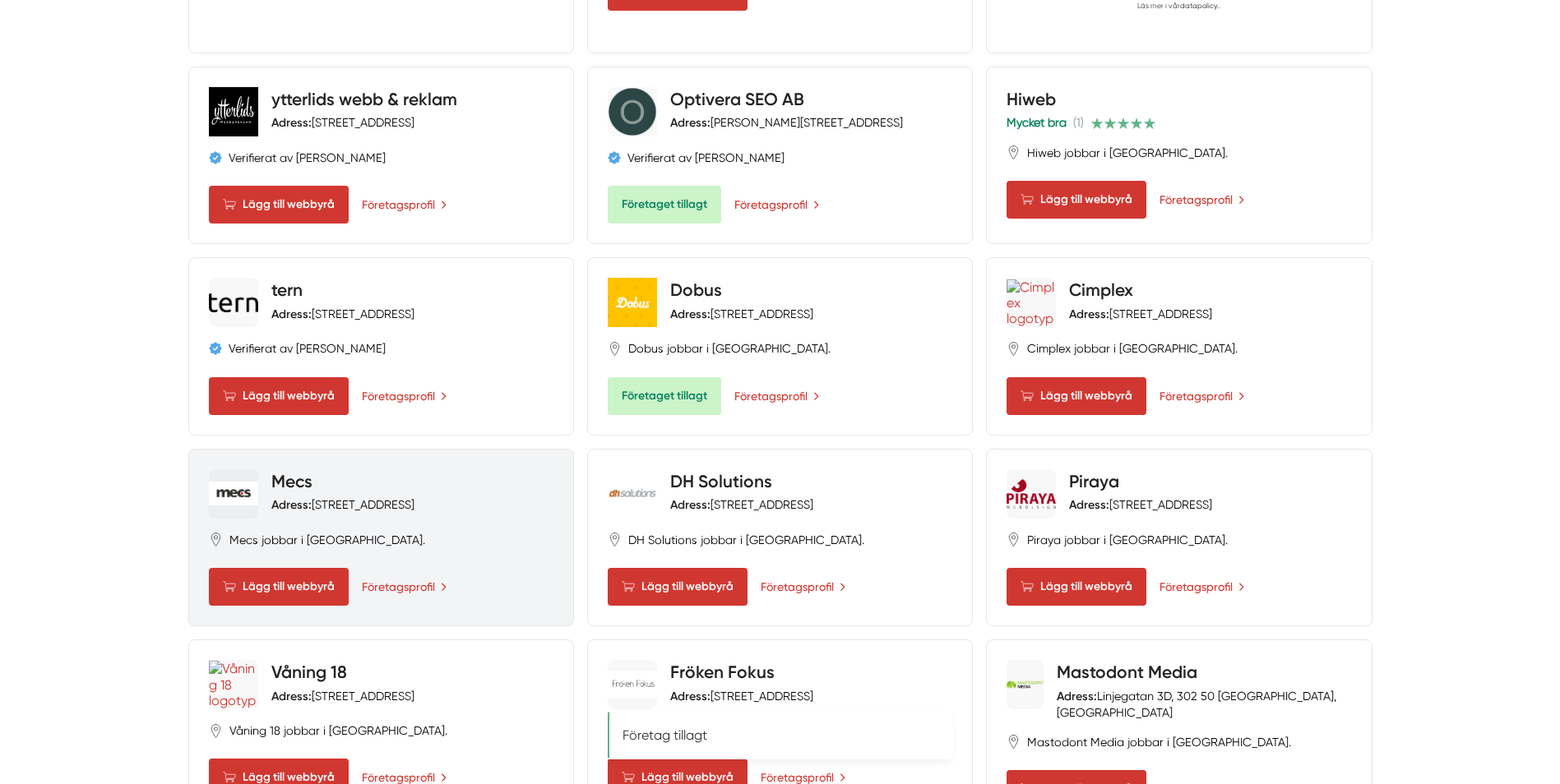
scroll to position [1480, 0]
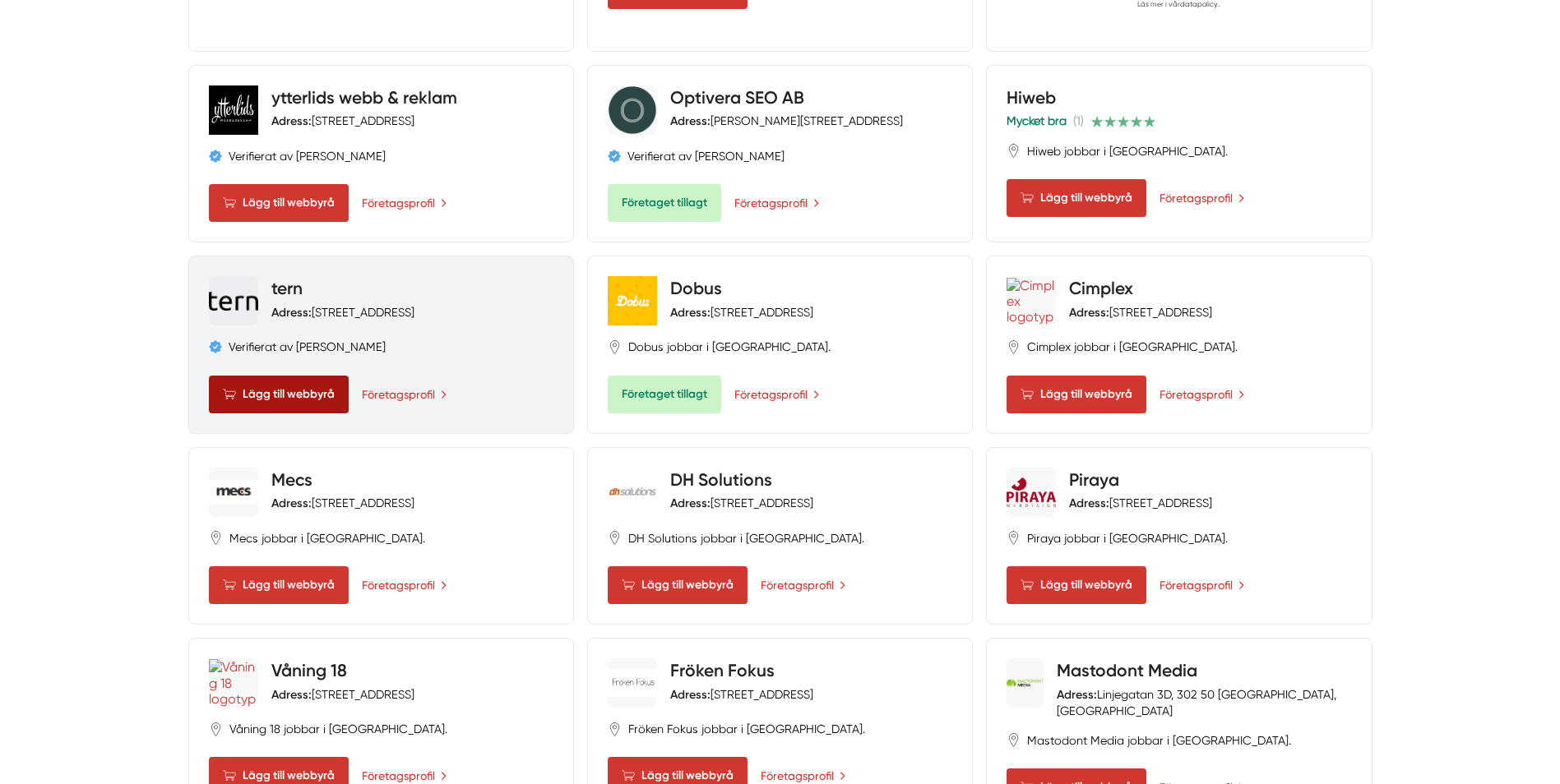
click at [279, 376] on span "Lägg till webbyrå" at bounding box center [278, 395] width 140 height 38
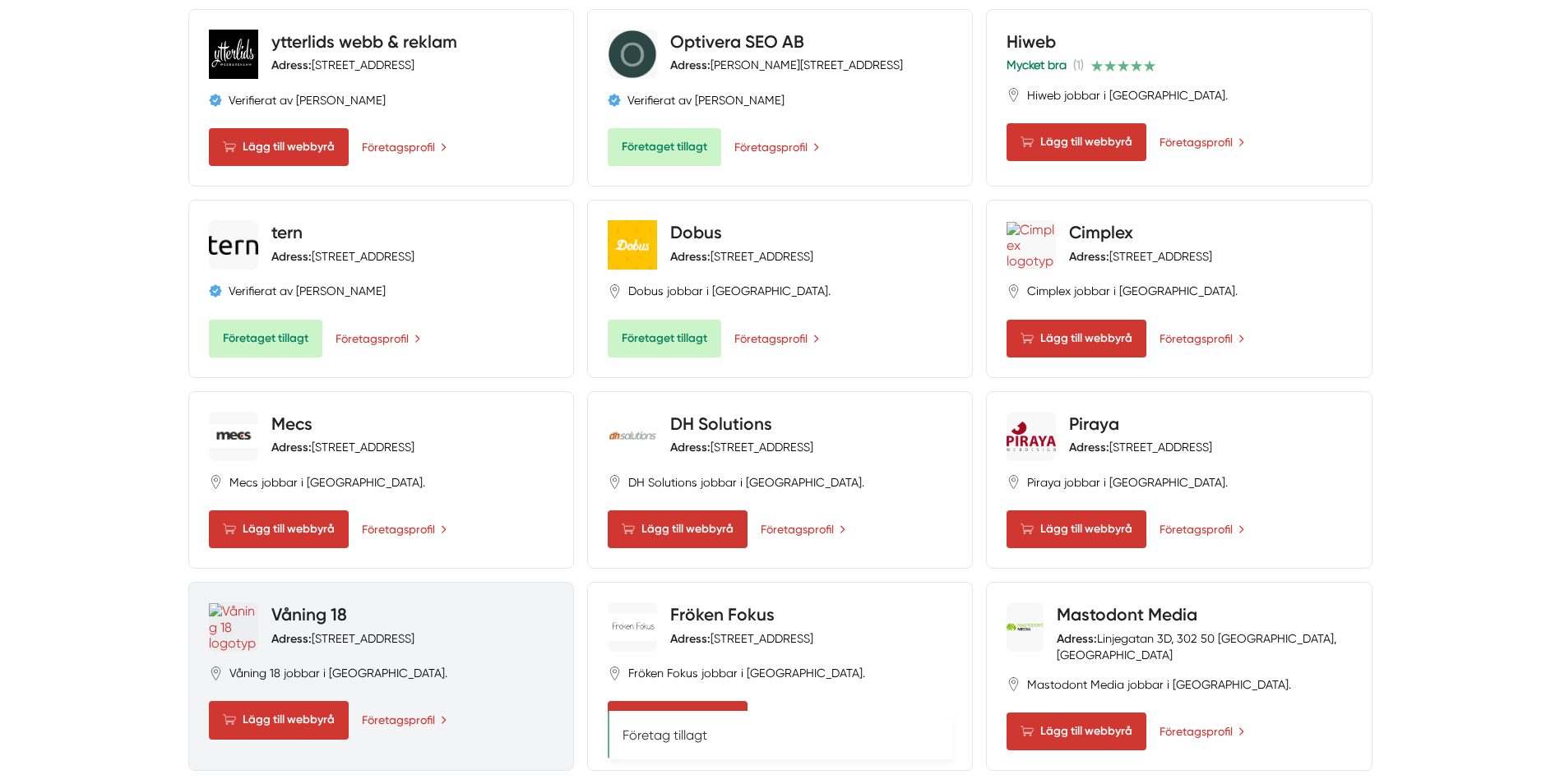
scroll to position [1644, 0]
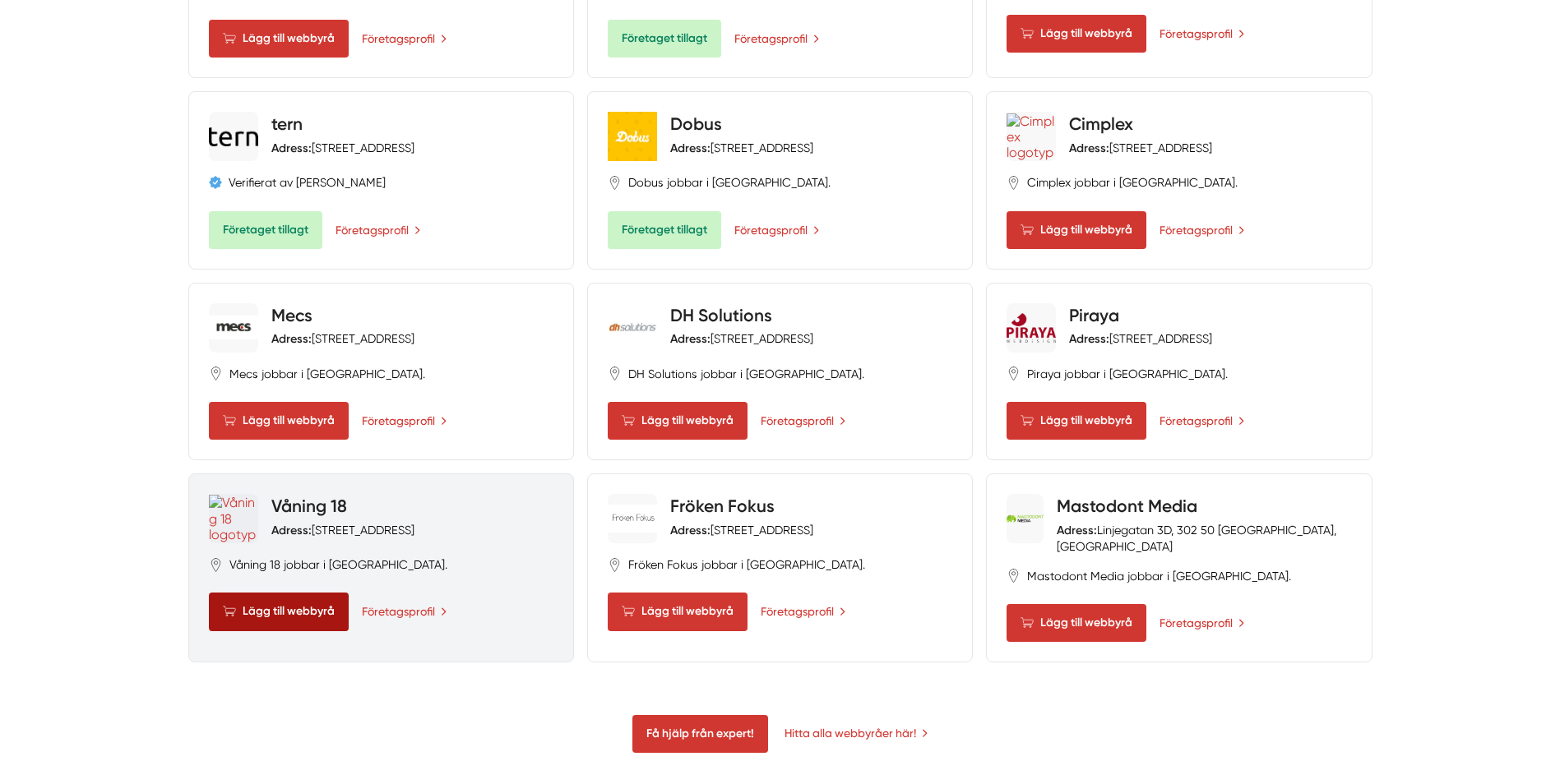
click at [297, 593] on span "Lägg till webbyrå" at bounding box center [278, 612] width 140 height 38
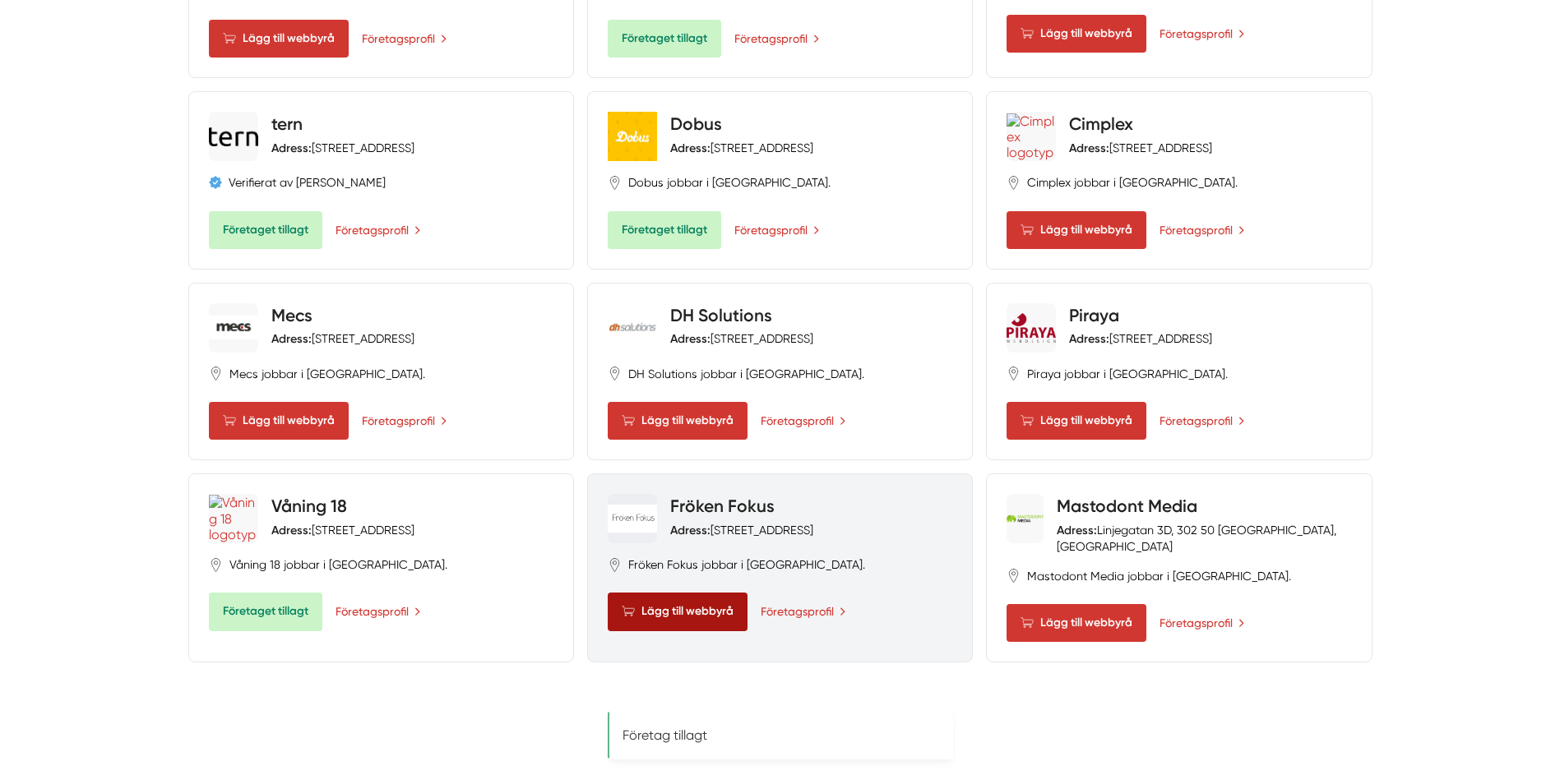
click at [630, 605] on span at bounding box center [631, 611] width 20 height 13
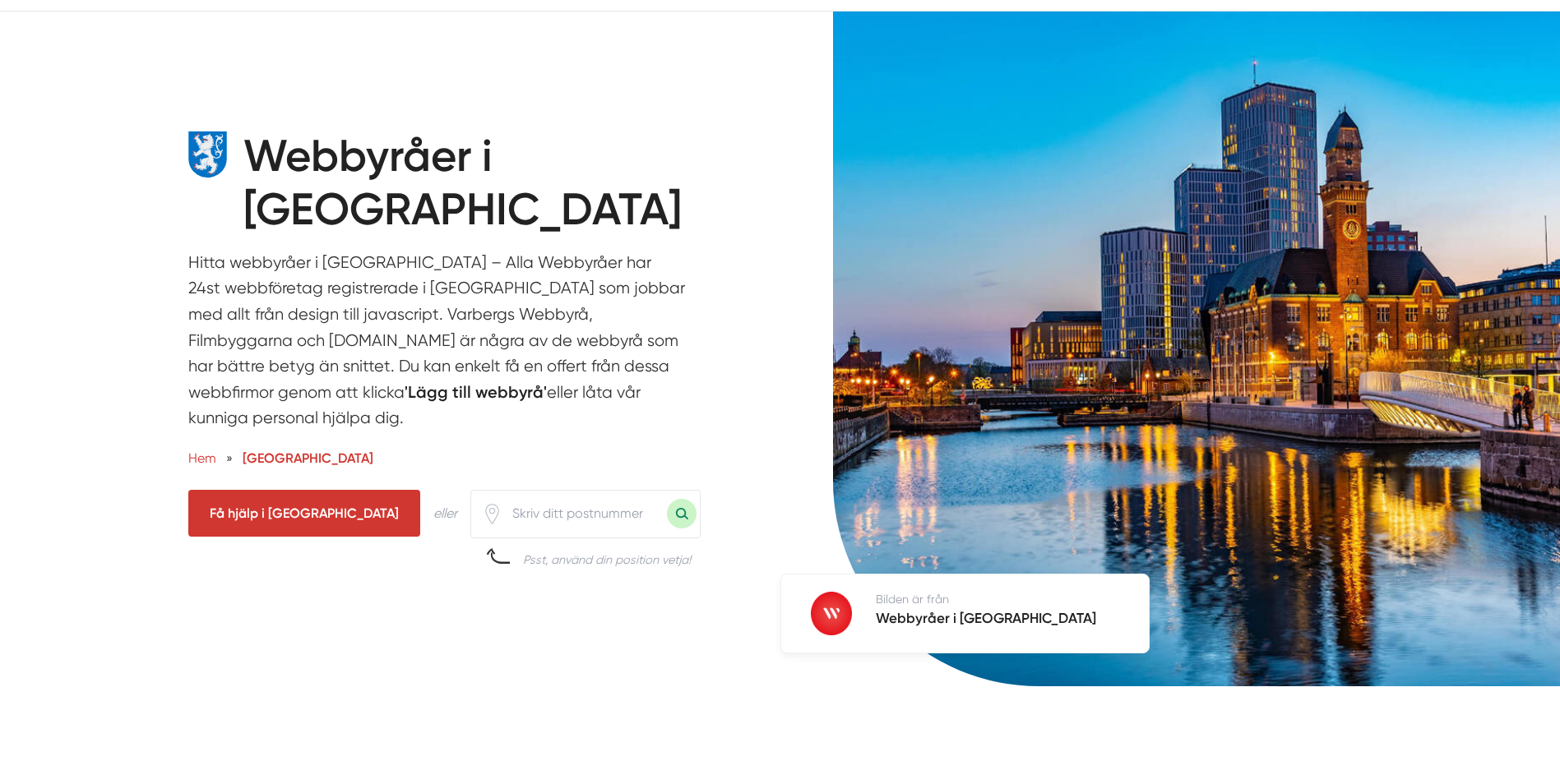
scroll to position [0, 0]
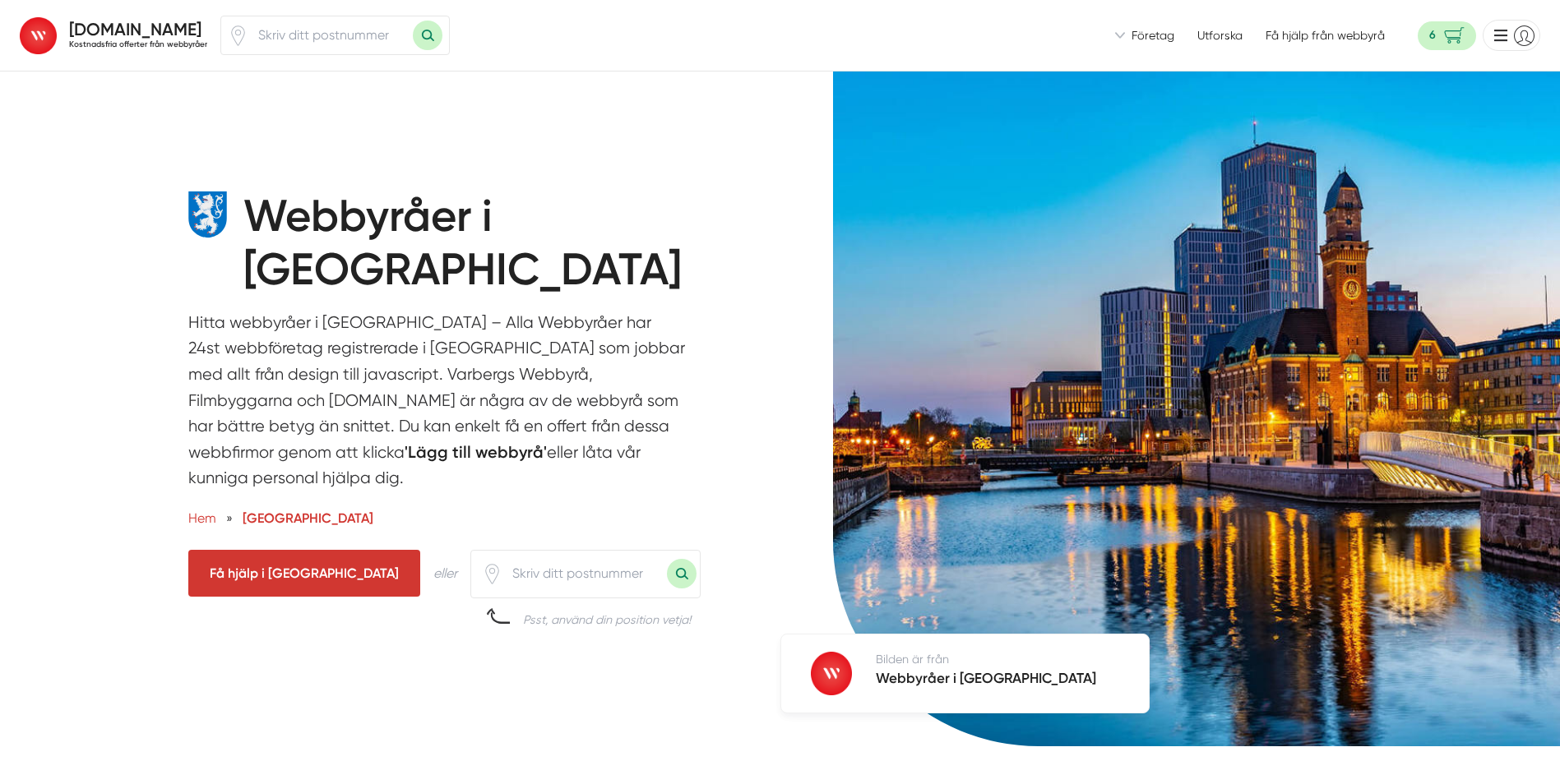
click at [1448, 29] on span "6" at bounding box center [1447, 36] width 58 height 29
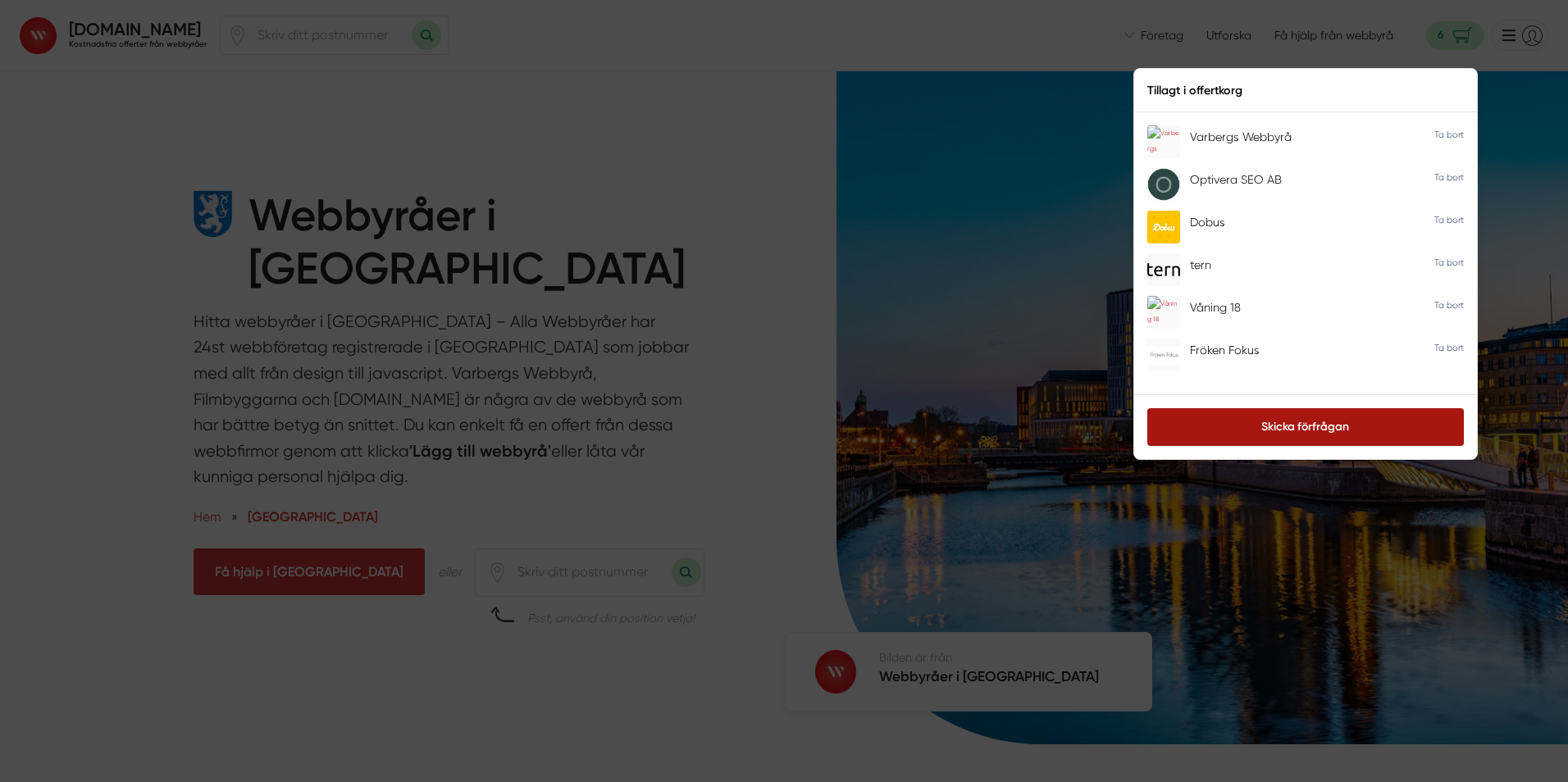
click at [1238, 426] on link "Skicka förfrågan" at bounding box center [1306, 427] width 317 height 38
click at [749, 162] on div at bounding box center [784, 391] width 1568 height 782
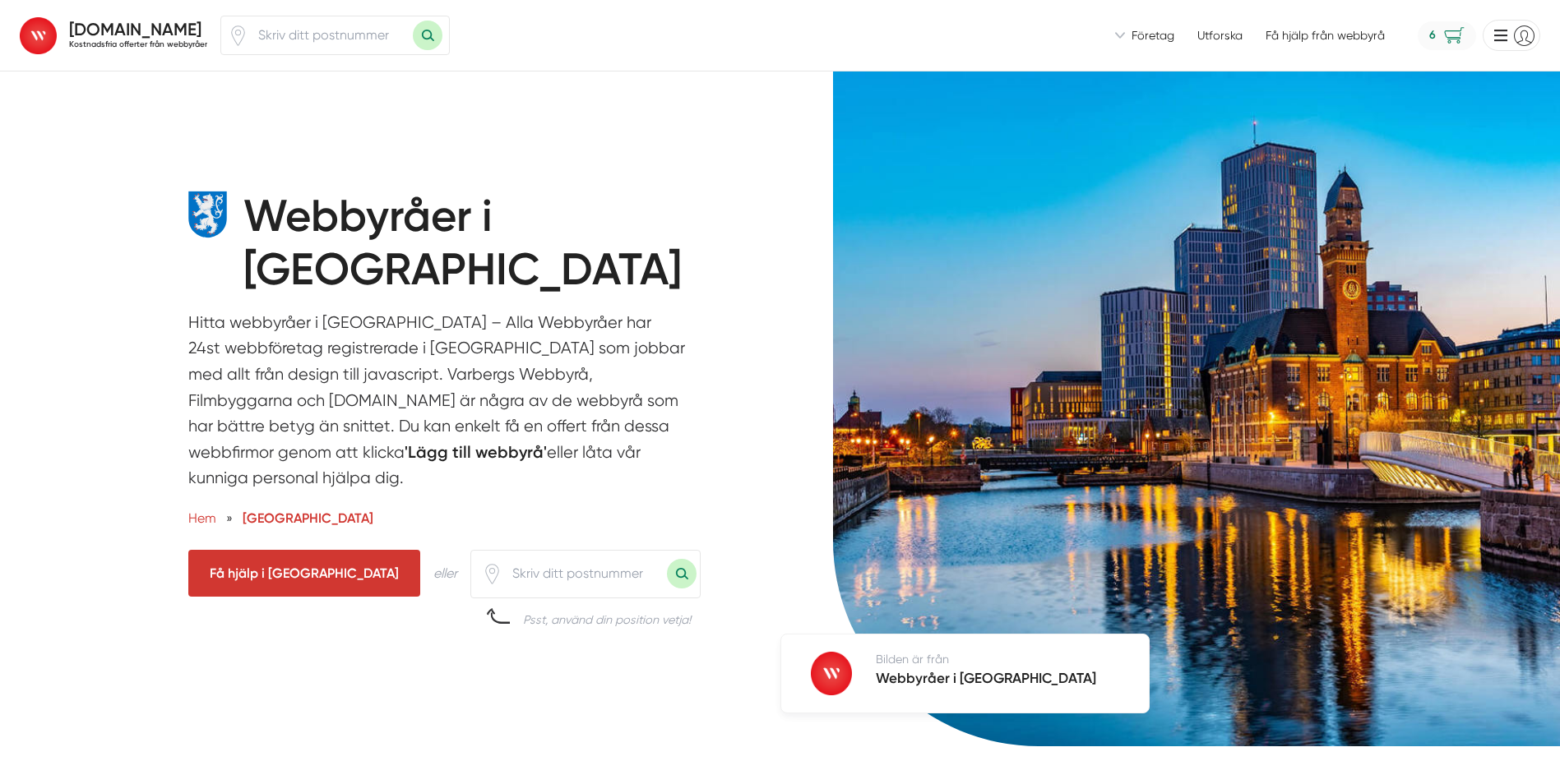
click at [1451, 29] on span "6" at bounding box center [1447, 36] width 58 height 29
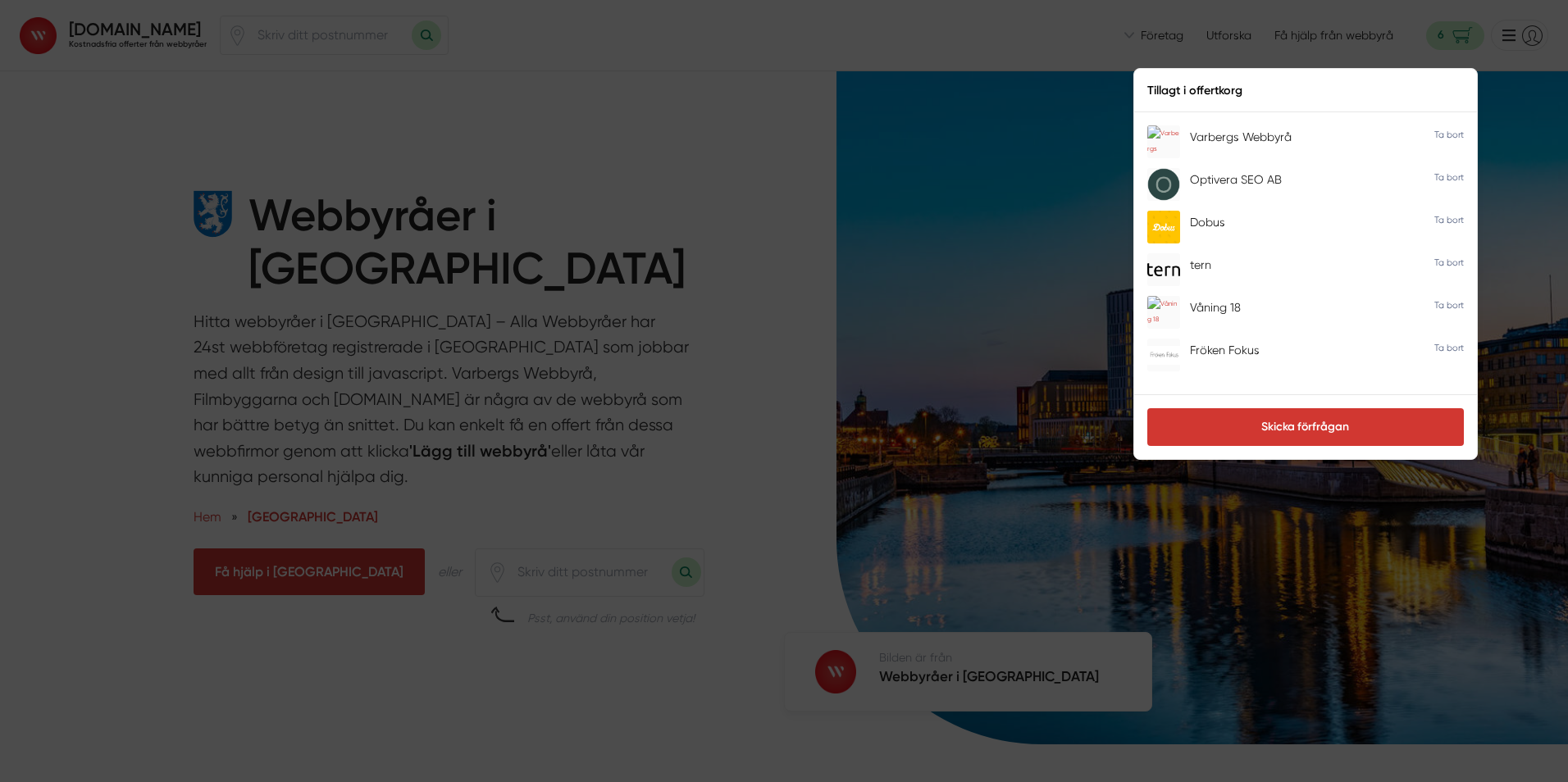
click at [686, 126] on div at bounding box center [784, 391] width 1568 height 782
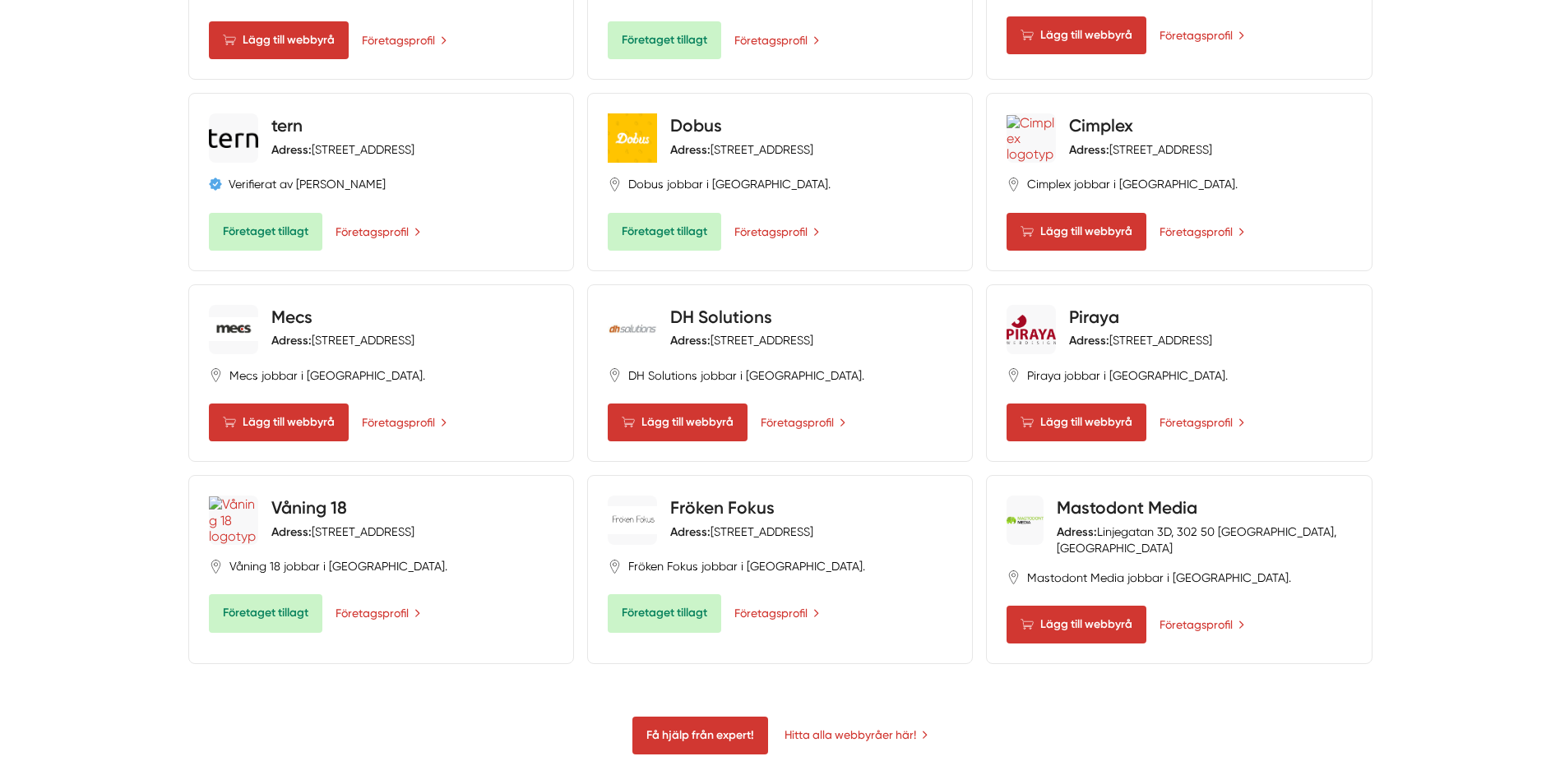
scroll to position [1644, 0]
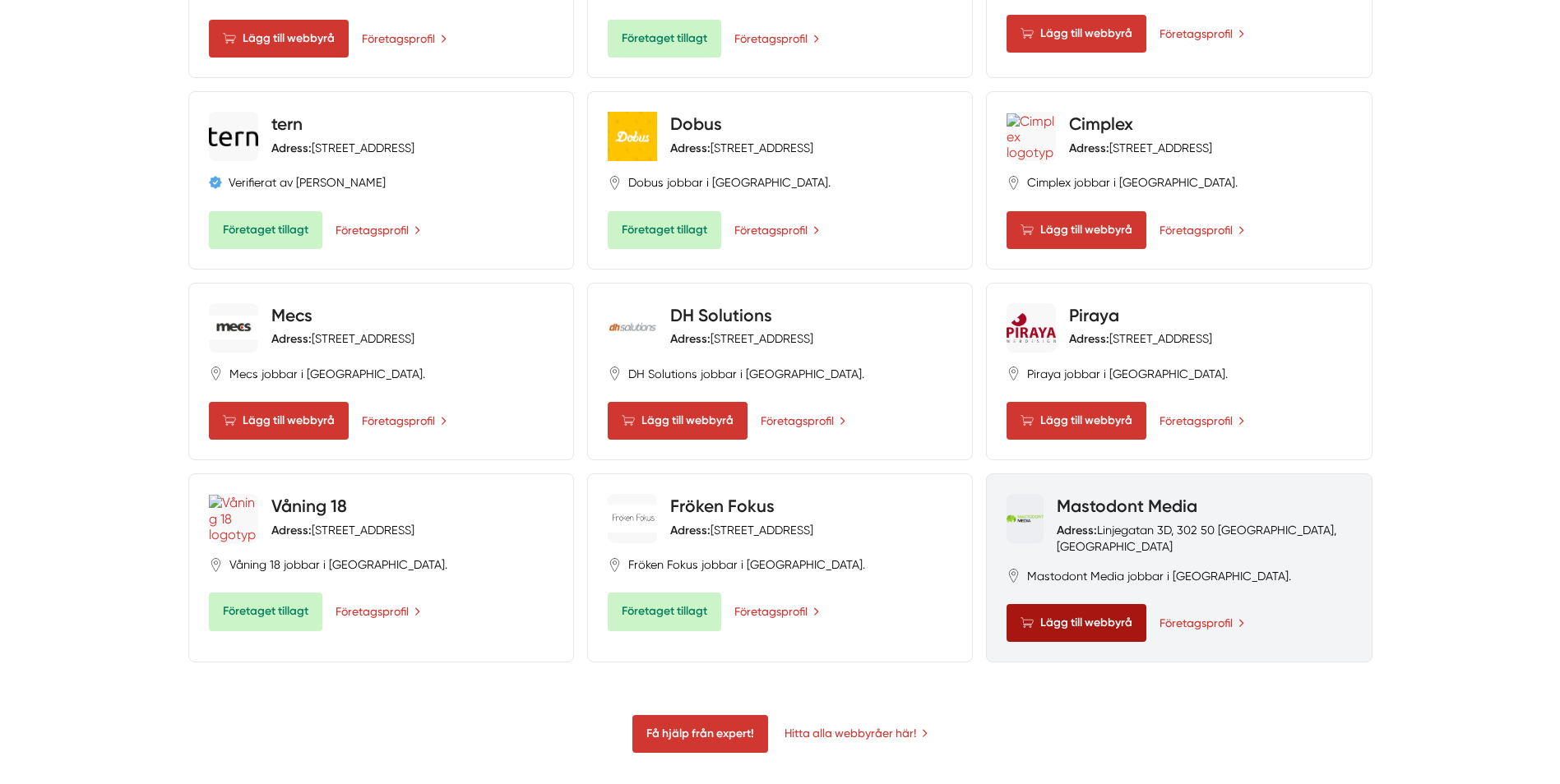
click at [1041, 604] on span "Lägg till webbyrå" at bounding box center [1076, 623] width 140 height 38
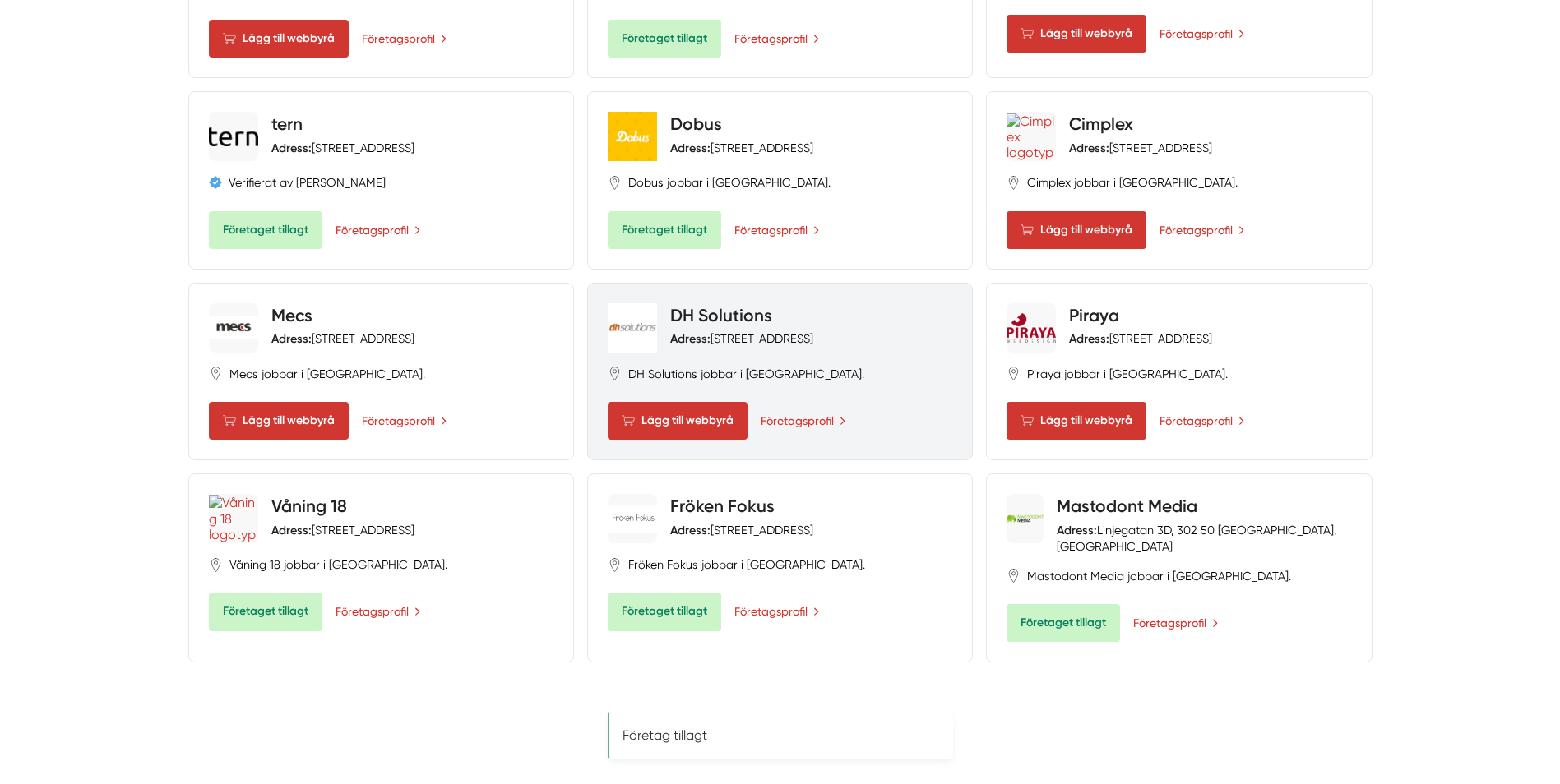
click at [674, 308] on div "DH Solutions Adress: Sperlingsholmsvägen 25, 302 31 Halmstad, Sverige DH Soluti…" at bounding box center [780, 371] width 345 height 136
click at [656, 402] on span "Lägg till webbyrå" at bounding box center [677, 421] width 140 height 38
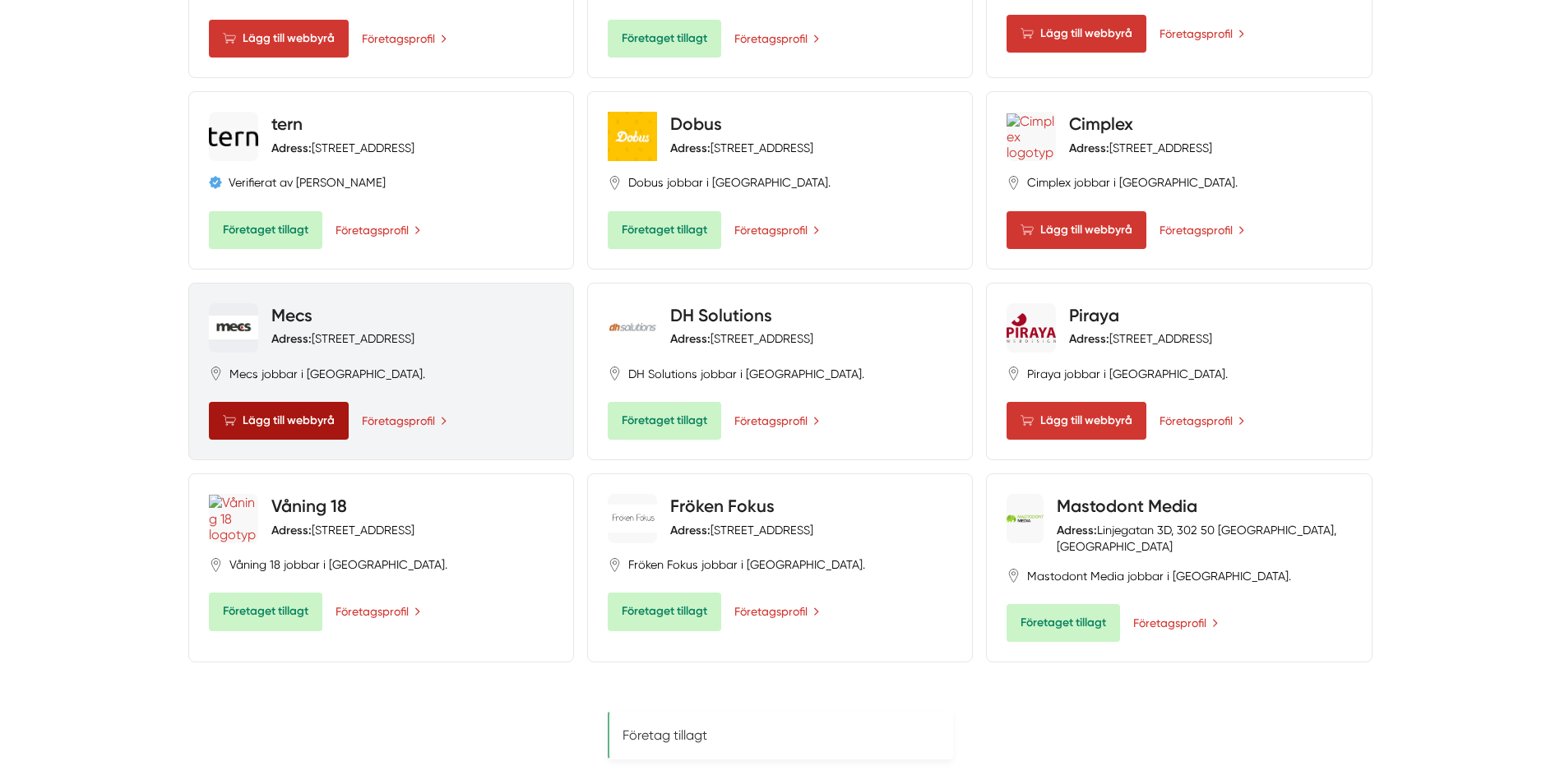
click at [227, 414] on span at bounding box center [233, 420] width 20 height 13
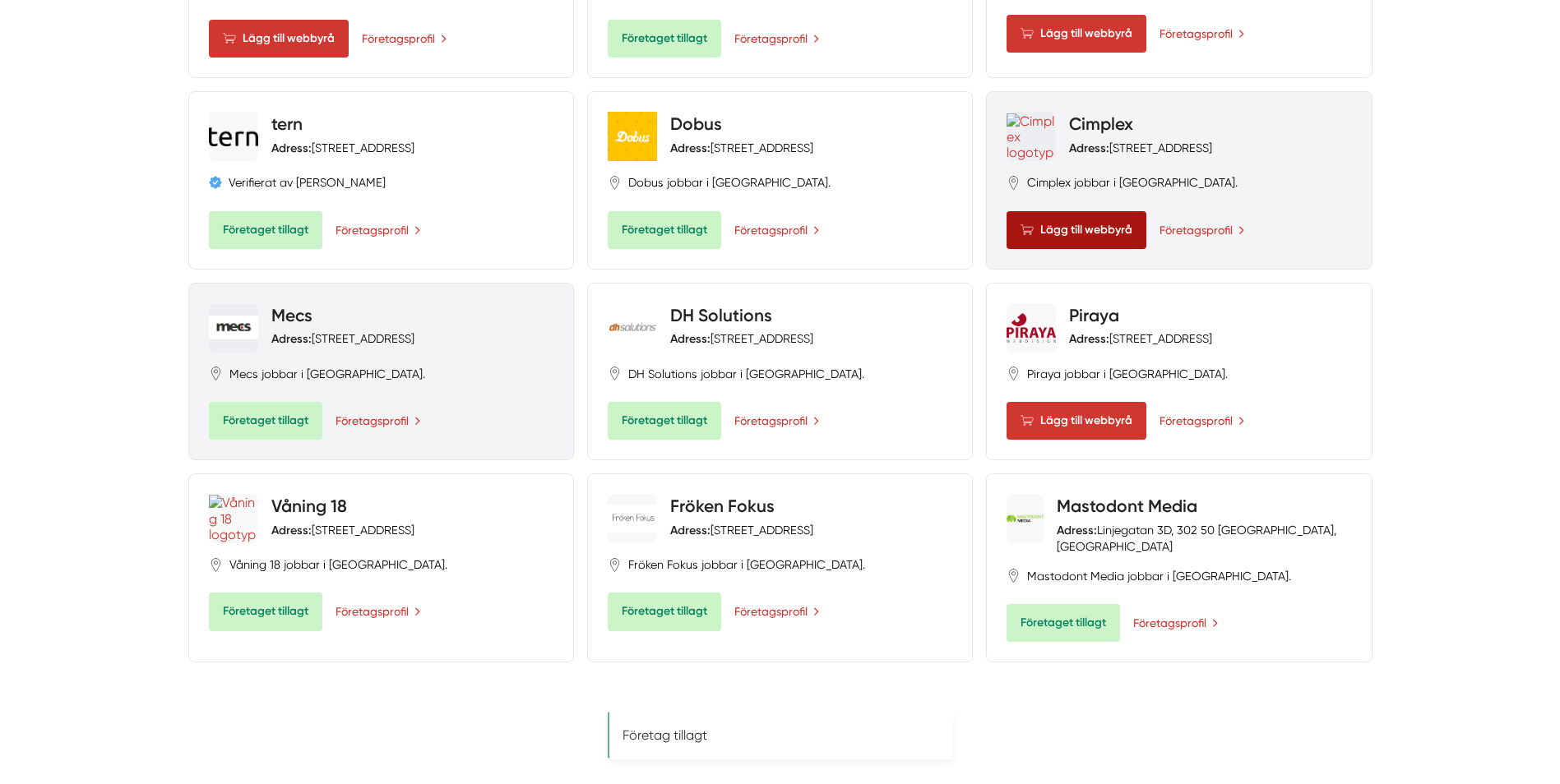
click at [1052, 211] on span "Lägg till webbyrå" at bounding box center [1076, 230] width 140 height 38
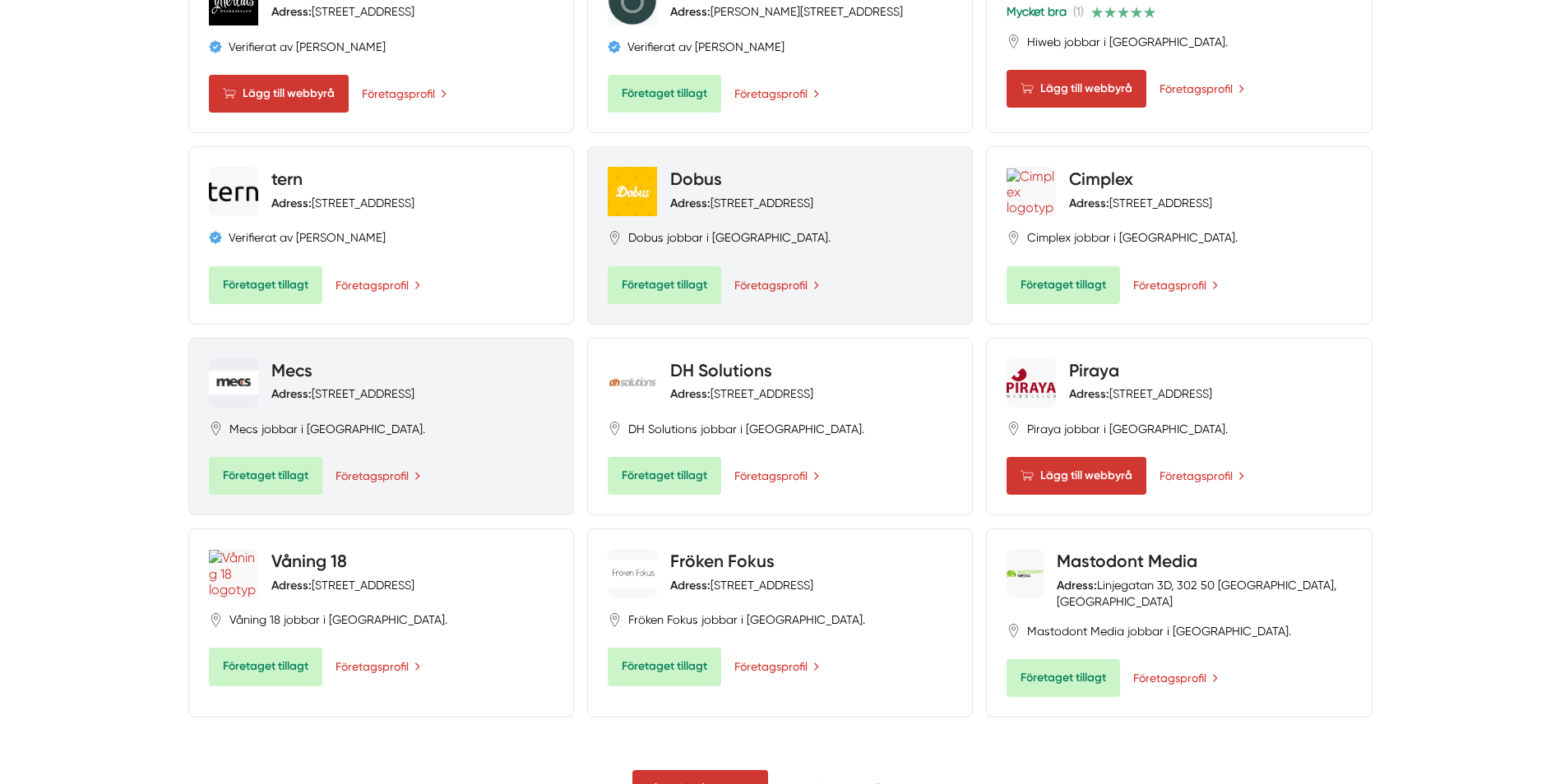
scroll to position [1397, 0]
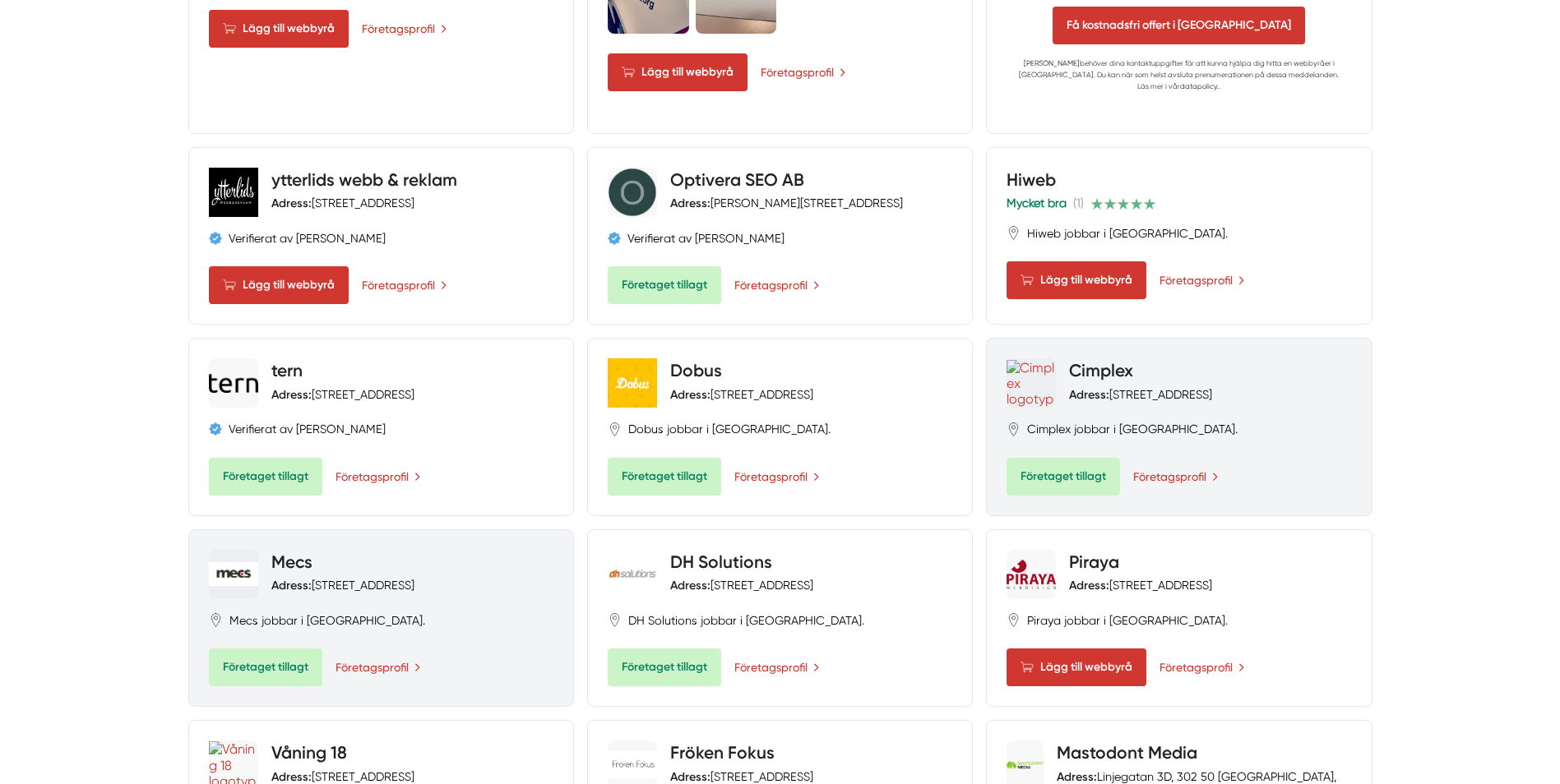
click at [1063, 458] on span "Företaget tillagt" at bounding box center [1063, 477] width 113 height 38
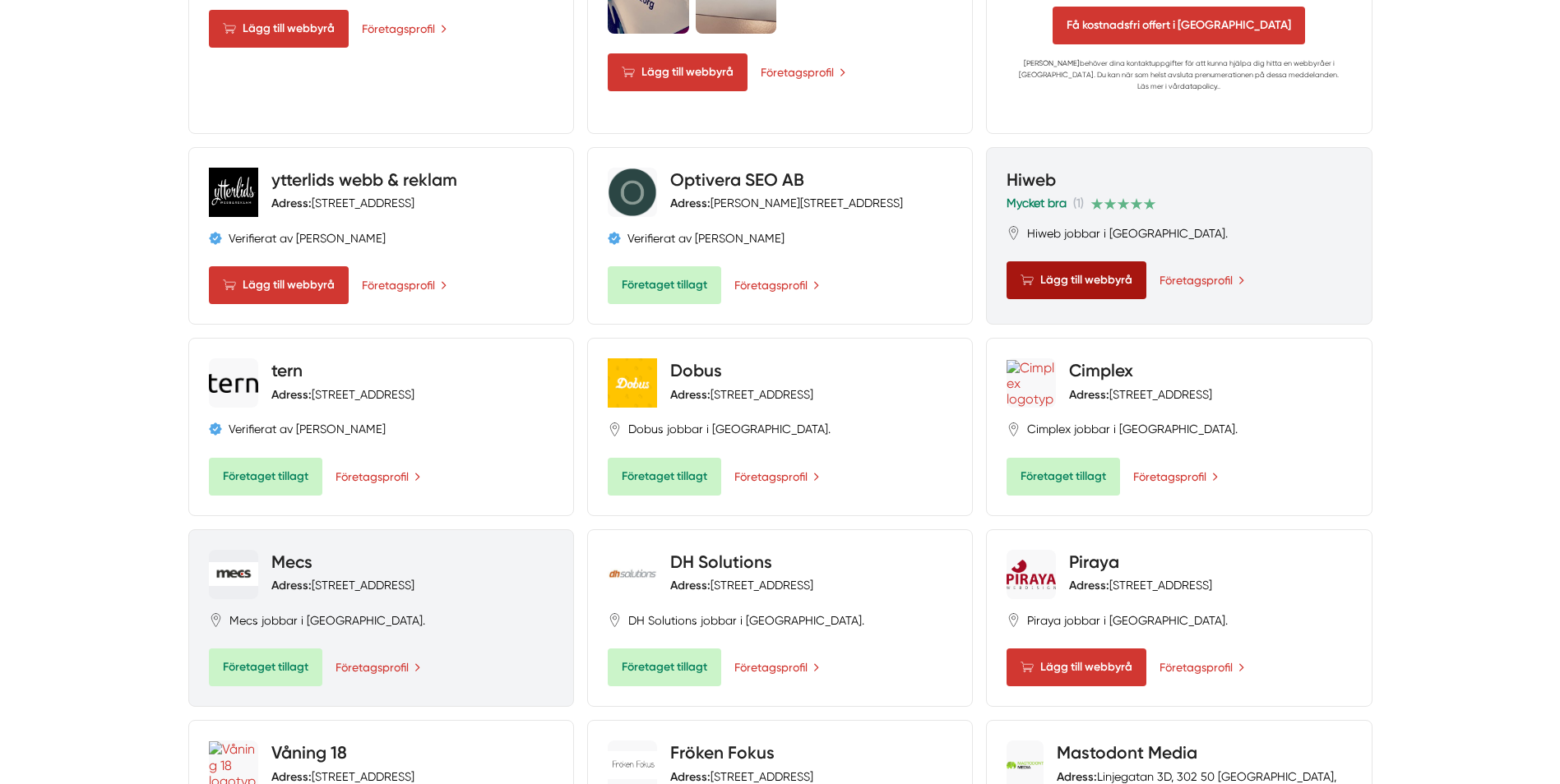
click at [1072, 262] on span "Lägg till webbyrå" at bounding box center [1076, 280] width 140 height 38
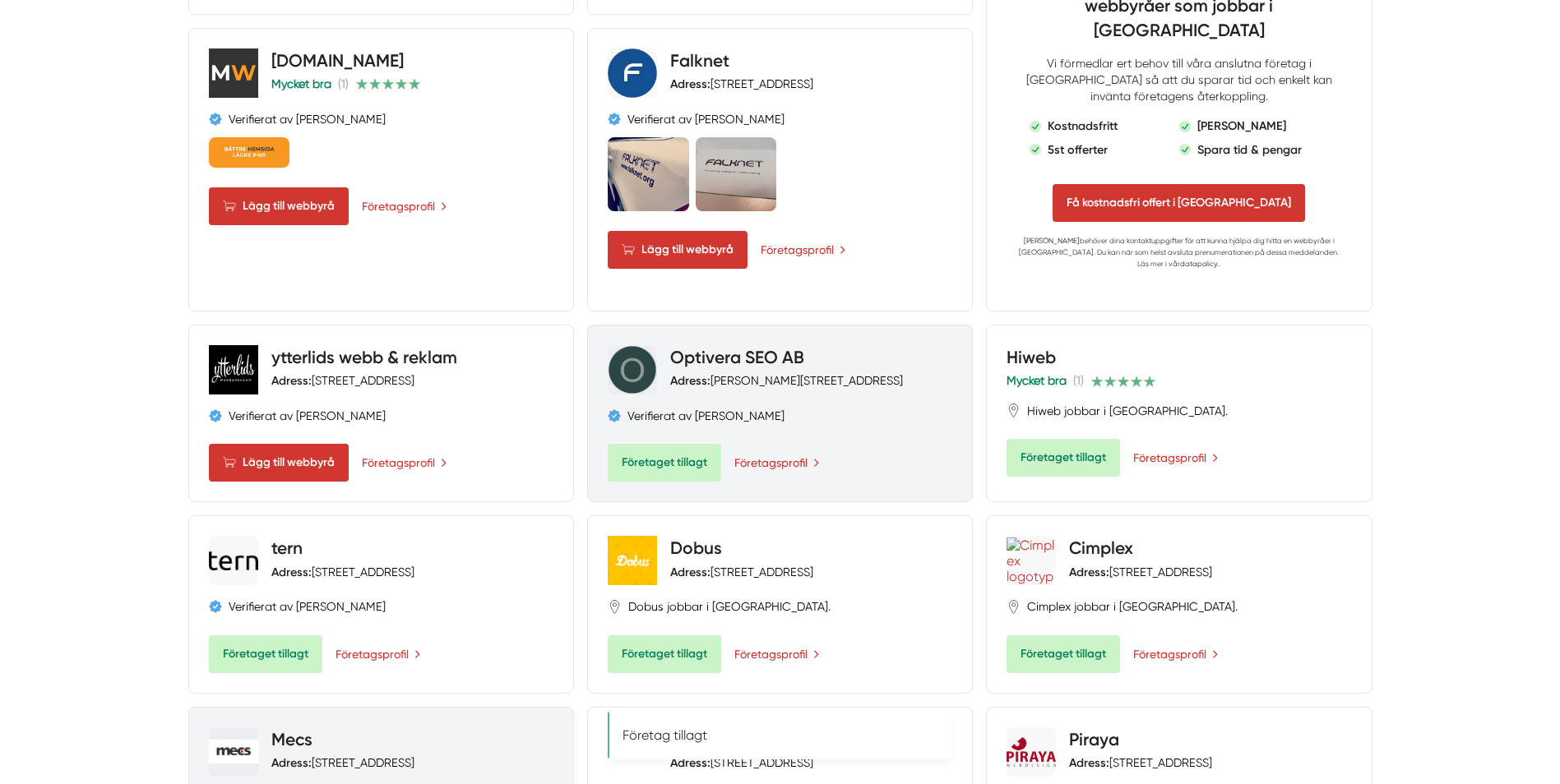
scroll to position [1069, 0]
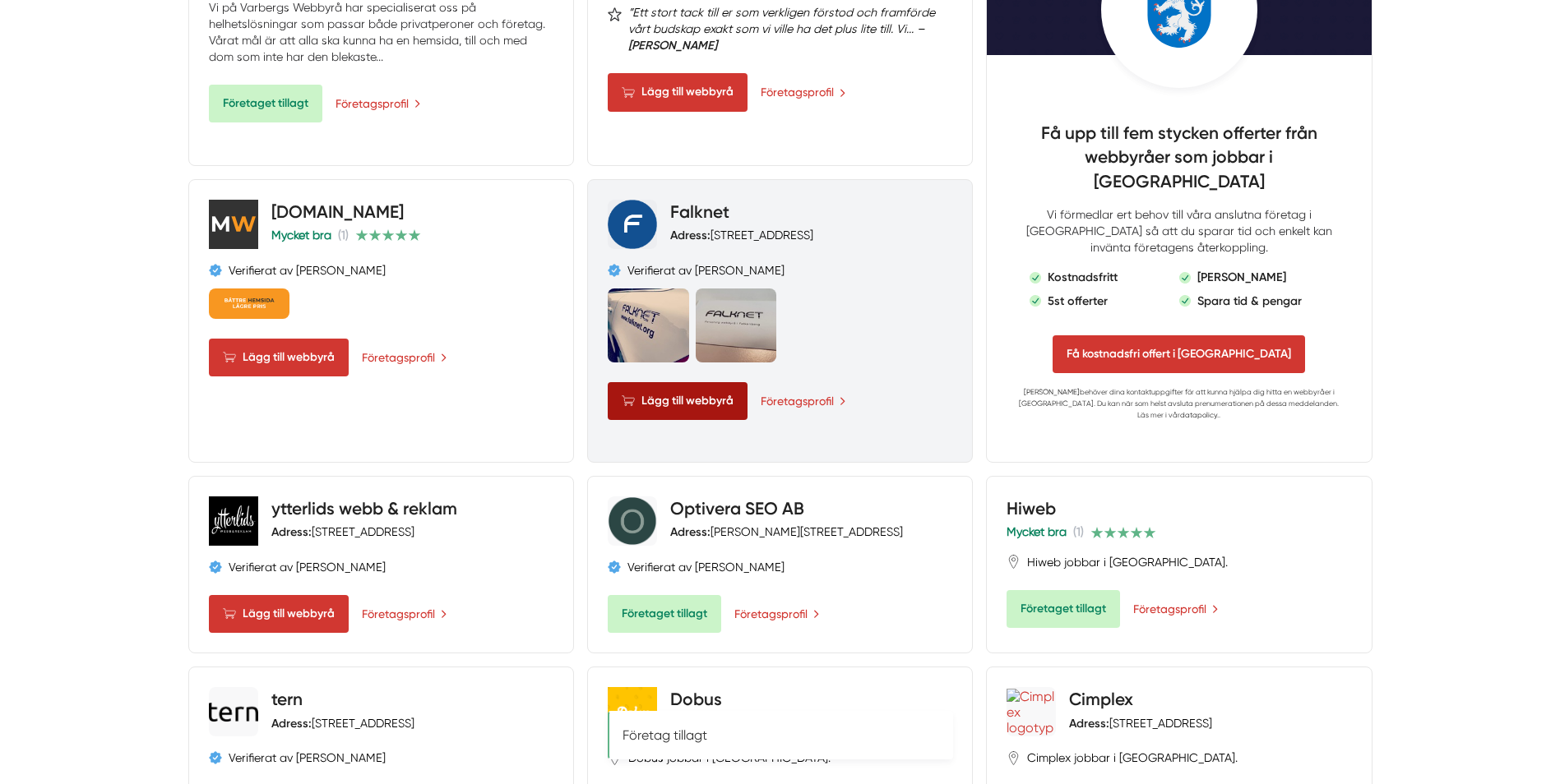
click at [678, 383] on span "Lägg till webbyrå" at bounding box center [677, 401] width 140 height 38
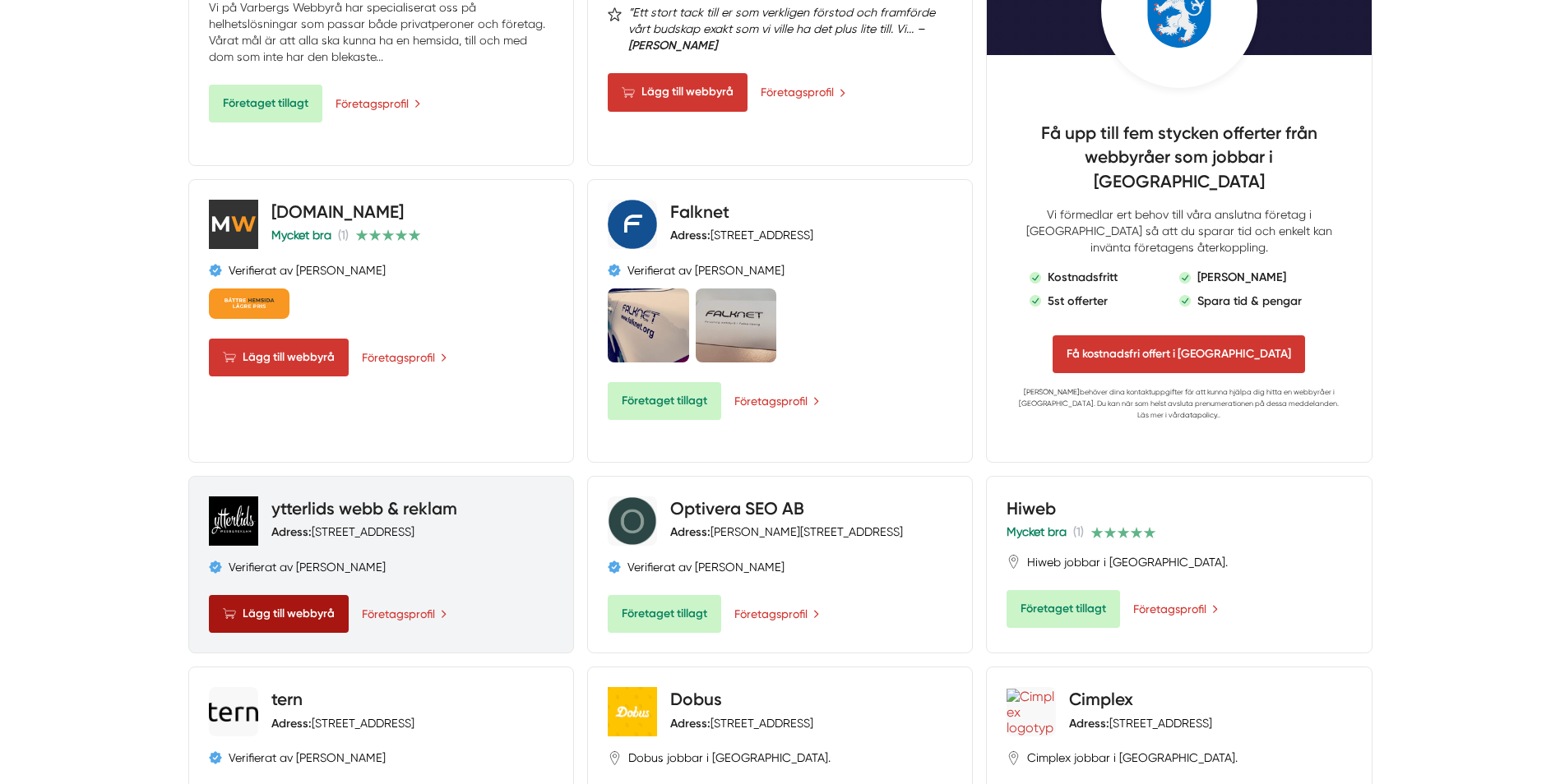
click at [251, 595] on span "Lägg till webbyrå" at bounding box center [278, 614] width 140 height 38
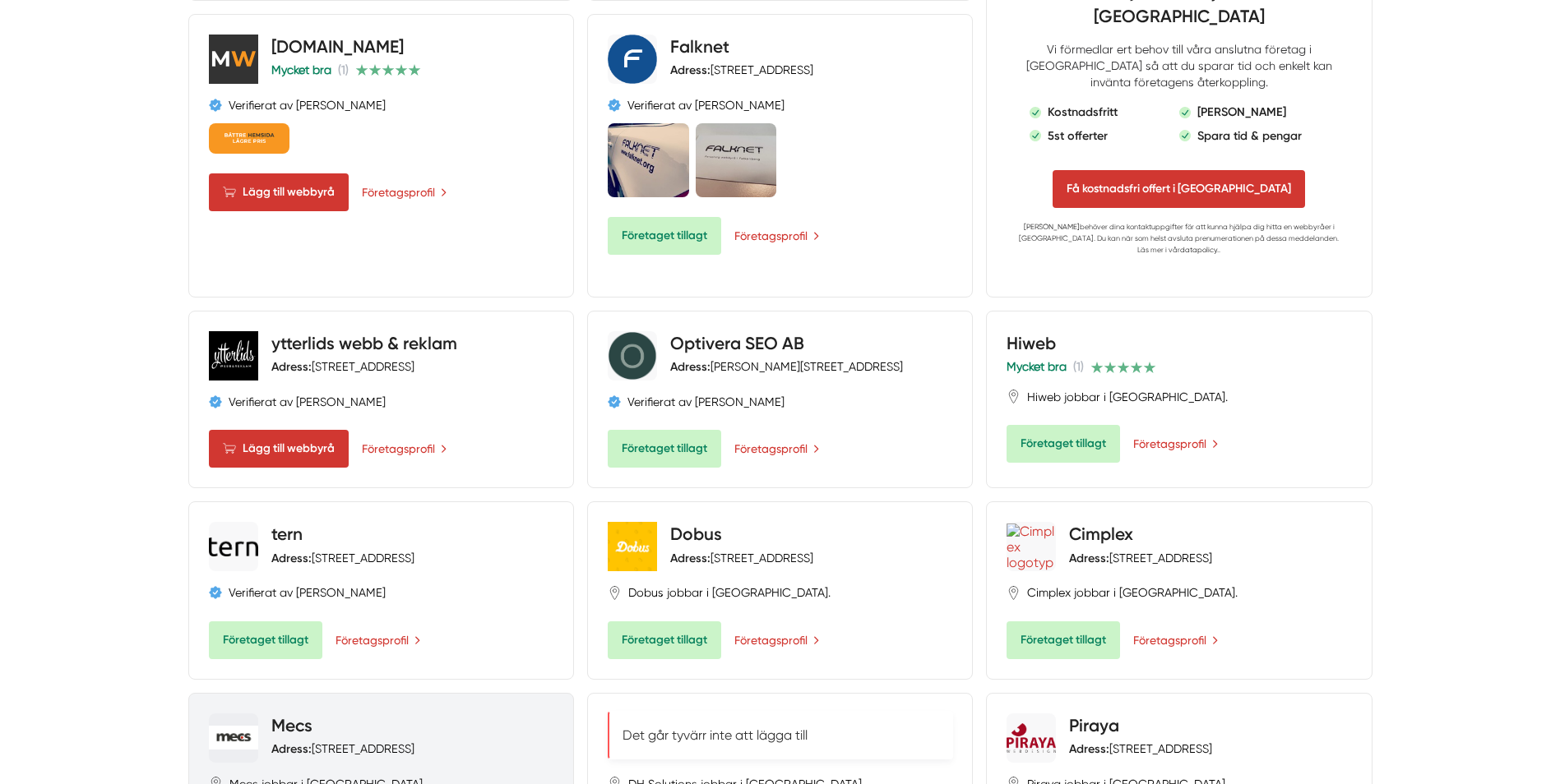
scroll to position [1233, 0]
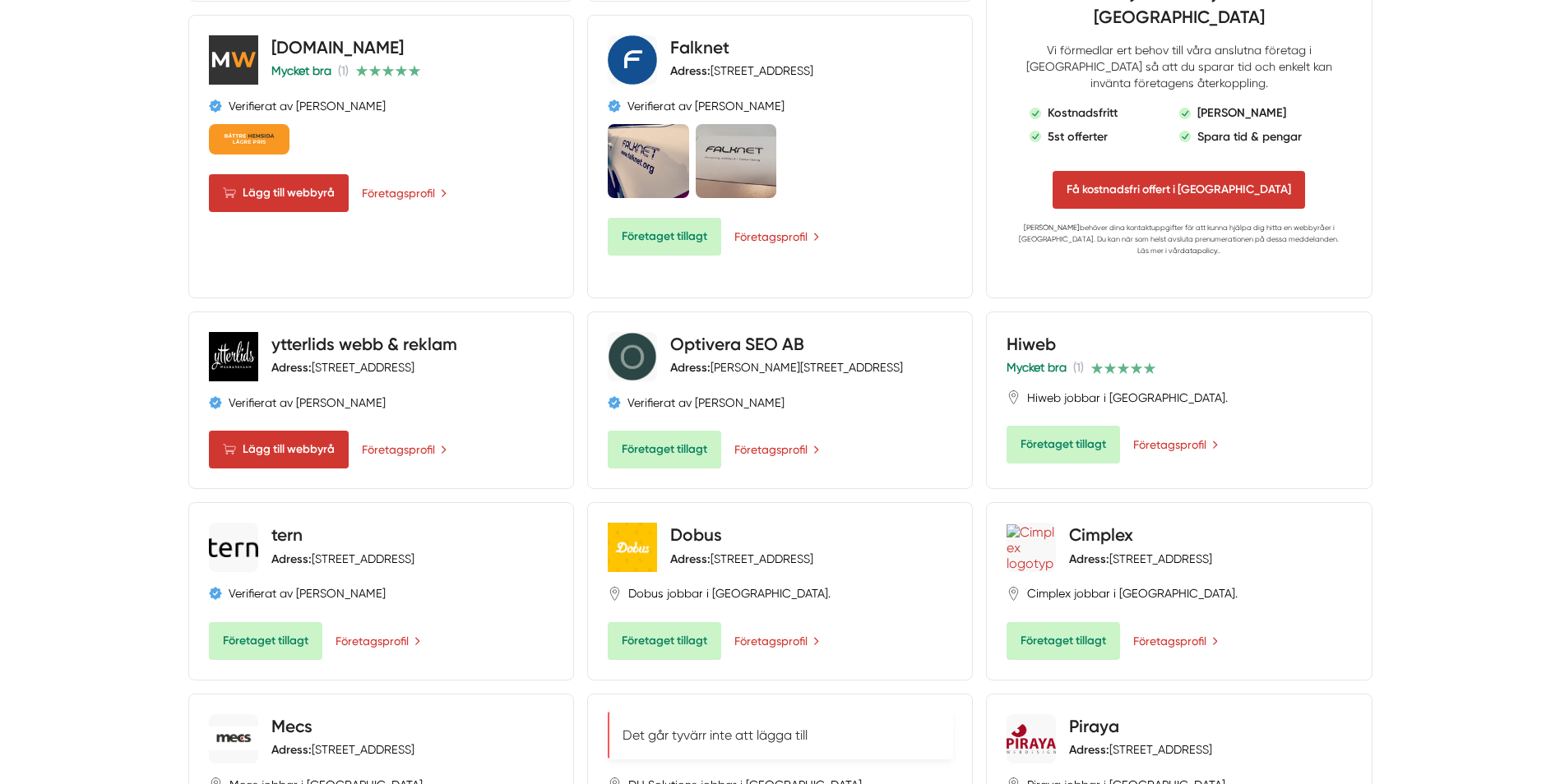
click at [759, 727] on p "Det går tyvärr inte att lägga till" at bounding box center [780, 735] width 316 height 19
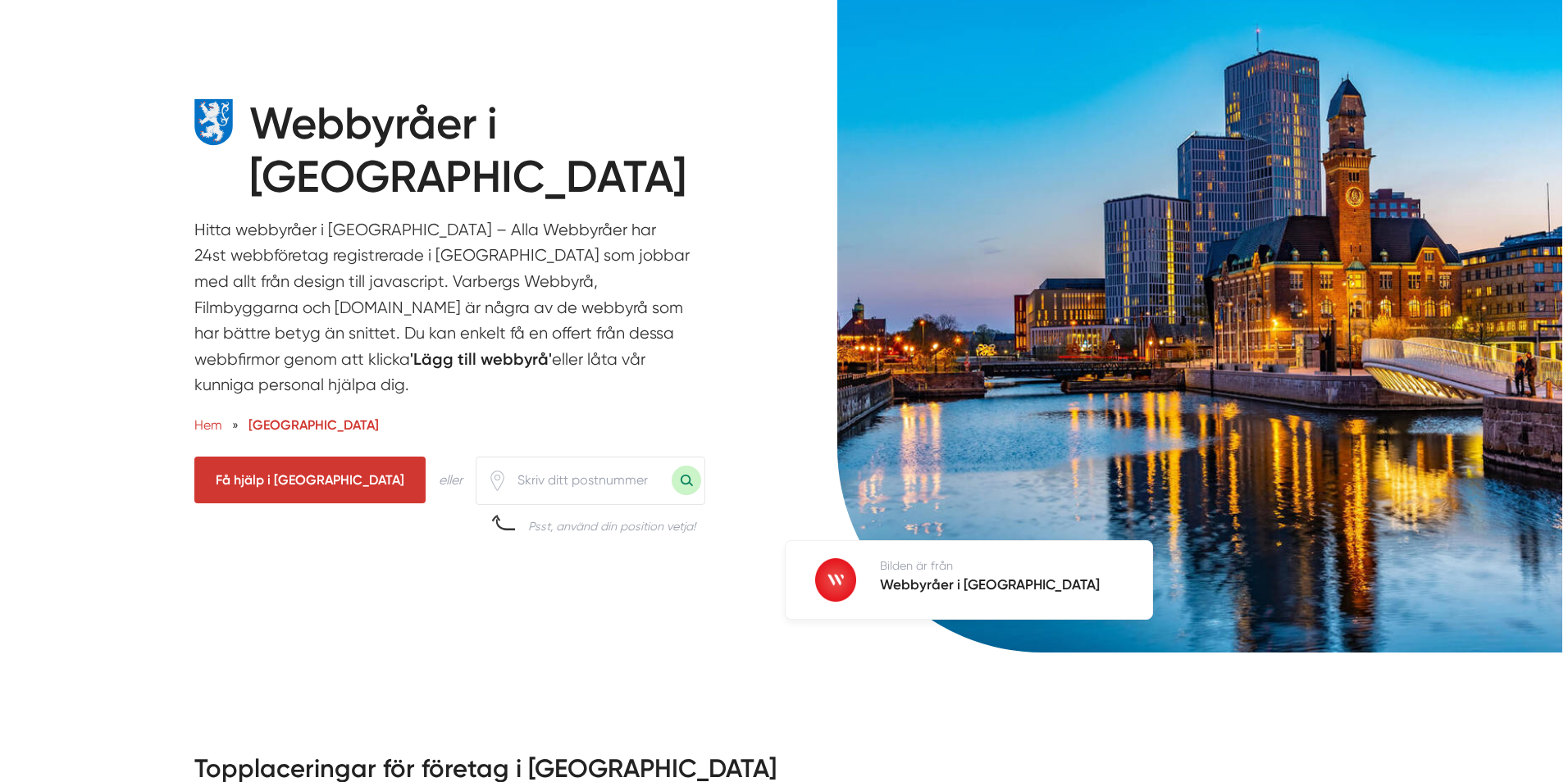
scroll to position [0, 0]
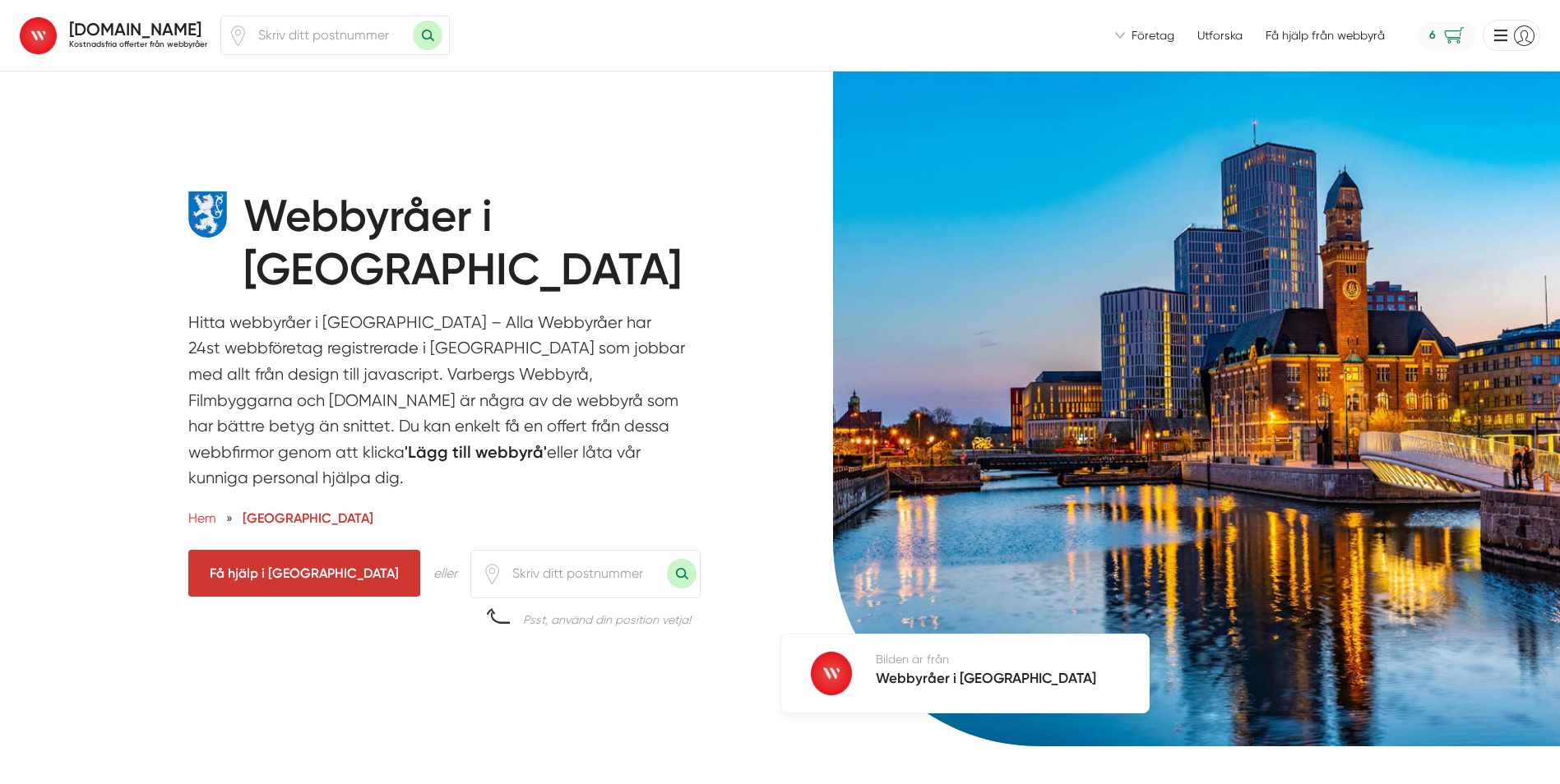
click at [1442, 39] on span "6" at bounding box center [1447, 36] width 58 height 29
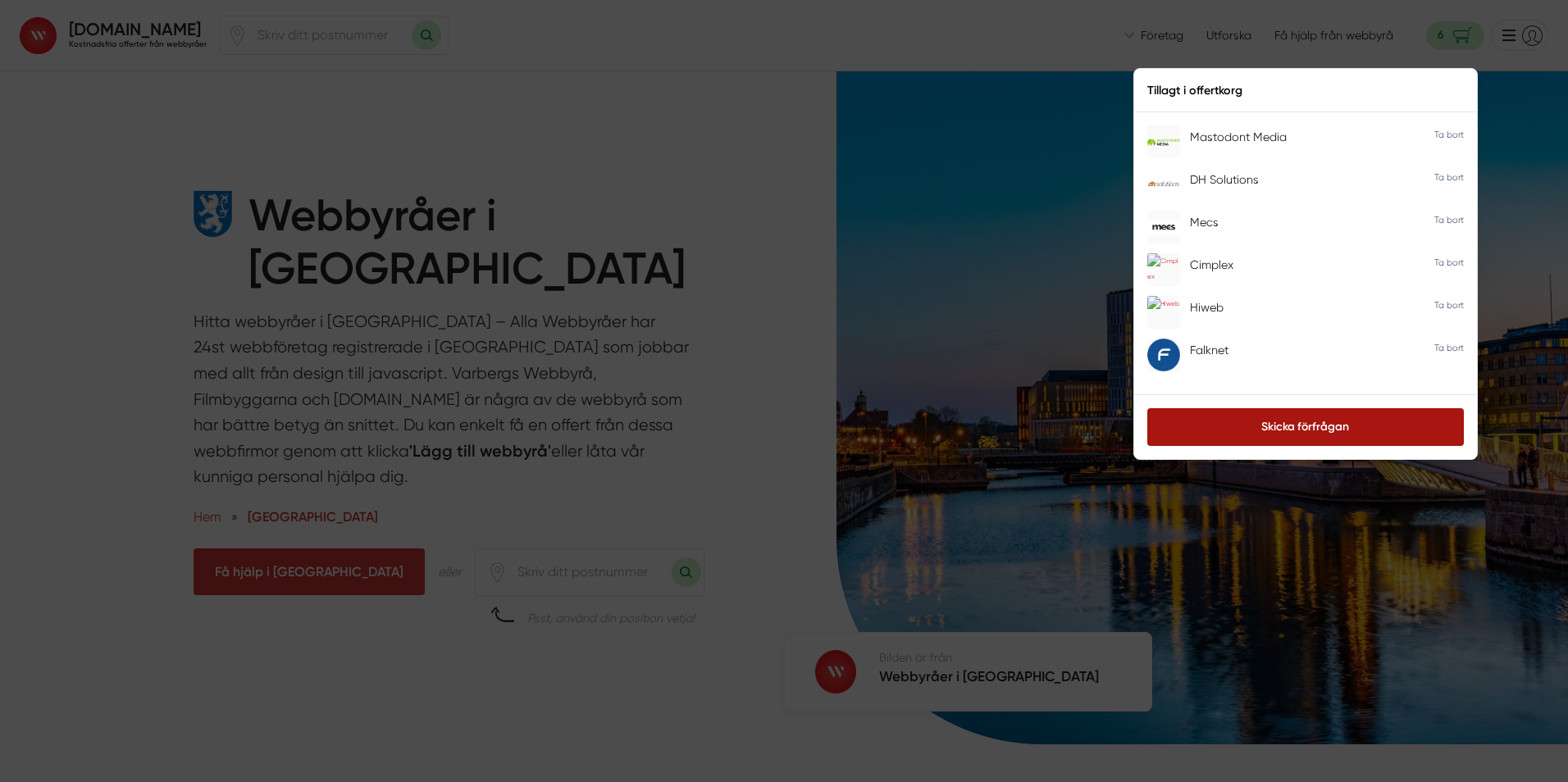
click at [1224, 431] on link "Skicka förfrågan" at bounding box center [1306, 427] width 317 height 38
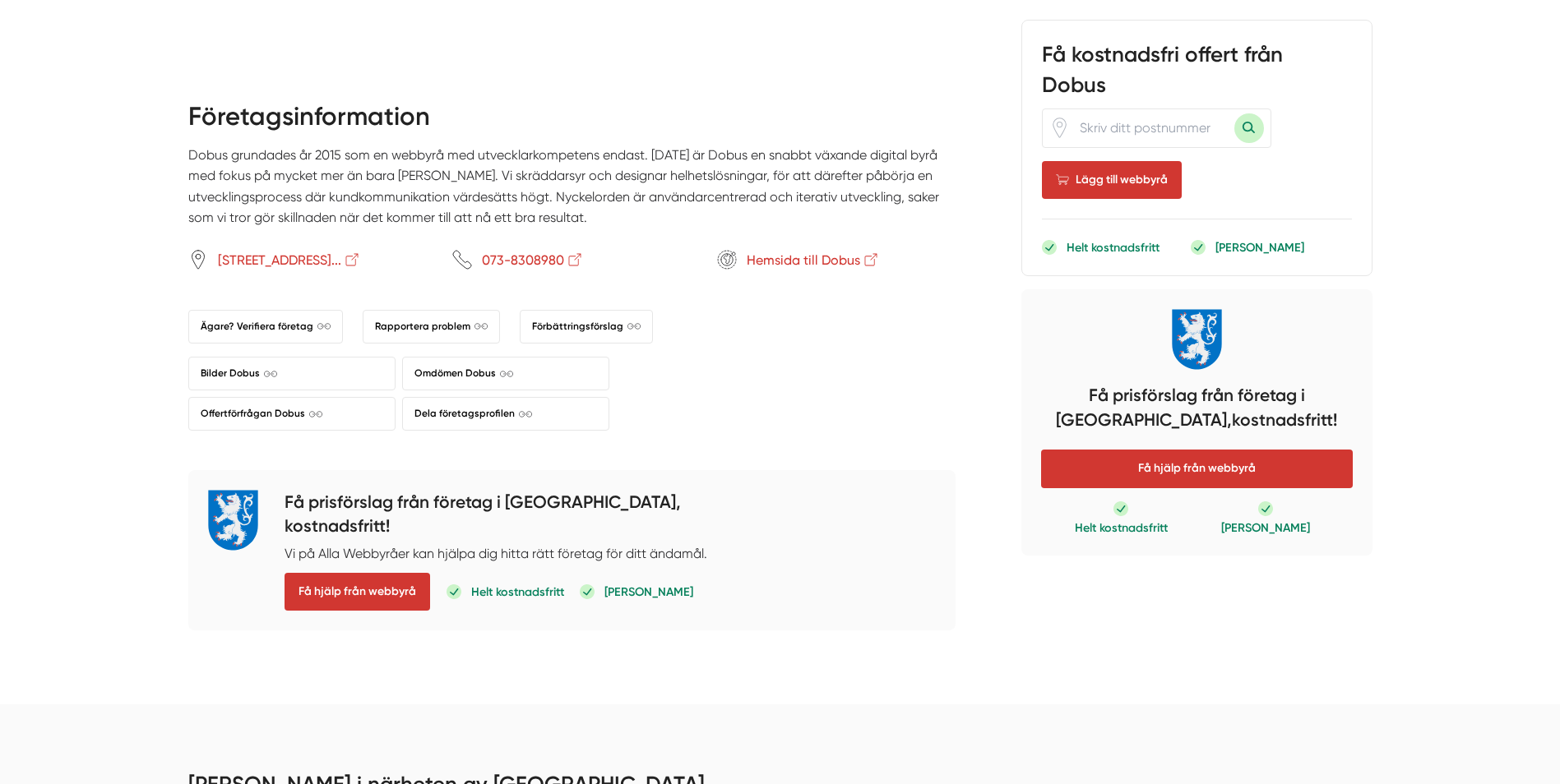
scroll to position [1069, 0]
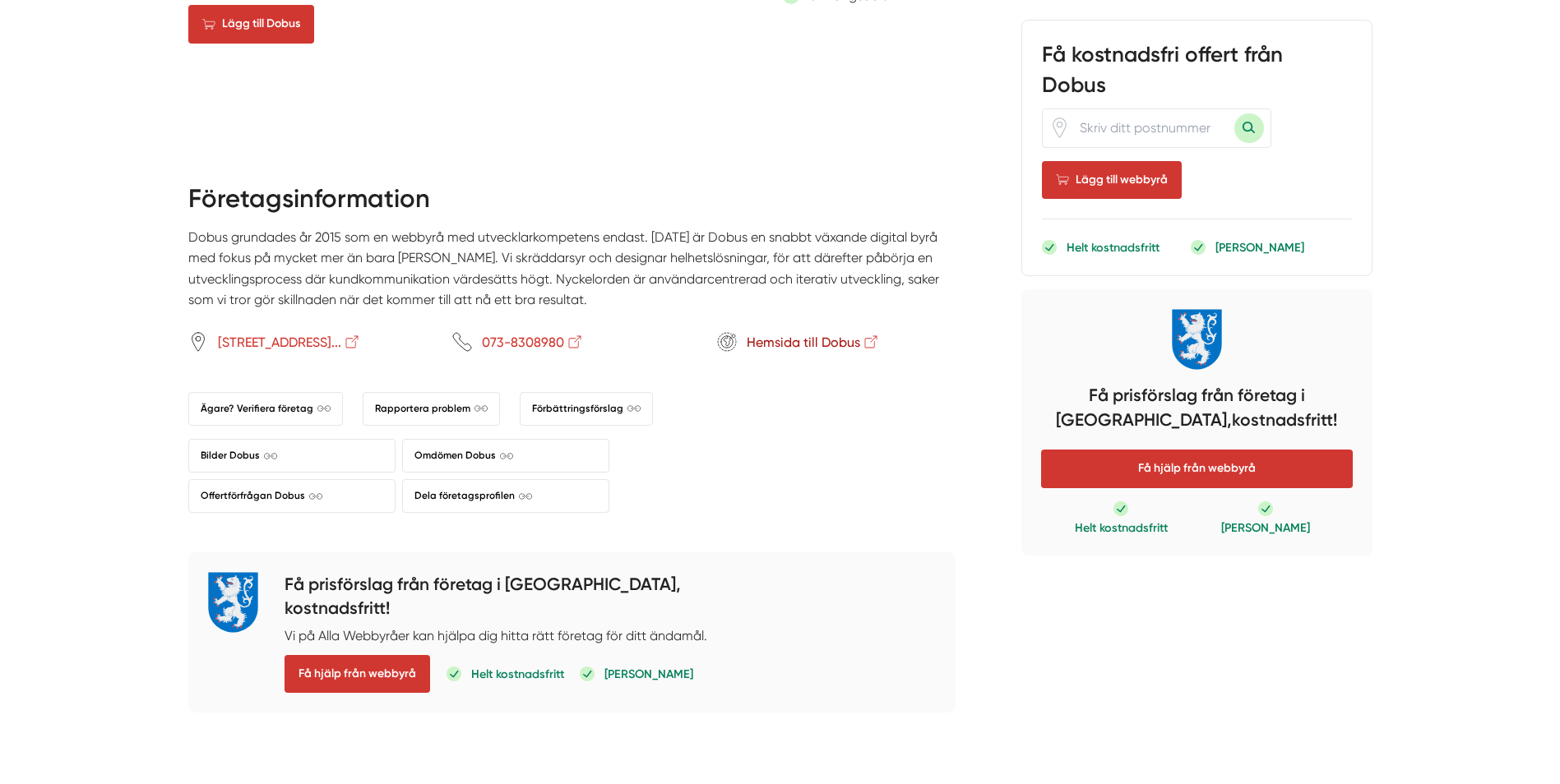
click at [762, 339] on span "Hemsida till Dobus" at bounding box center [813, 342] width 133 height 21
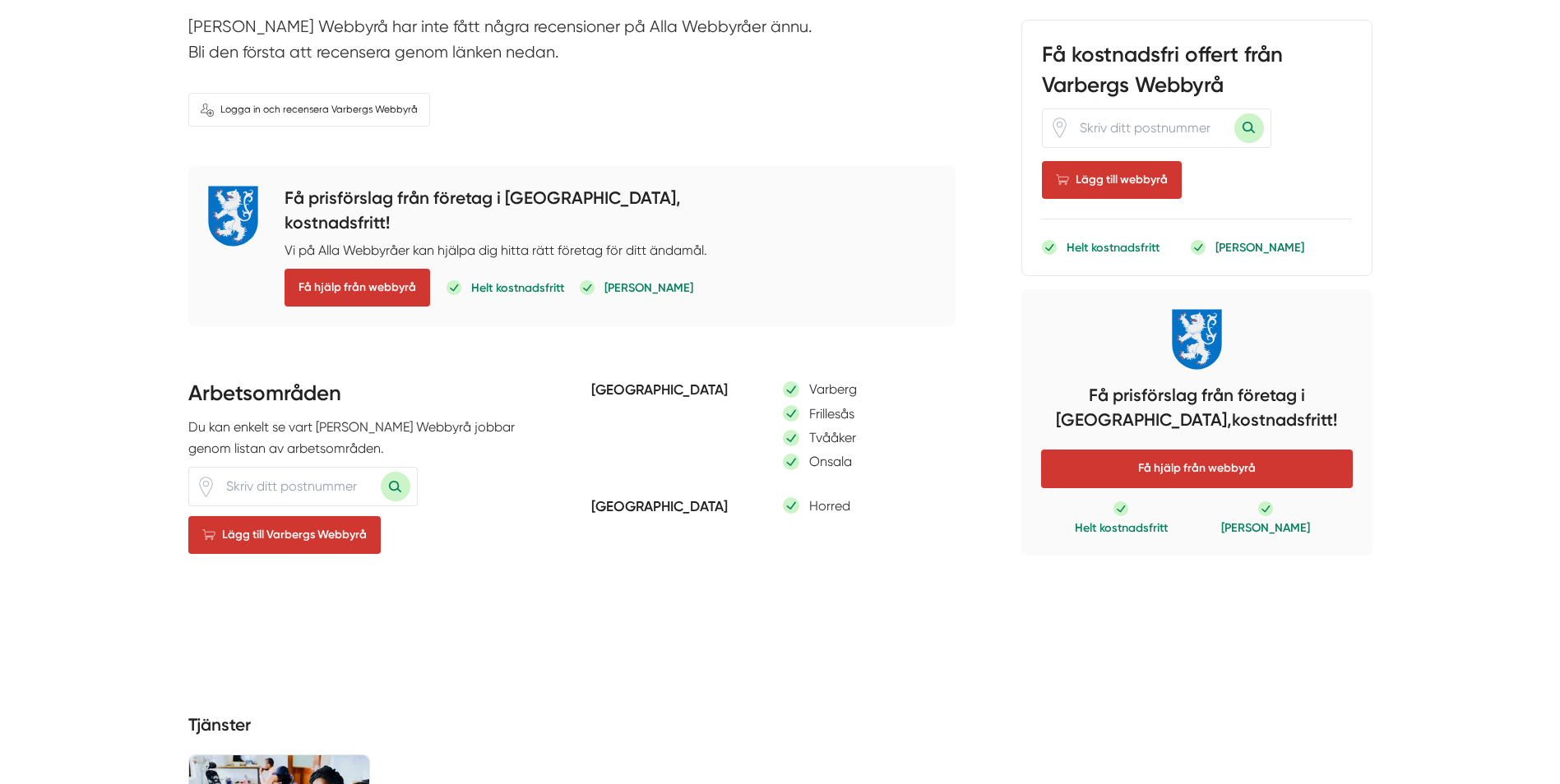
scroll to position [739, 0]
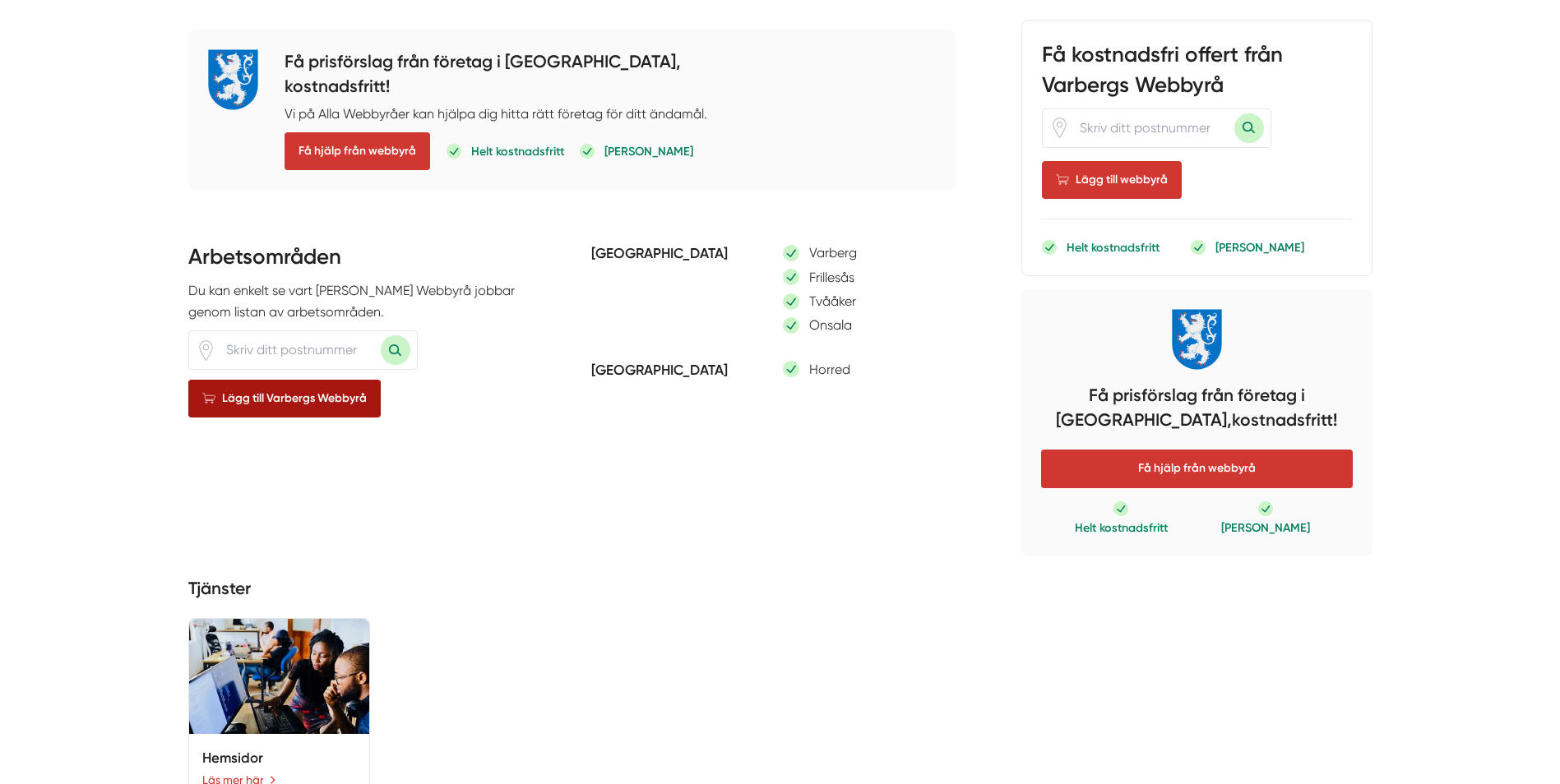
click at [296, 382] on span "Lägg till Varbergs Webbyrå" at bounding box center [284, 399] width 192 height 38
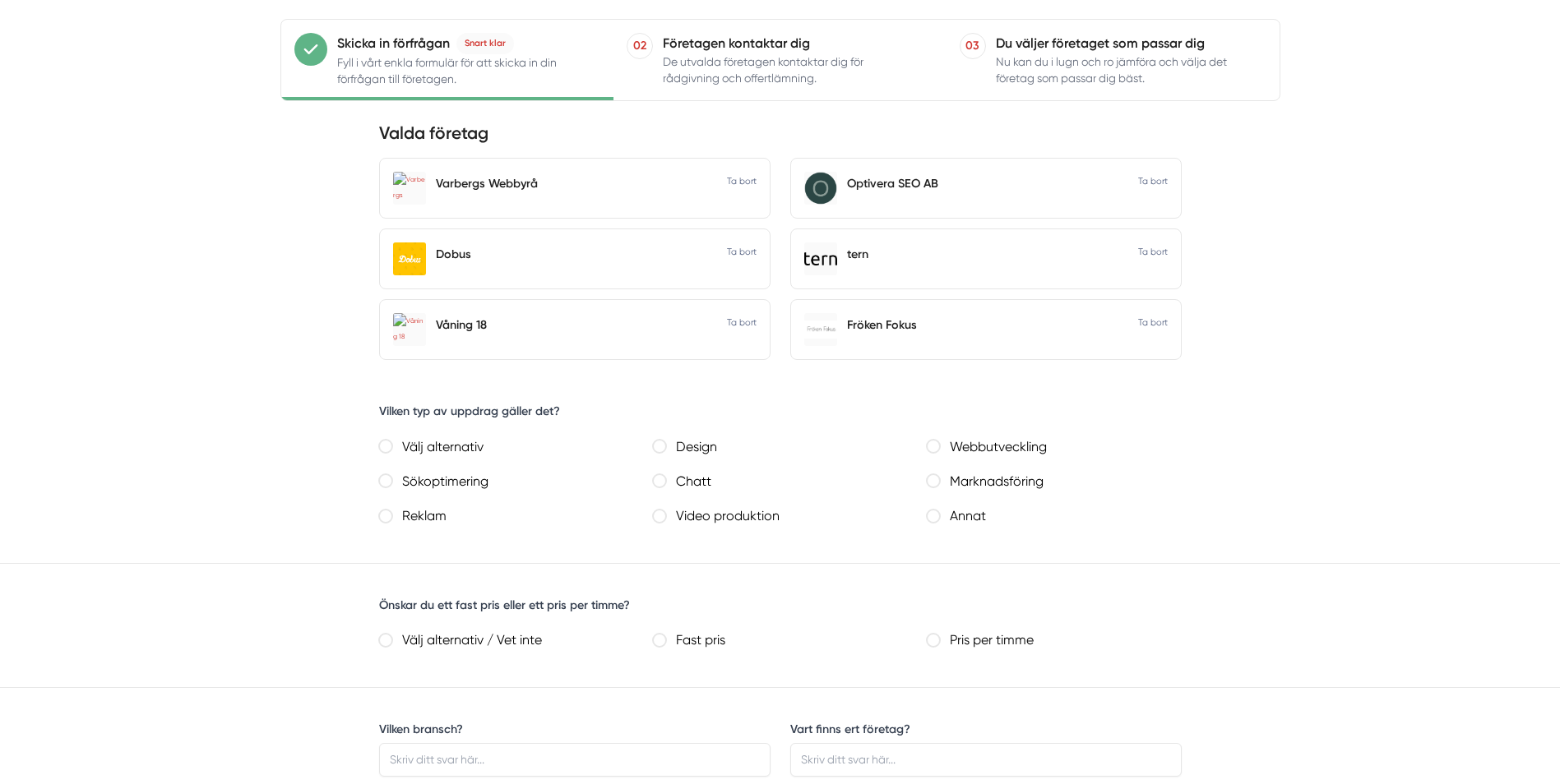
scroll to position [493, 0]
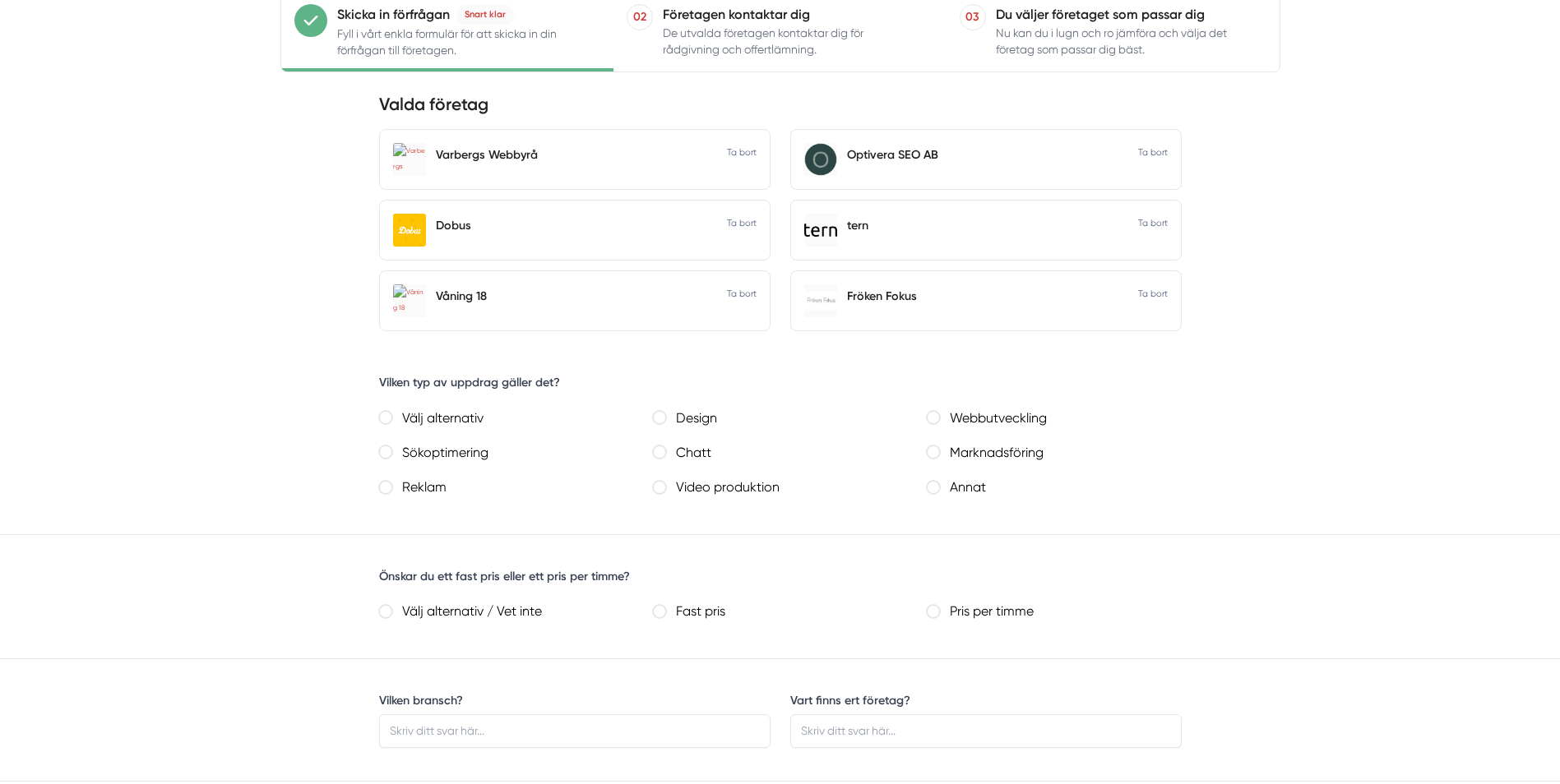
click at [928, 416] on webbutveckling "Webbutveckling" at bounding box center [933, 417] width 13 height 13
radio webbutveckling "true"
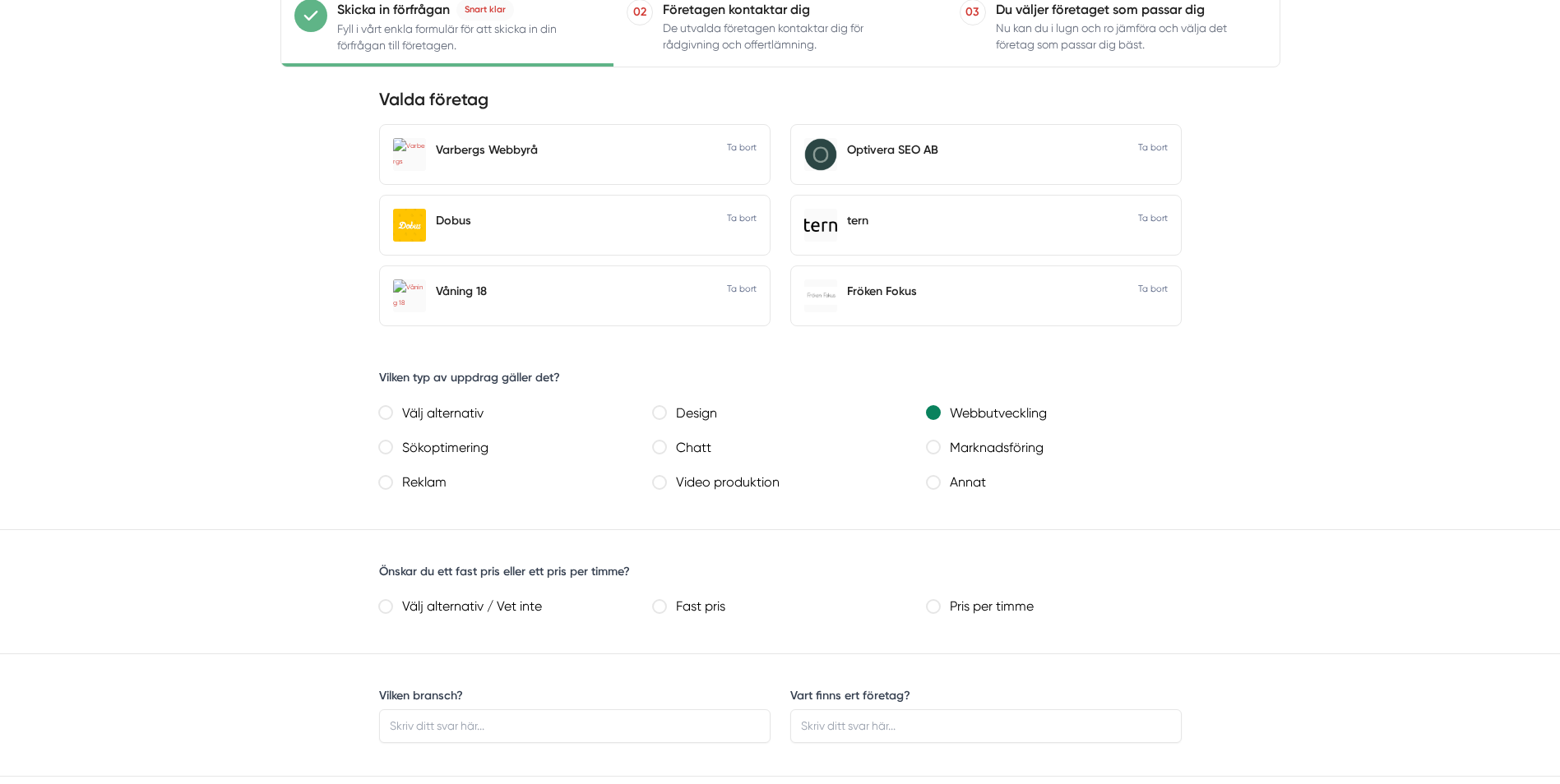
scroll to position [739, 0]
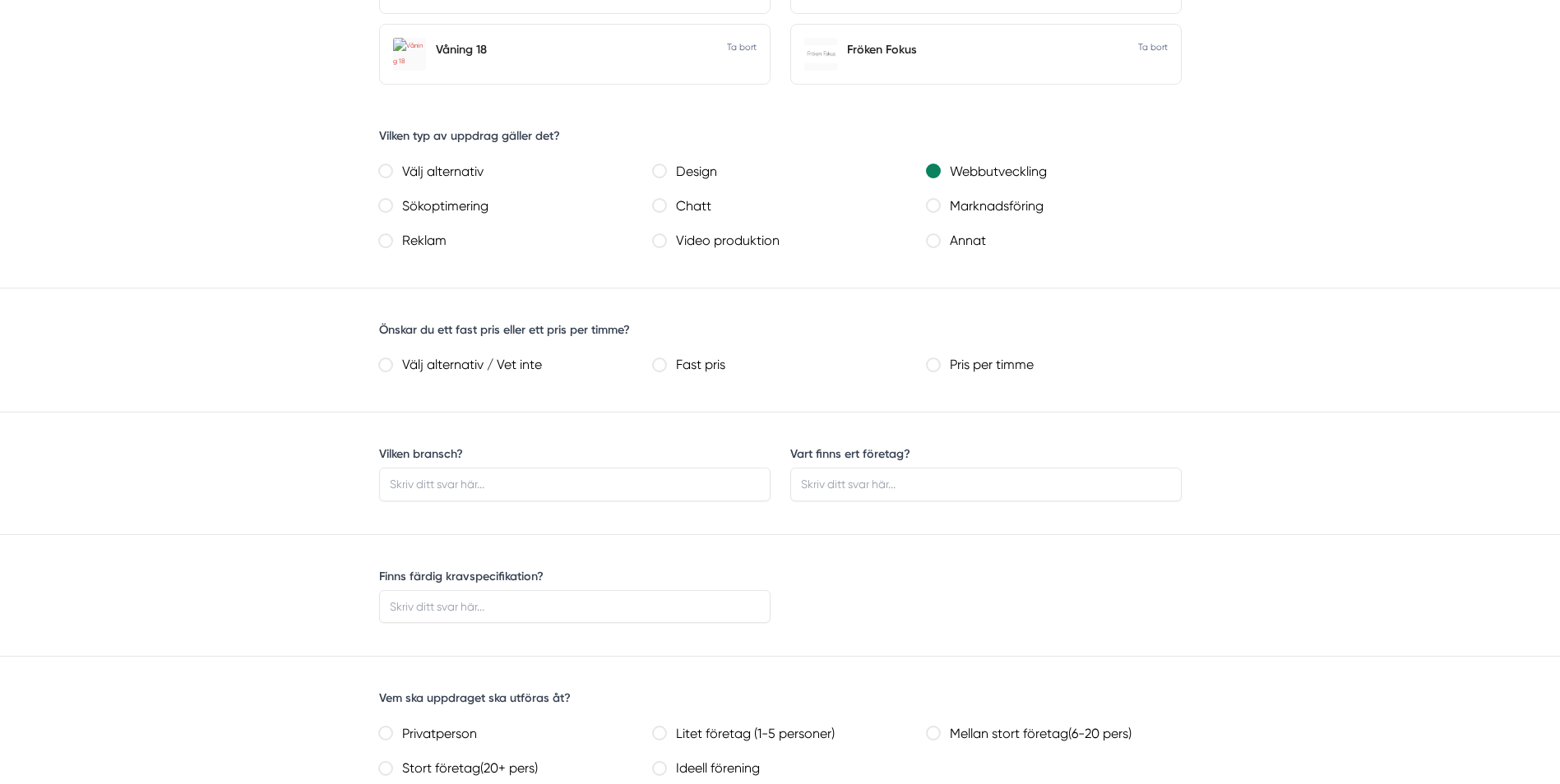
click at [664, 366] on pris "Fast pris" at bounding box center [659, 365] width 13 height 13
radio pris "true"
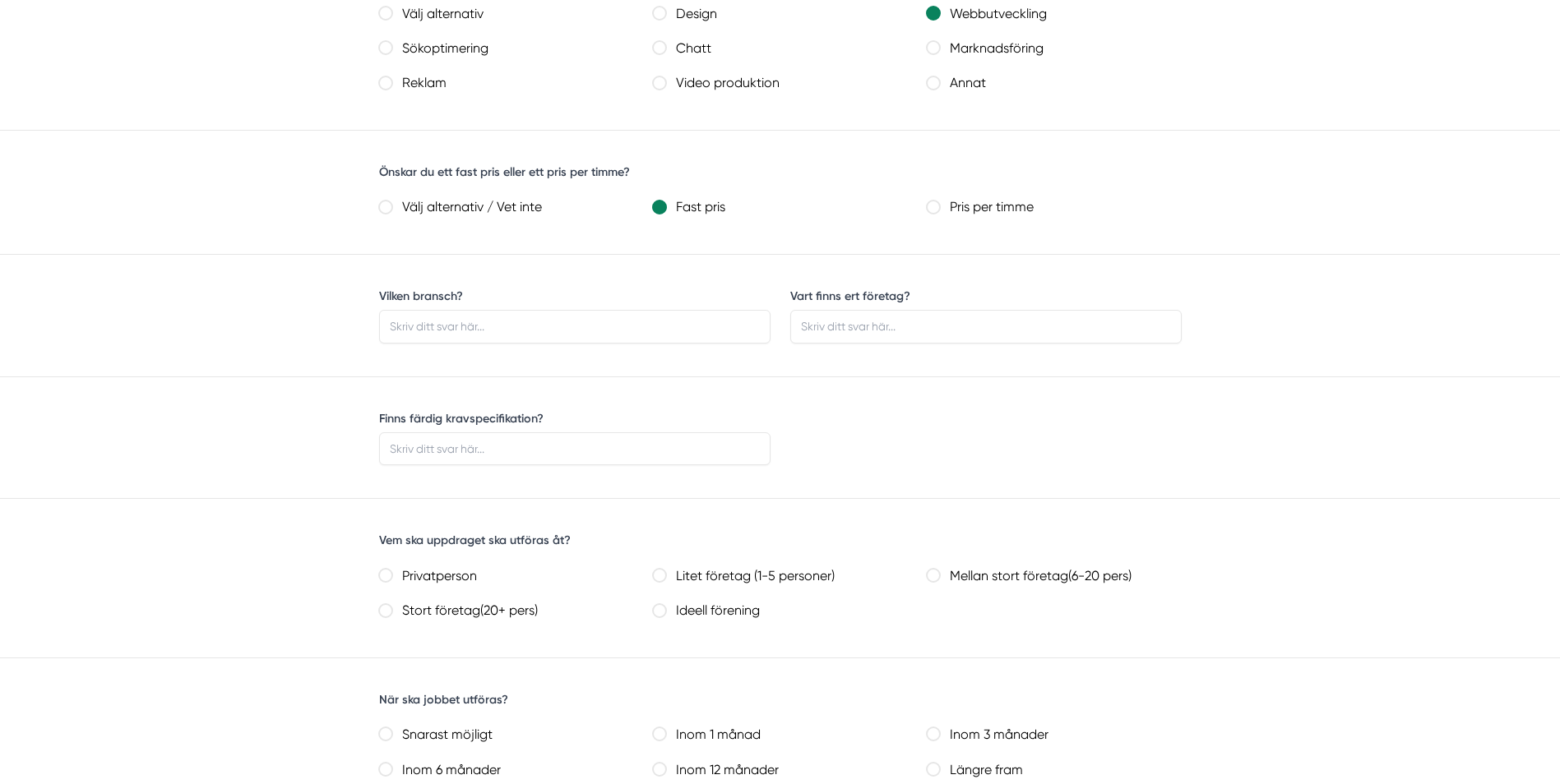
scroll to position [904, 0]
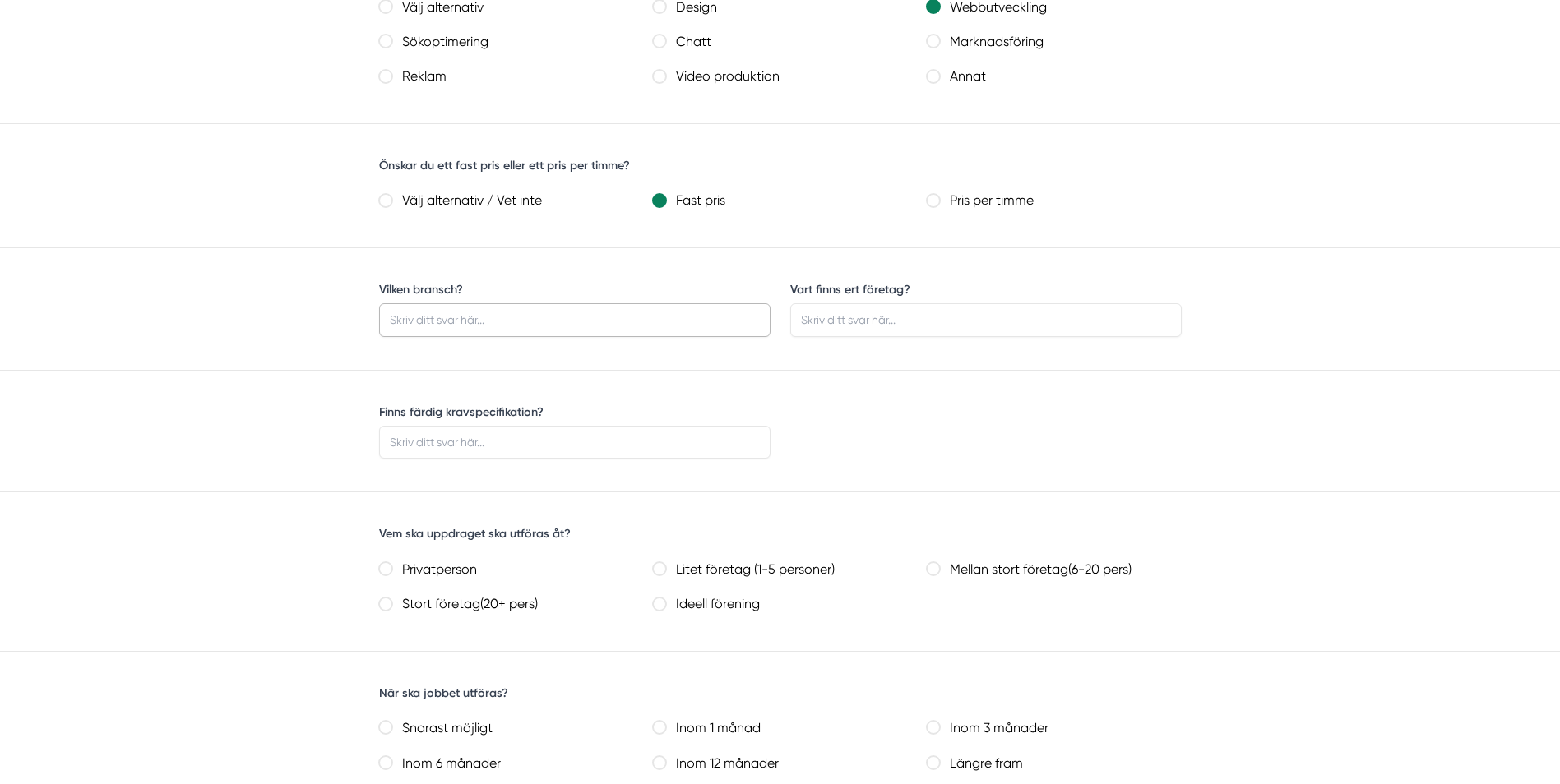
click at [457, 314] on input "Vilken bransch?" at bounding box center [575, 320] width 391 height 33
type input "Vårdcentral"
type input "Laholm"
type input "Ja"
type input "Laholmshälsan AB Jenny Kolnig"
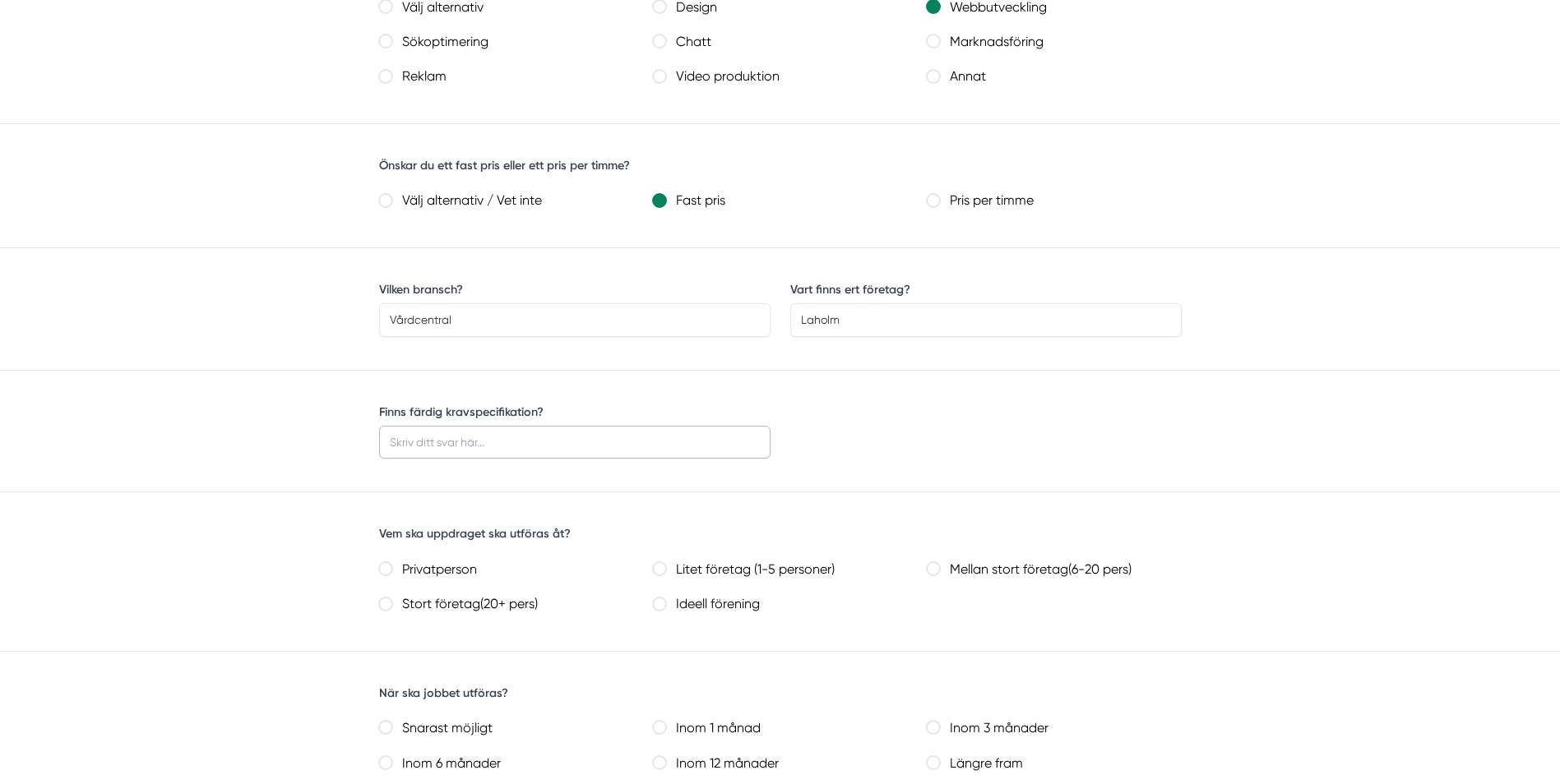
type input "jenny.kolnig@laholmshalsan.se"
type input "0736408814"
type input "31236"
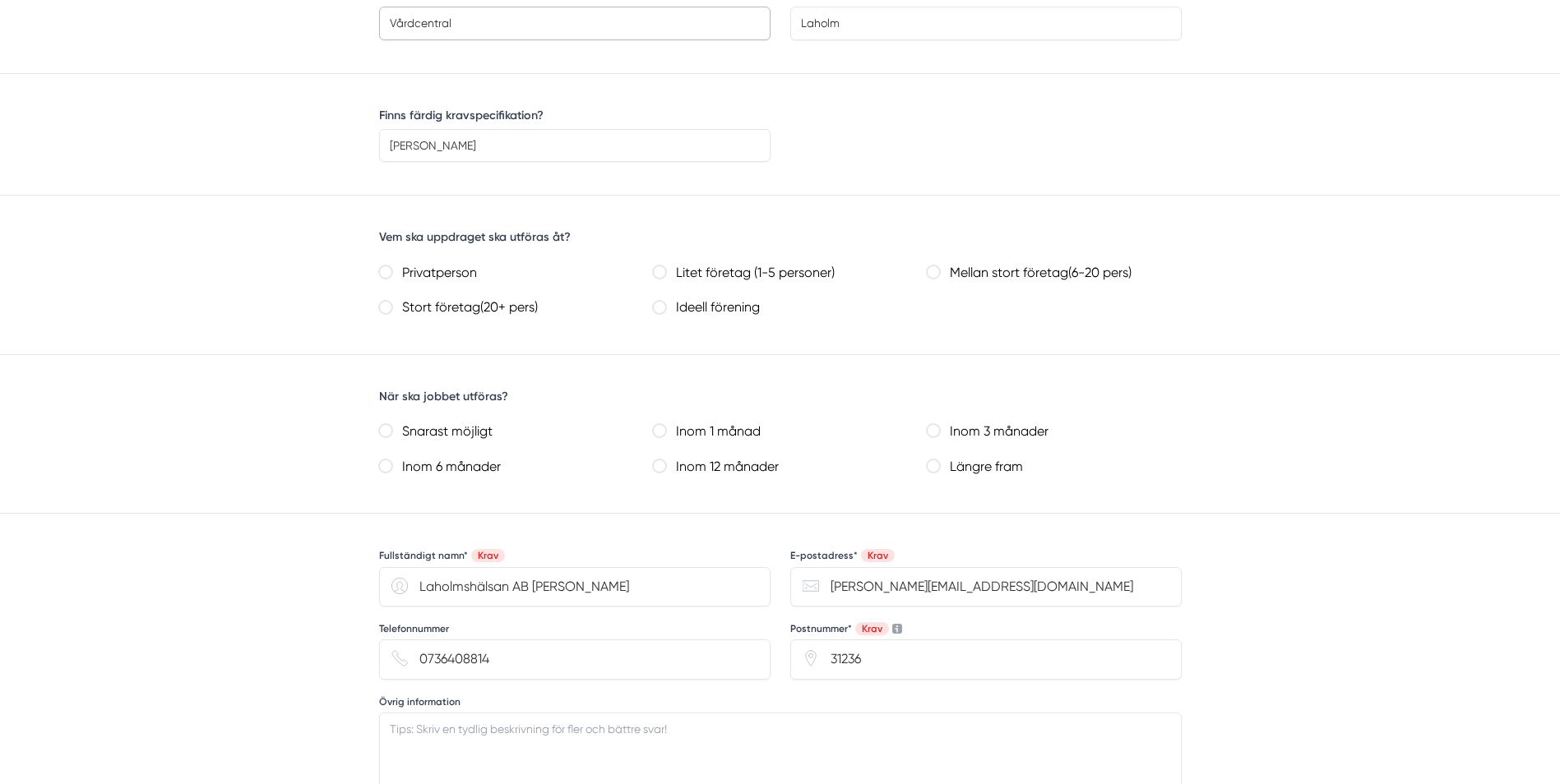
scroll to position [1233, 0]
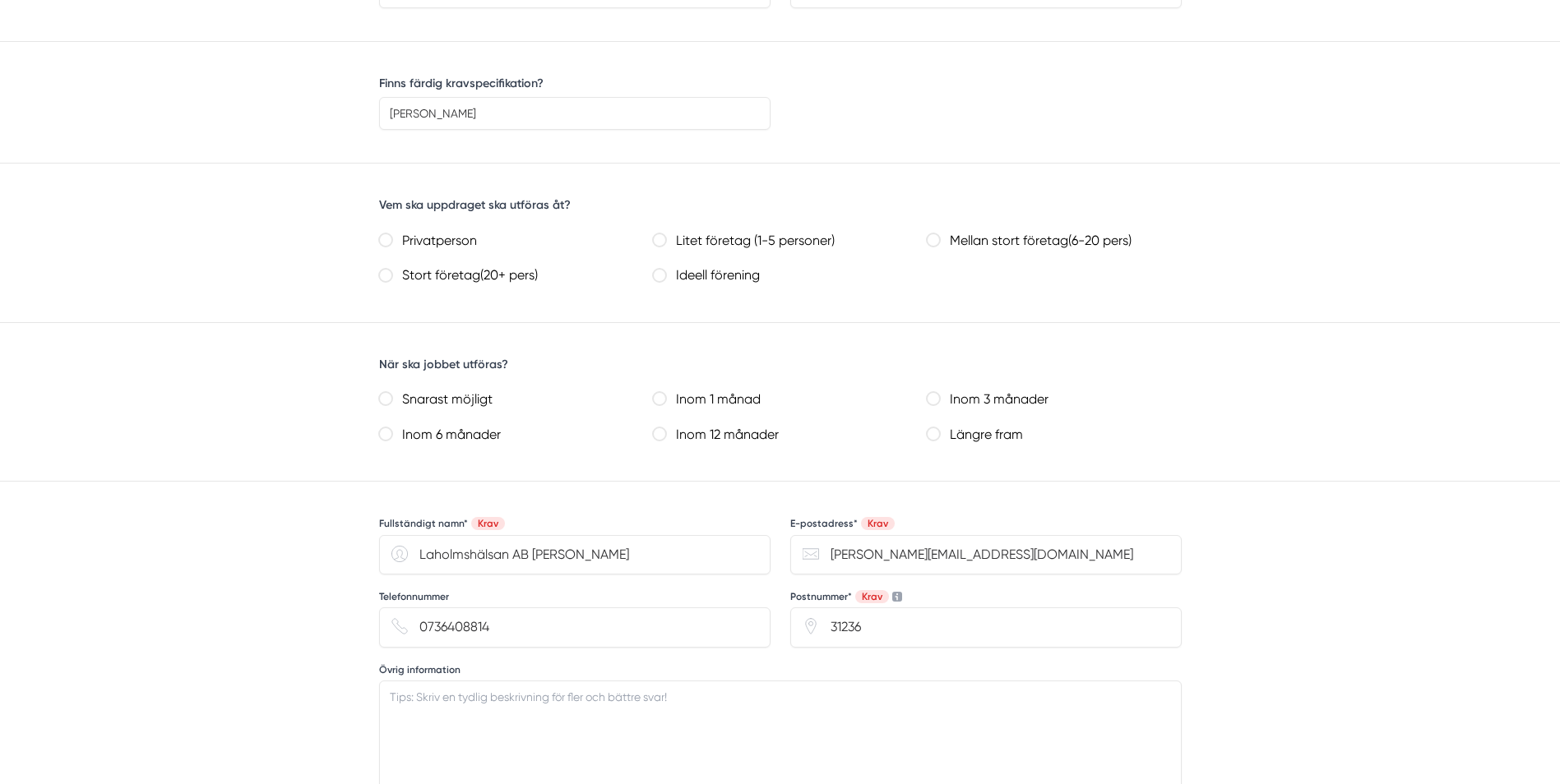
click at [964, 239] on label "Mellan stort företag(6-20 pers)" at bounding box center [1060, 241] width 241 height 24
click at [940, 239] on pers\) "Mellan stort företag(6-20 pers)" at bounding box center [933, 239] width 13 height 13
radio pers\) "true"
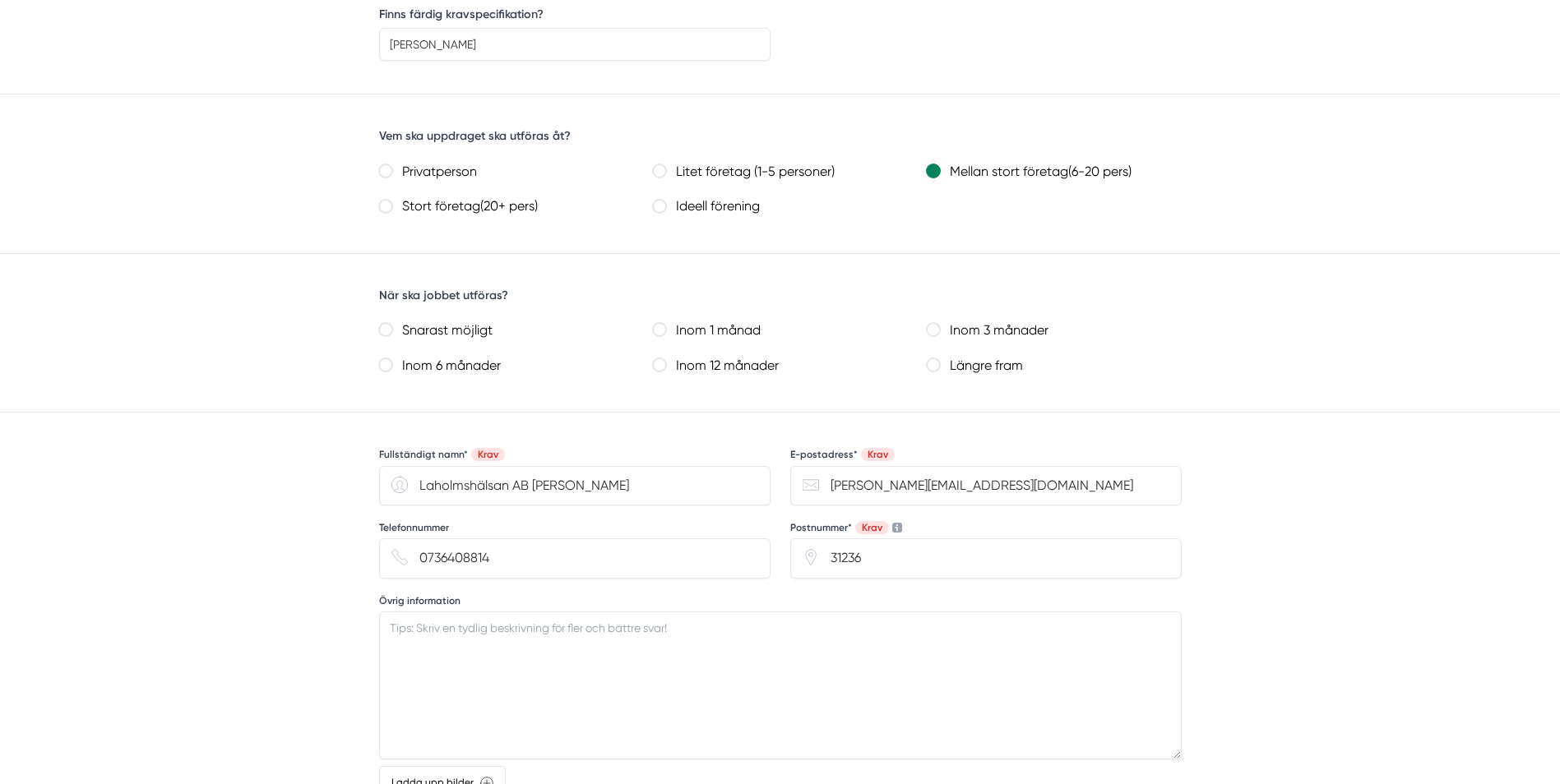
scroll to position [1397, 0]
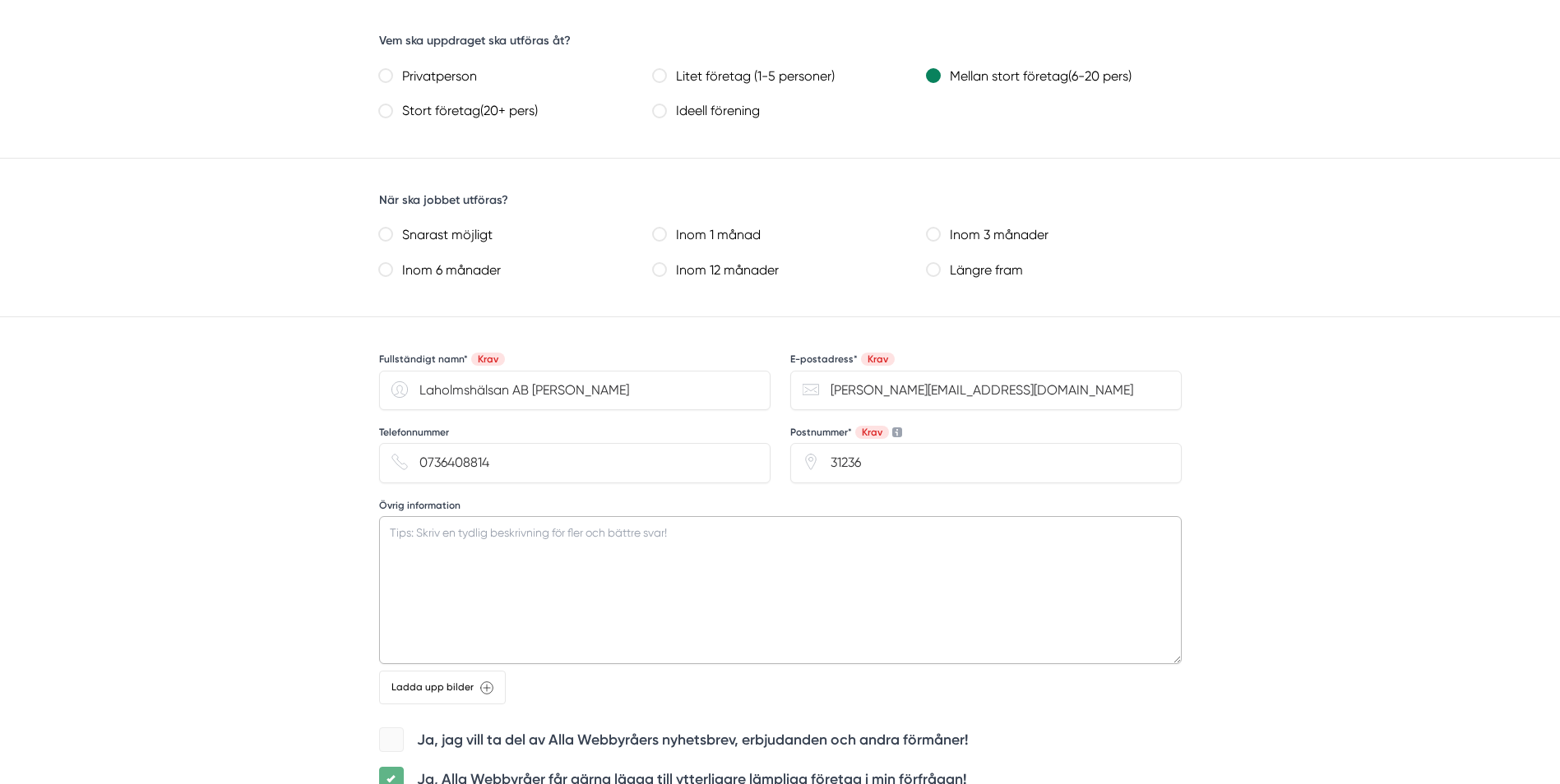
click at [534, 538] on textarea "Övrig information" at bounding box center [780, 590] width 802 height 148
paste textarea "Har en hemsida i wordpress som vi skulle vilja få funktionell i wordpress med e…"
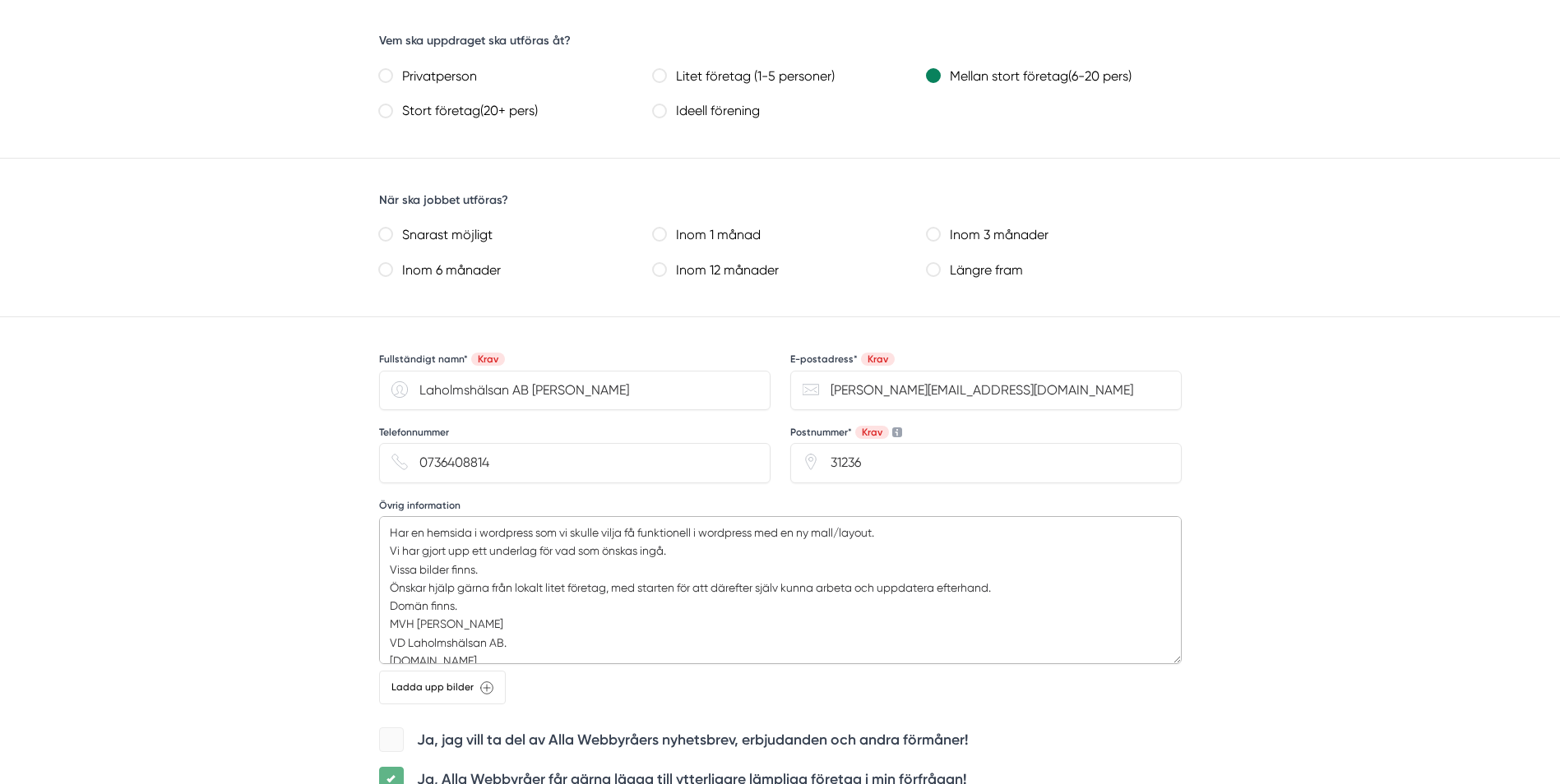
scroll to position [23, 0]
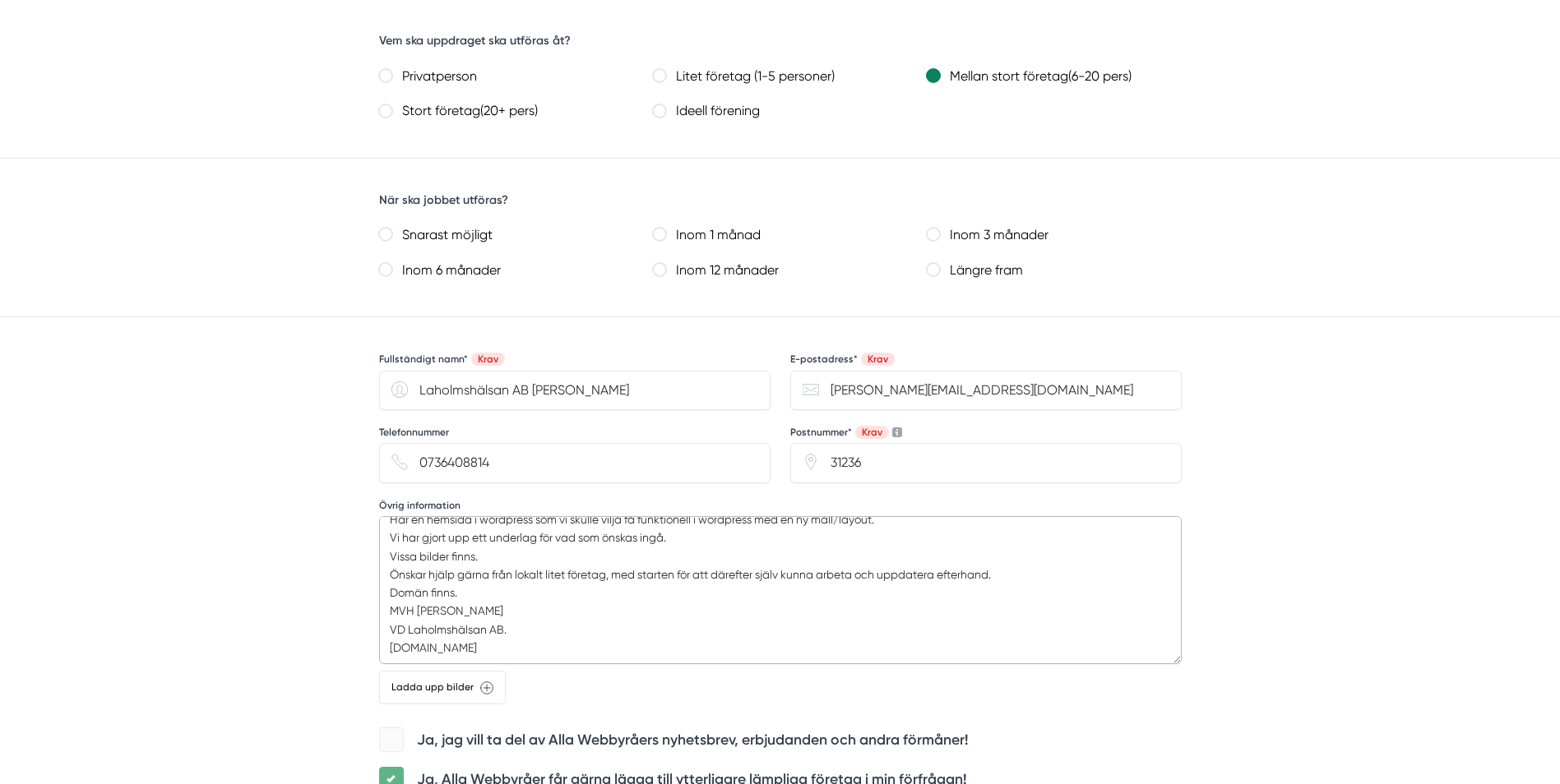
type textarea "Har en hemsida i wordpress som vi skulle vilja få funktionell i wordpress med e…"
click at [477, 232] on label "Snarast möjligt" at bounding box center [512, 236] width 241 height 24
click at [392, 232] on möjligt "Snarast möjligt" at bounding box center [385, 233] width 13 height 13
radio möjligt "true"
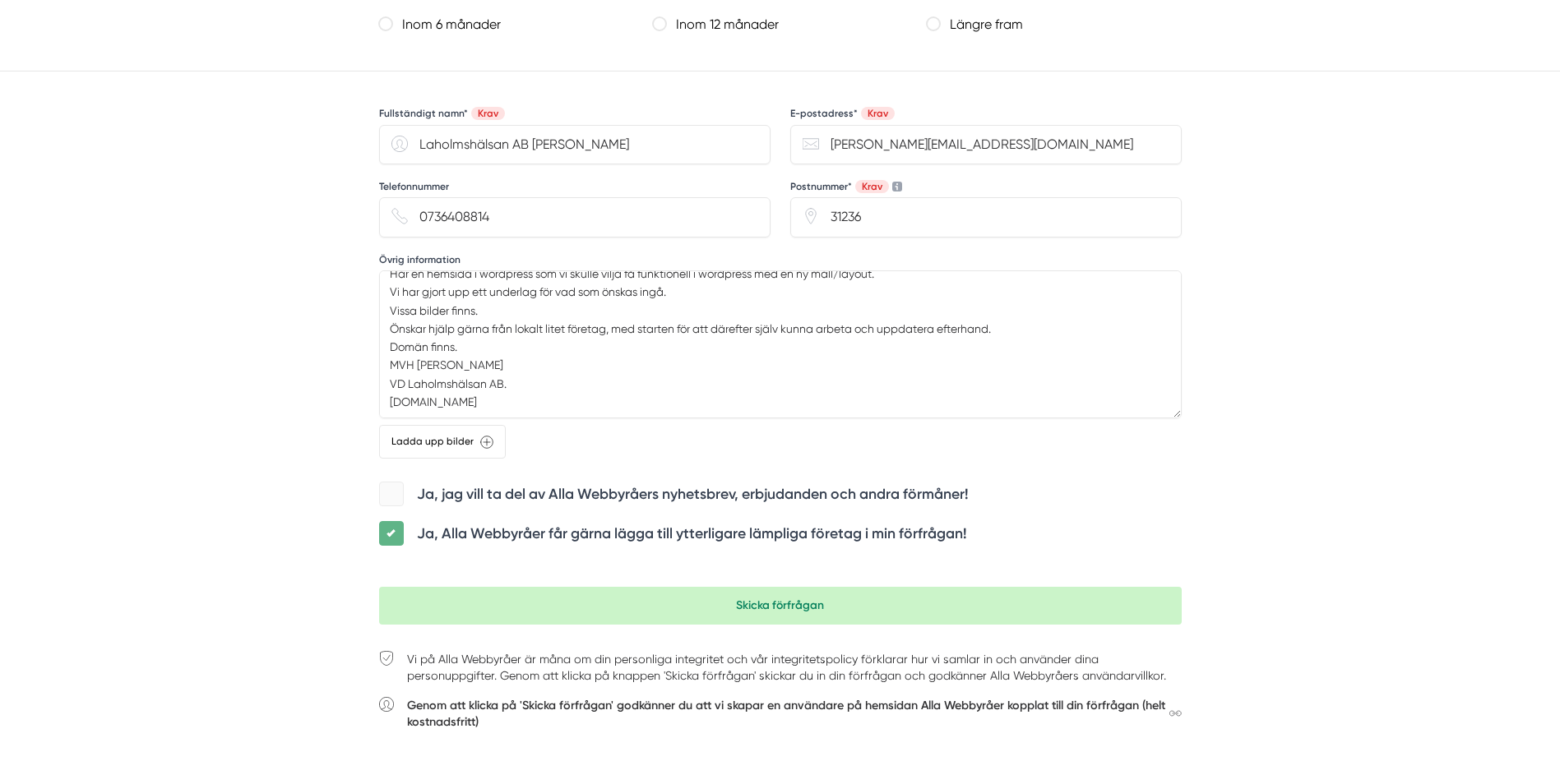
scroll to position [1644, 0]
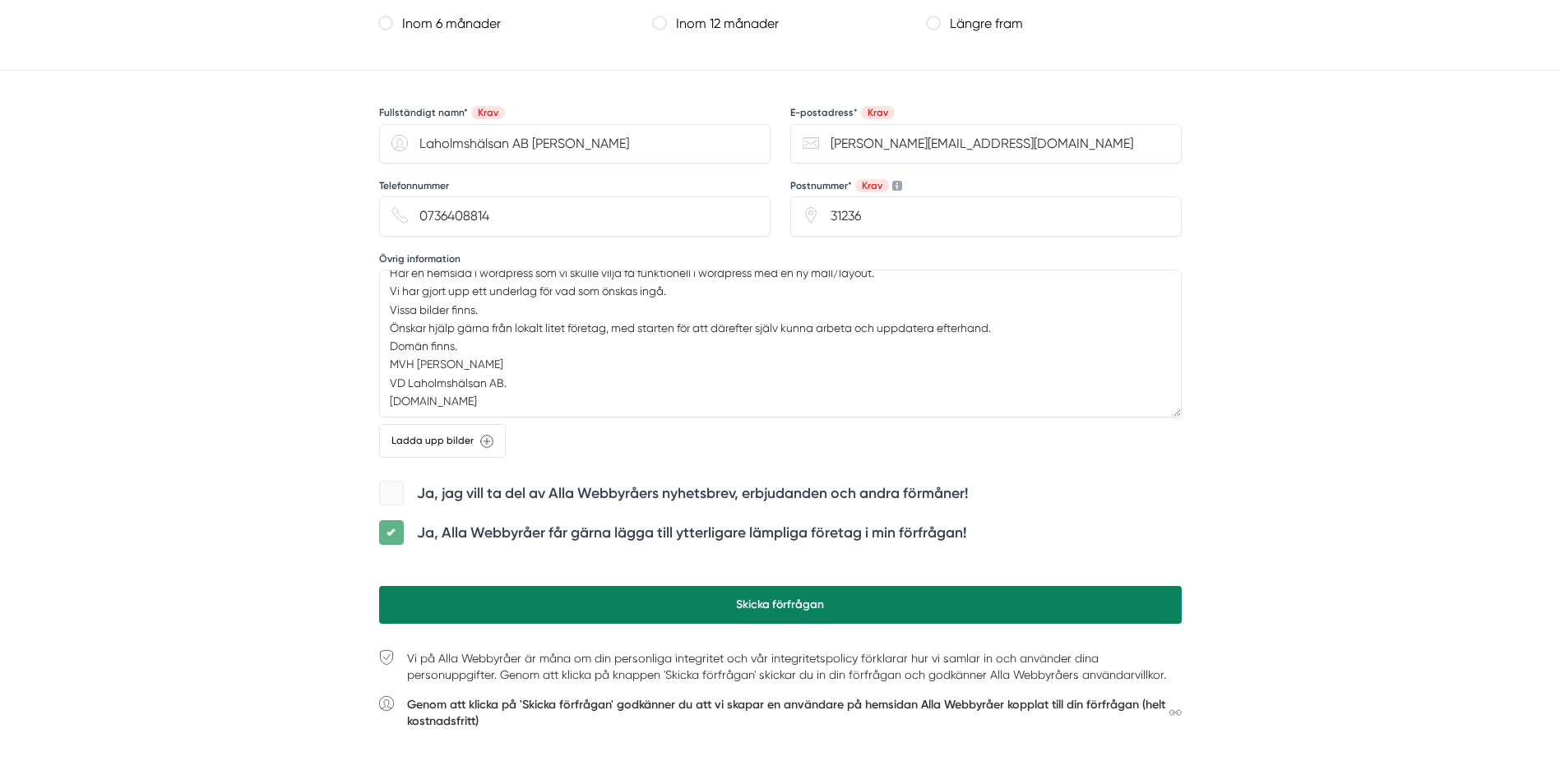
click at [584, 600] on button "Skicka förfrågan" at bounding box center [780, 605] width 802 height 38
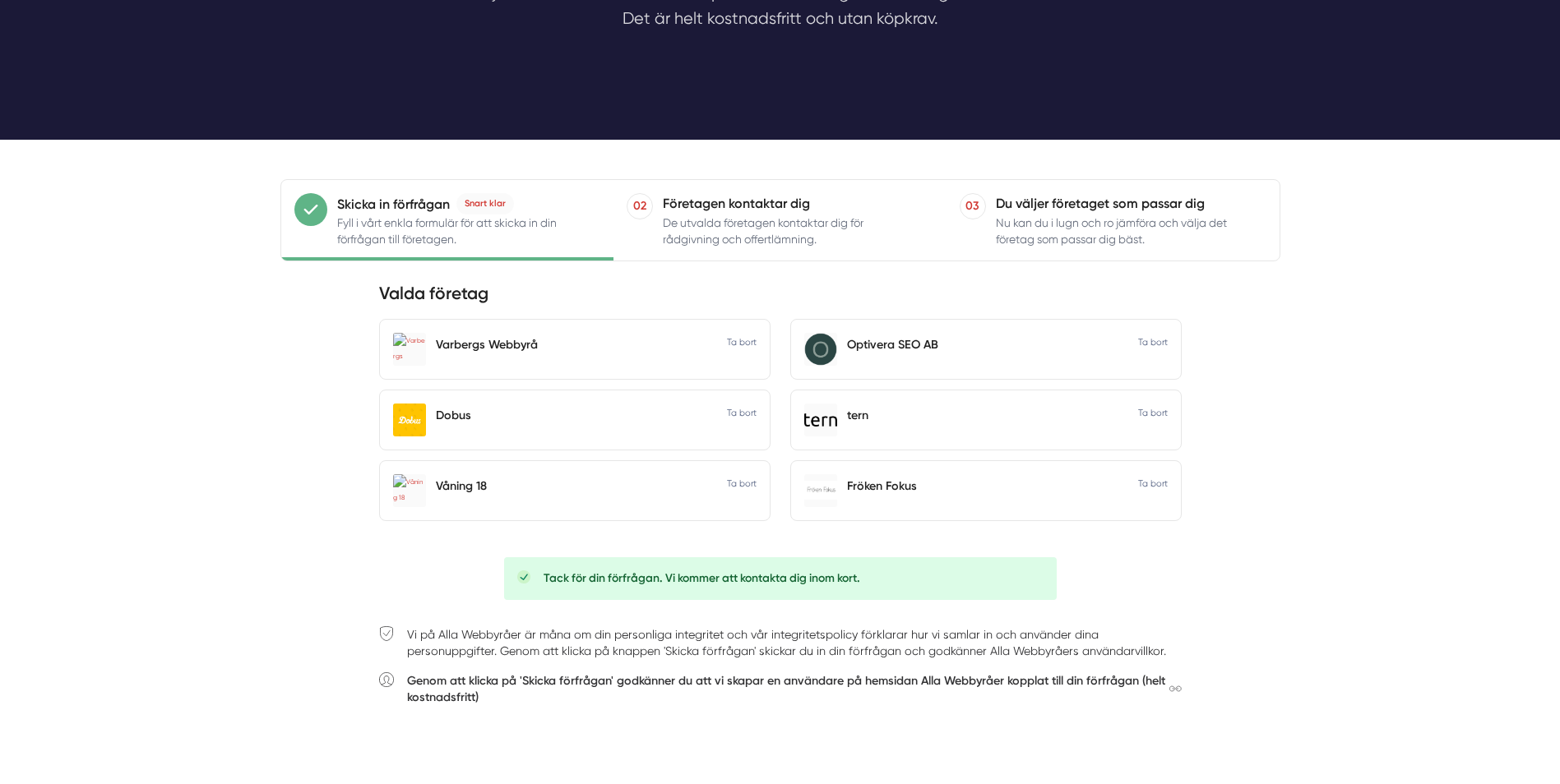
scroll to position [315, 0]
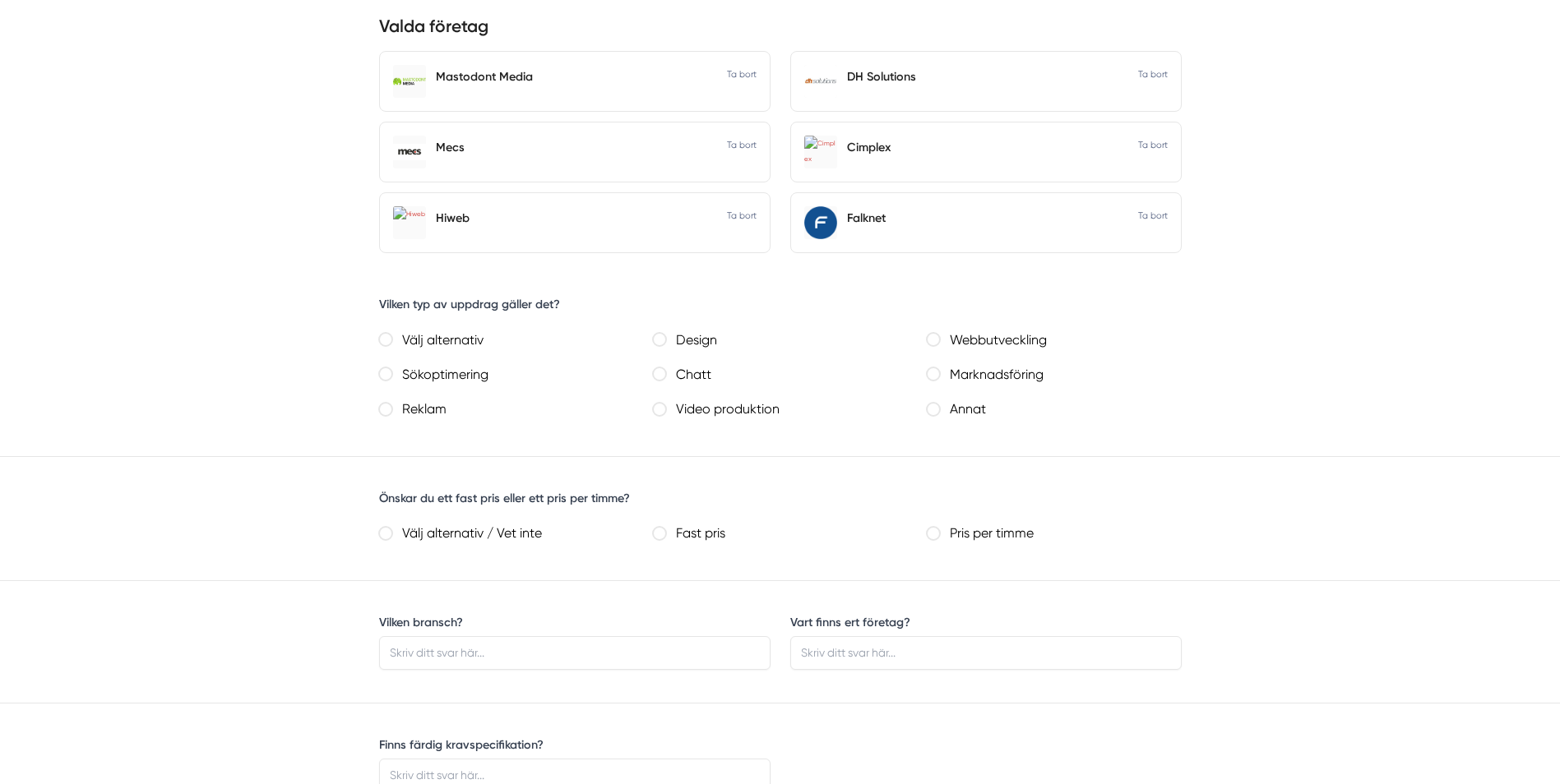
scroll to position [576, 0]
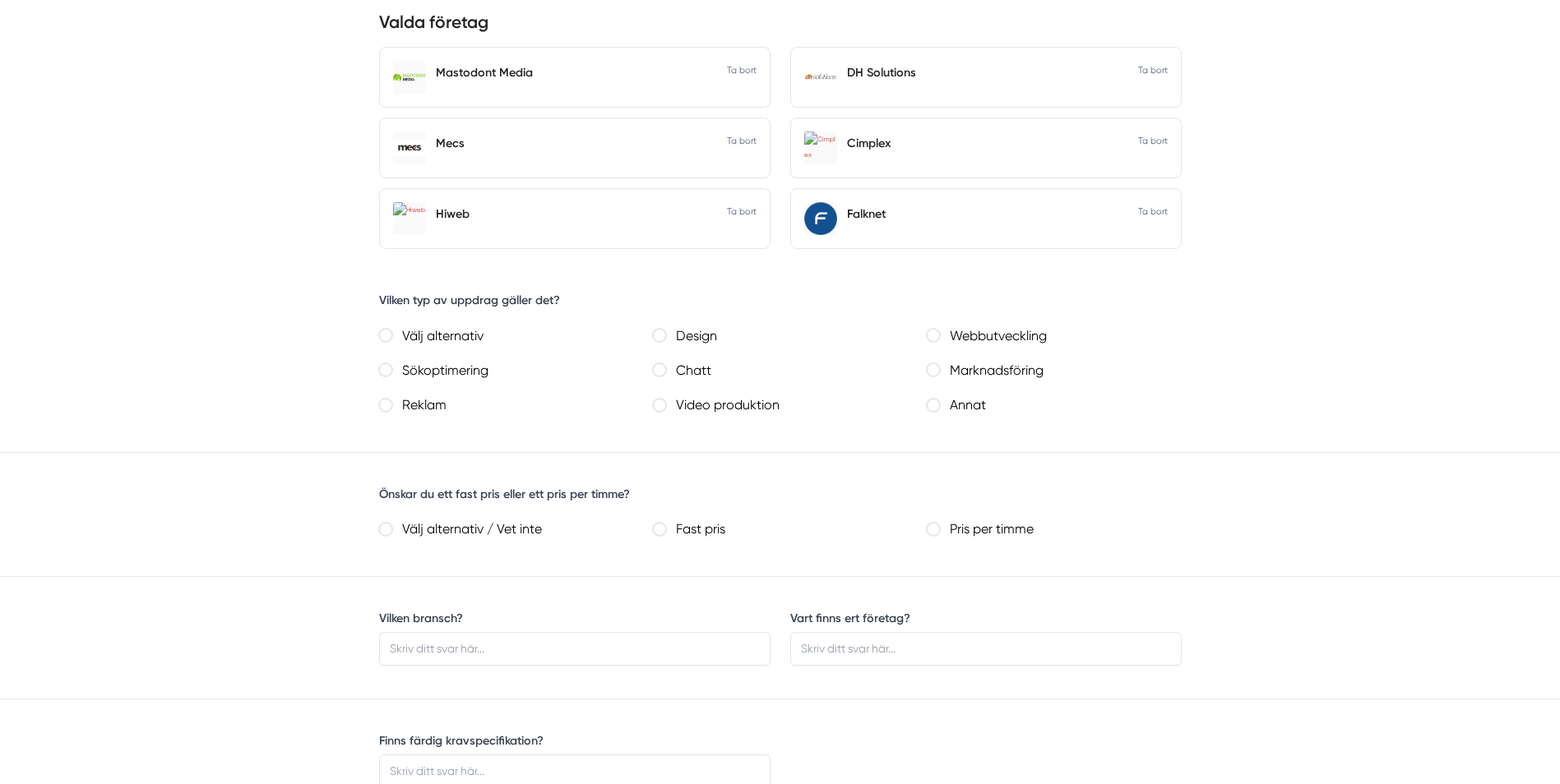
click at [959, 337] on label "Webbutveckling" at bounding box center [1060, 337] width 241 height 24
click at [940, 337] on webbutveckling "Webbutveckling" at bounding box center [933, 335] width 13 height 13
radio webbutveckling "true"
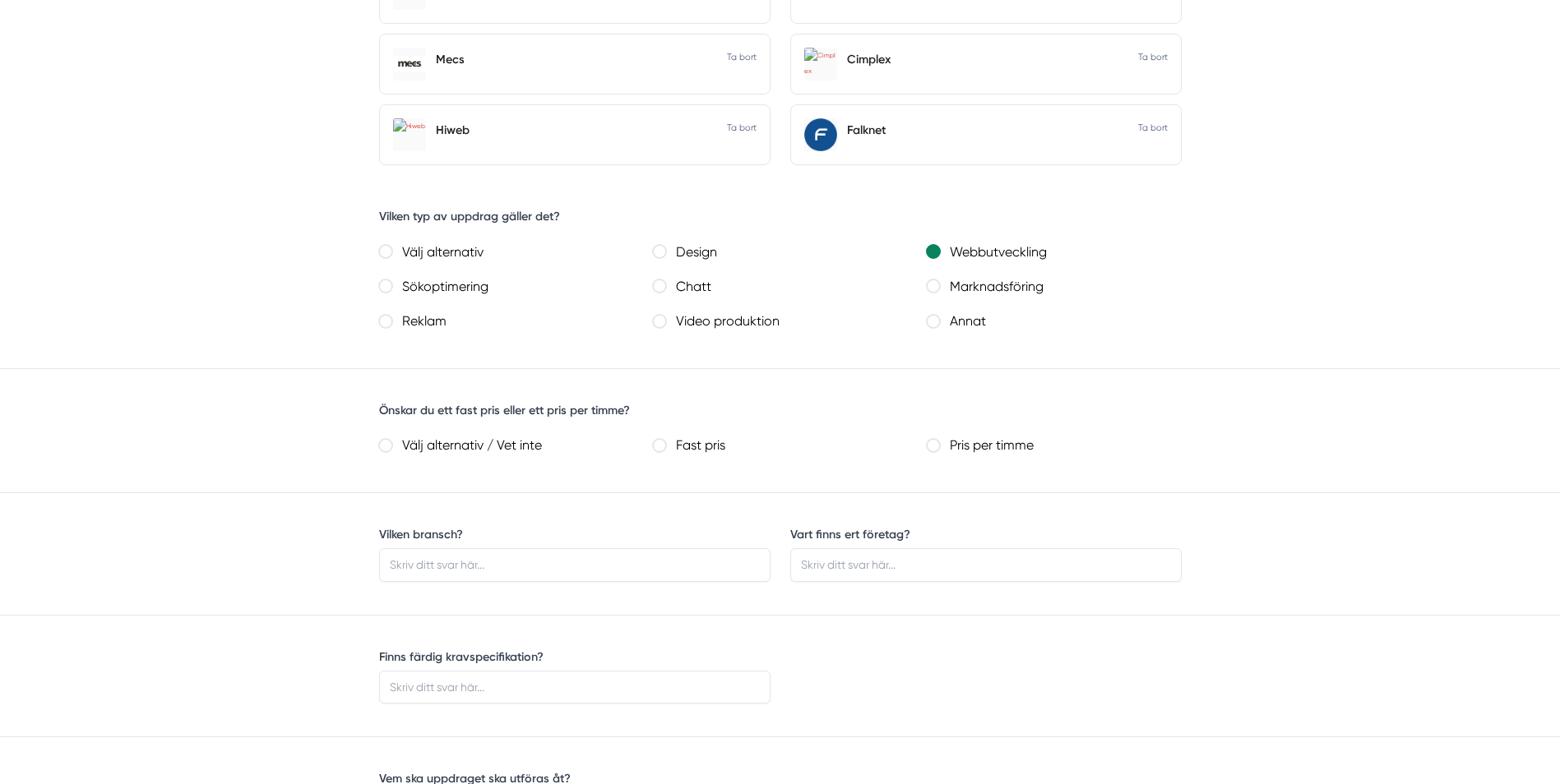
scroll to position [739, 0]
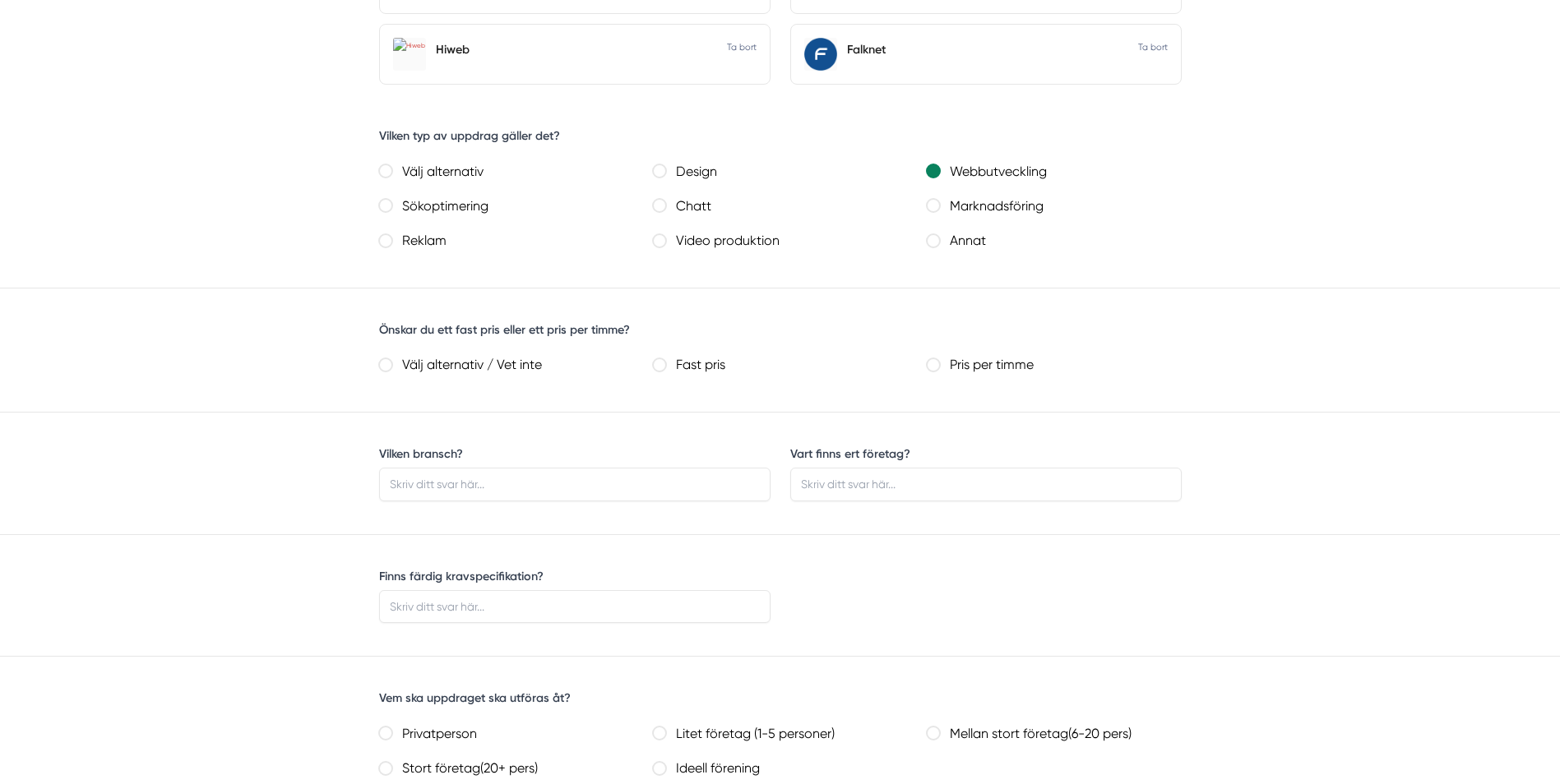
click at [694, 365] on label "Fast pris" at bounding box center [786, 365] width 241 height 24
click at [666, 365] on pris "Fast pris" at bounding box center [659, 365] width 13 height 13
radio pris "true"
click at [621, 485] on input "Vilken bransch?" at bounding box center [575, 484] width 391 height 33
type input "Vårdcentral"
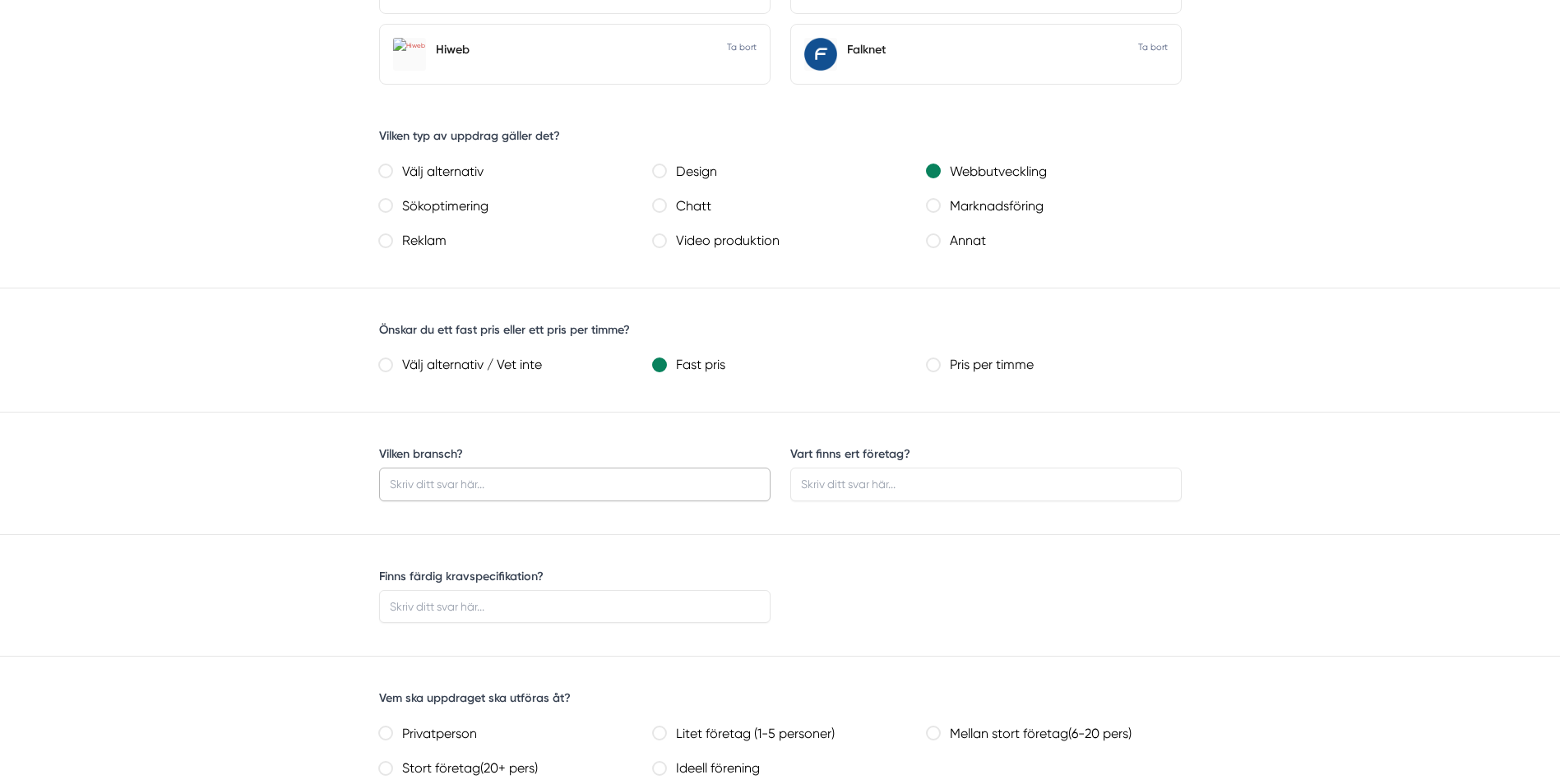
type input "Laholm"
type input "Ja"
type input "Laholmshälsan AB Jenny Kolnig"
type input "jenny.kolnig@laholmshalsan.se"
type input "0736408814"
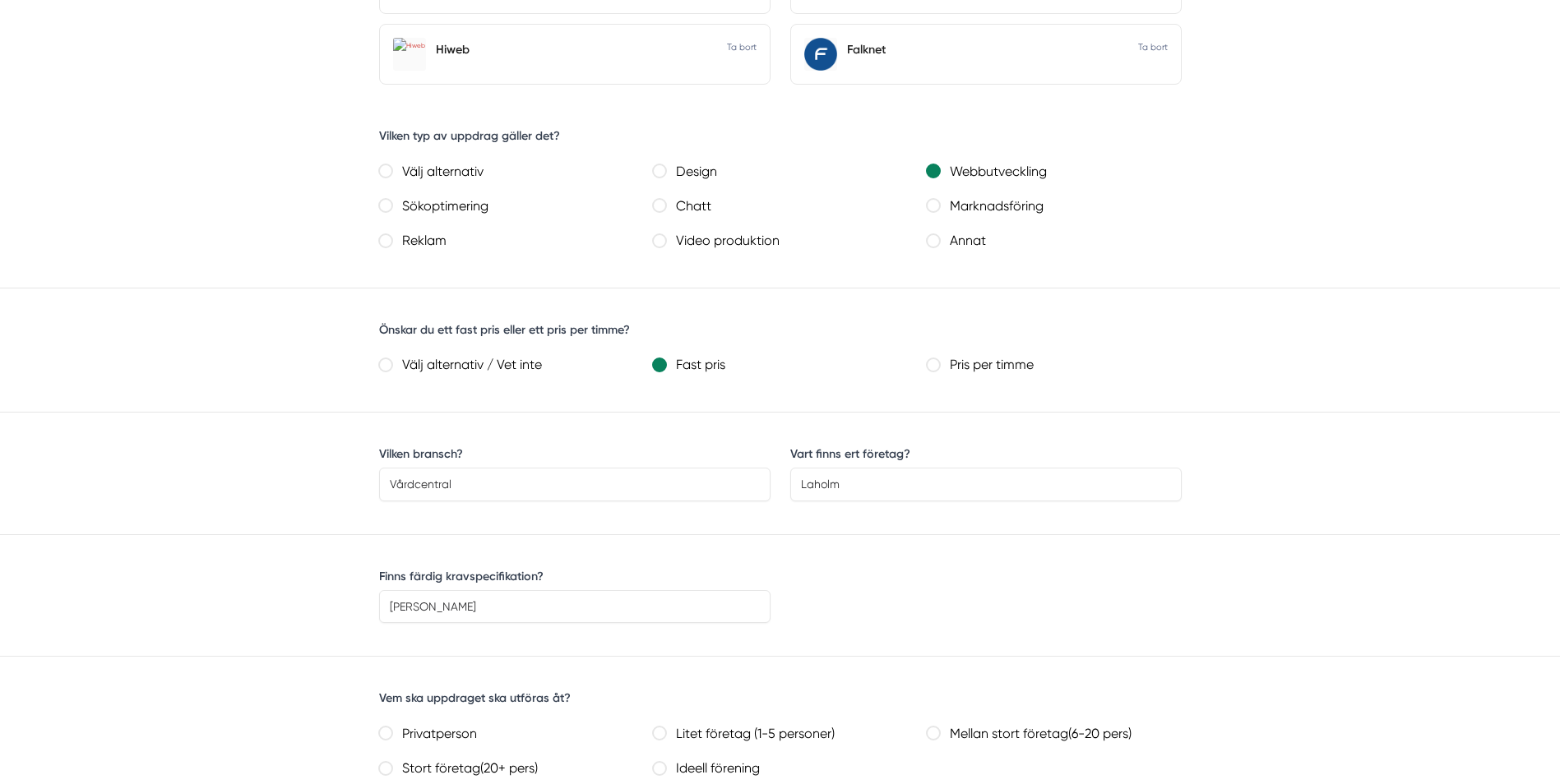
type input "31236"
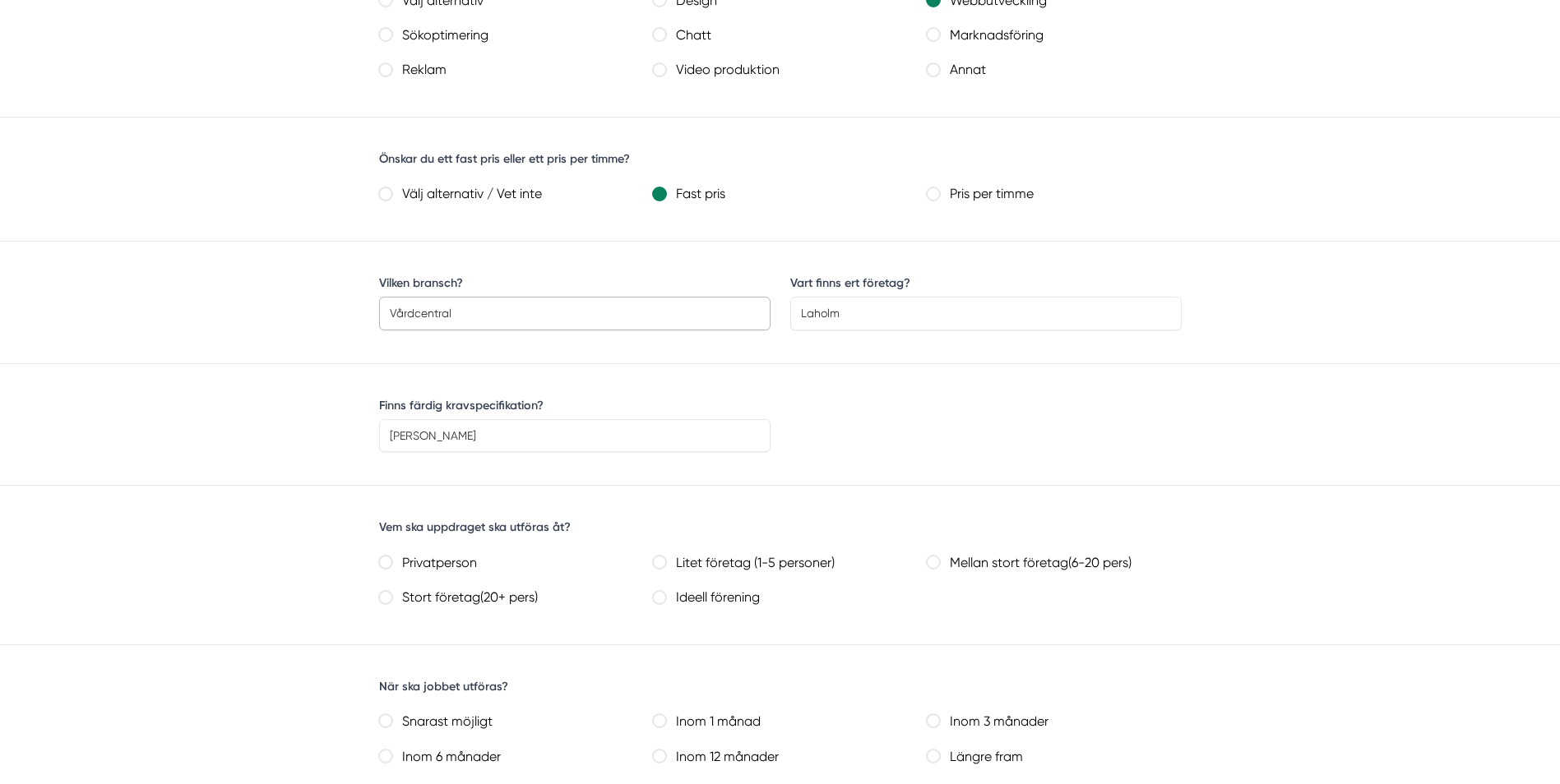
scroll to position [1069, 0]
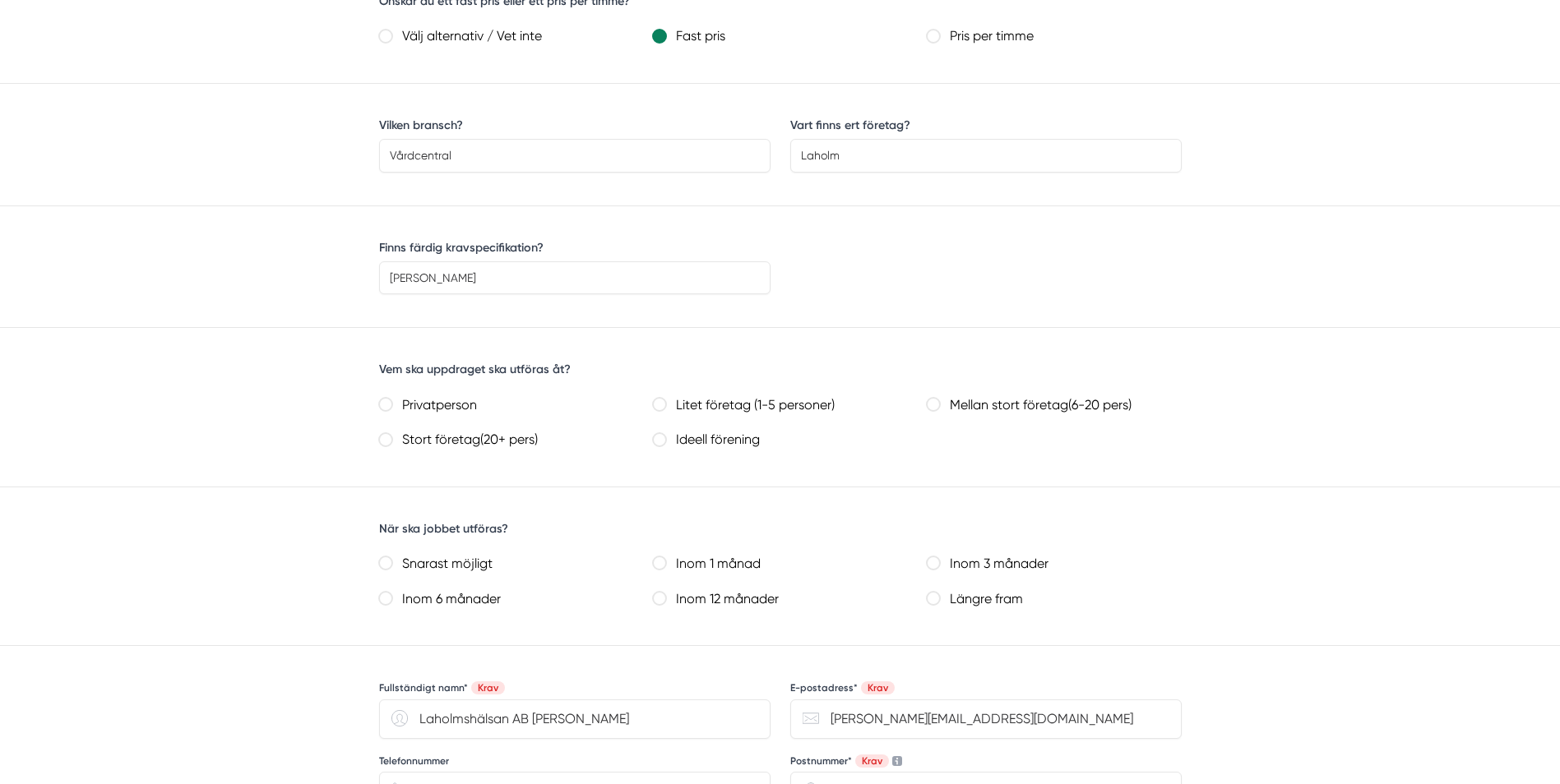
click at [936, 401] on pers\) "Mellan stort företag(6-20 pers)" at bounding box center [933, 404] width 13 height 13
radio pers\) "true"
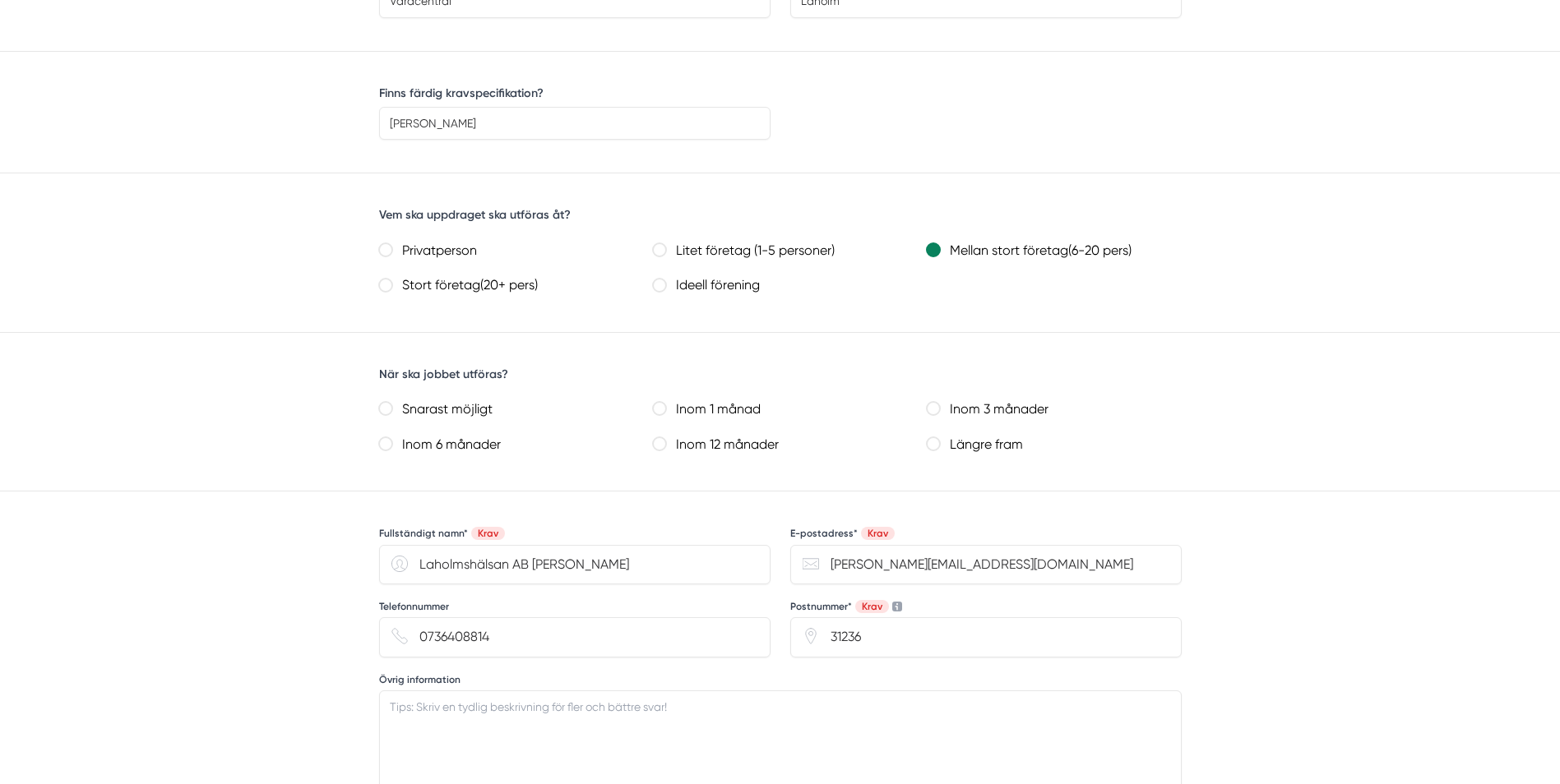
scroll to position [1233, 0]
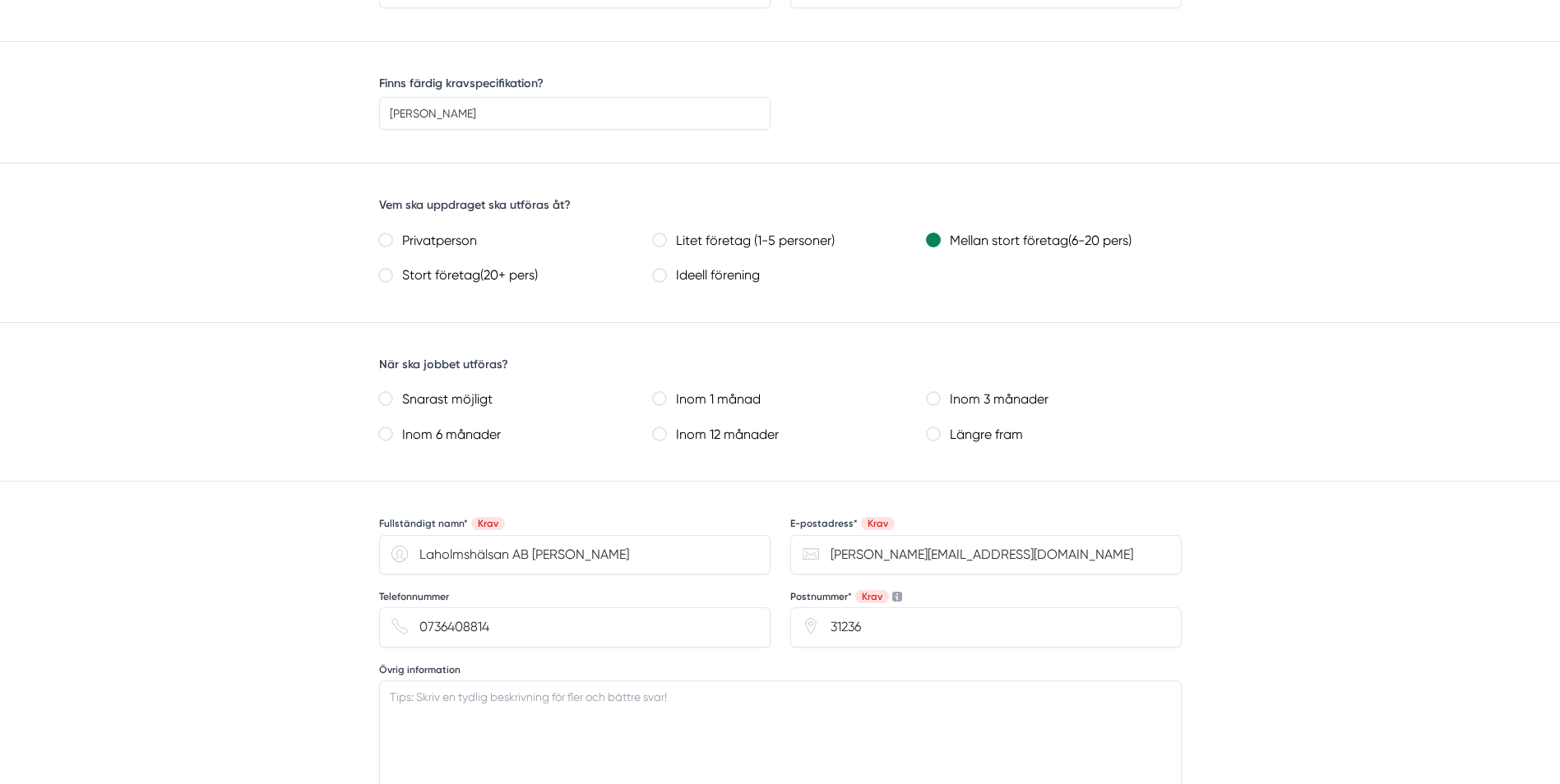
click at [416, 397] on label "Snarast möjligt" at bounding box center [512, 400] width 241 height 24
click at [392, 397] on möjligt "Snarast möjligt" at bounding box center [385, 398] width 13 height 13
radio möjligt "true"
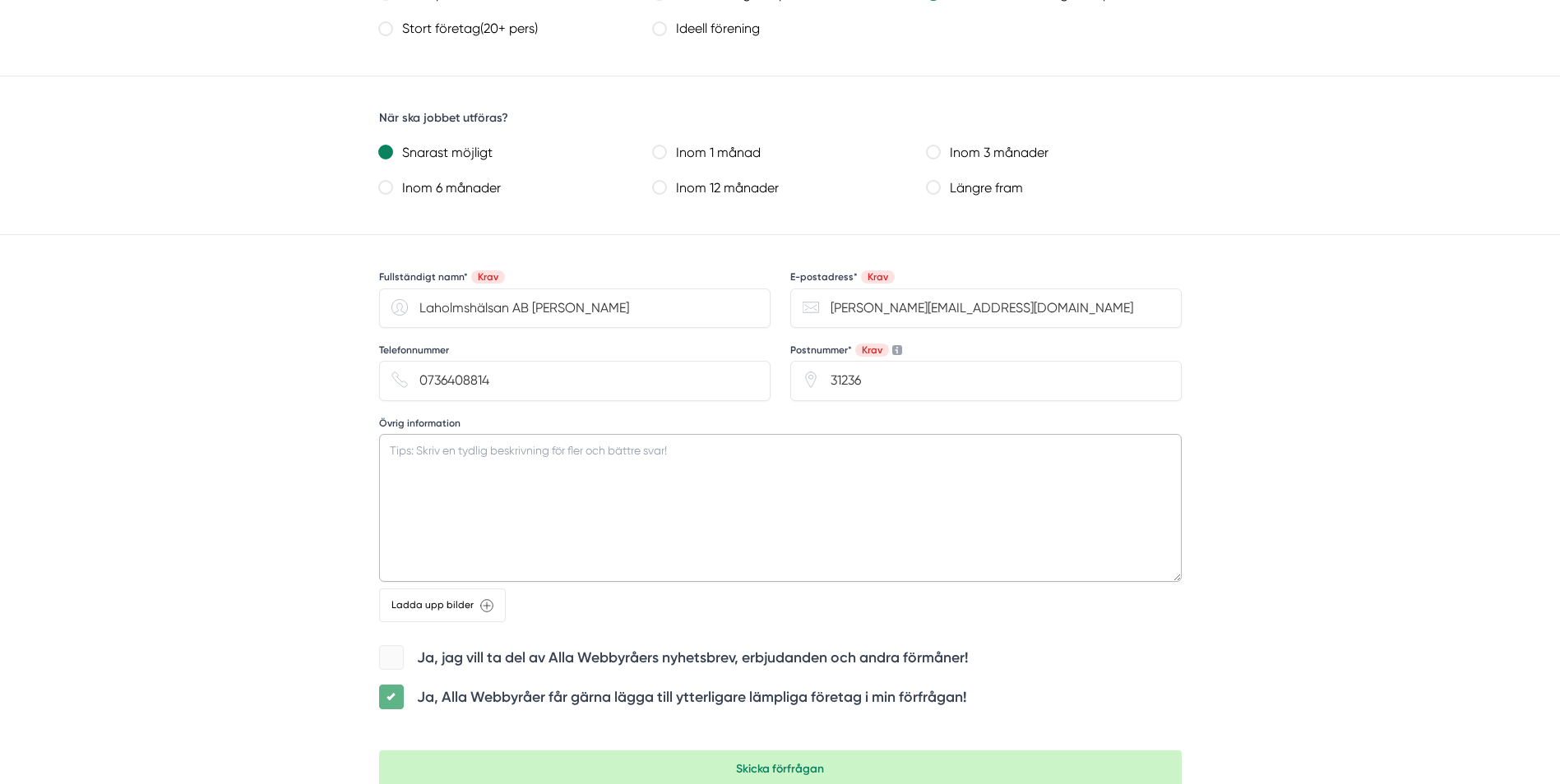
click at [512, 492] on textarea "Övrig information" at bounding box center [780, 508] width 802 height 148
paste textarea "Har en hemsida i wordpress som vi skulle vilja få funktionell i wordpress med e…"
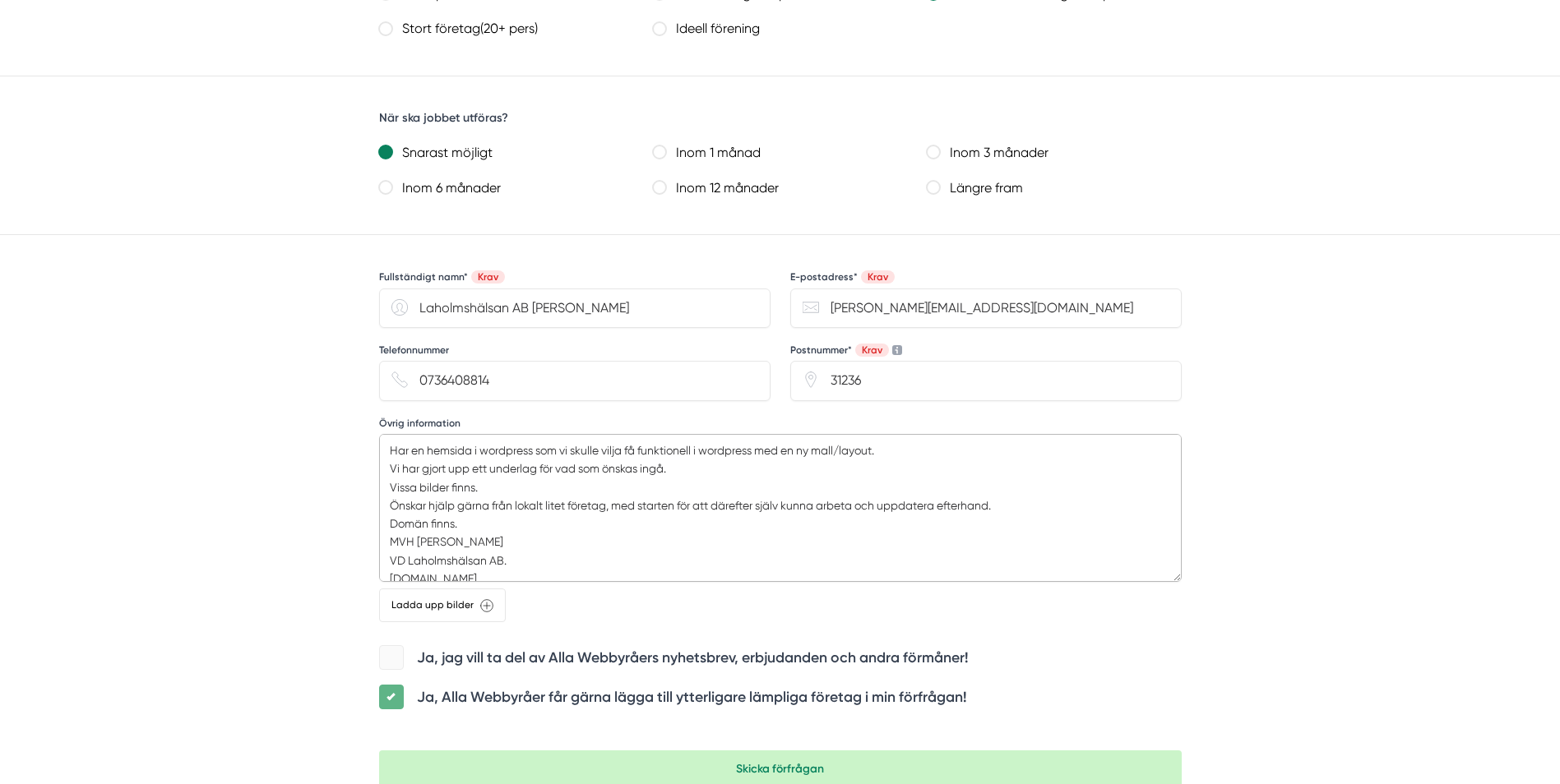
scroll to position [23, 0]
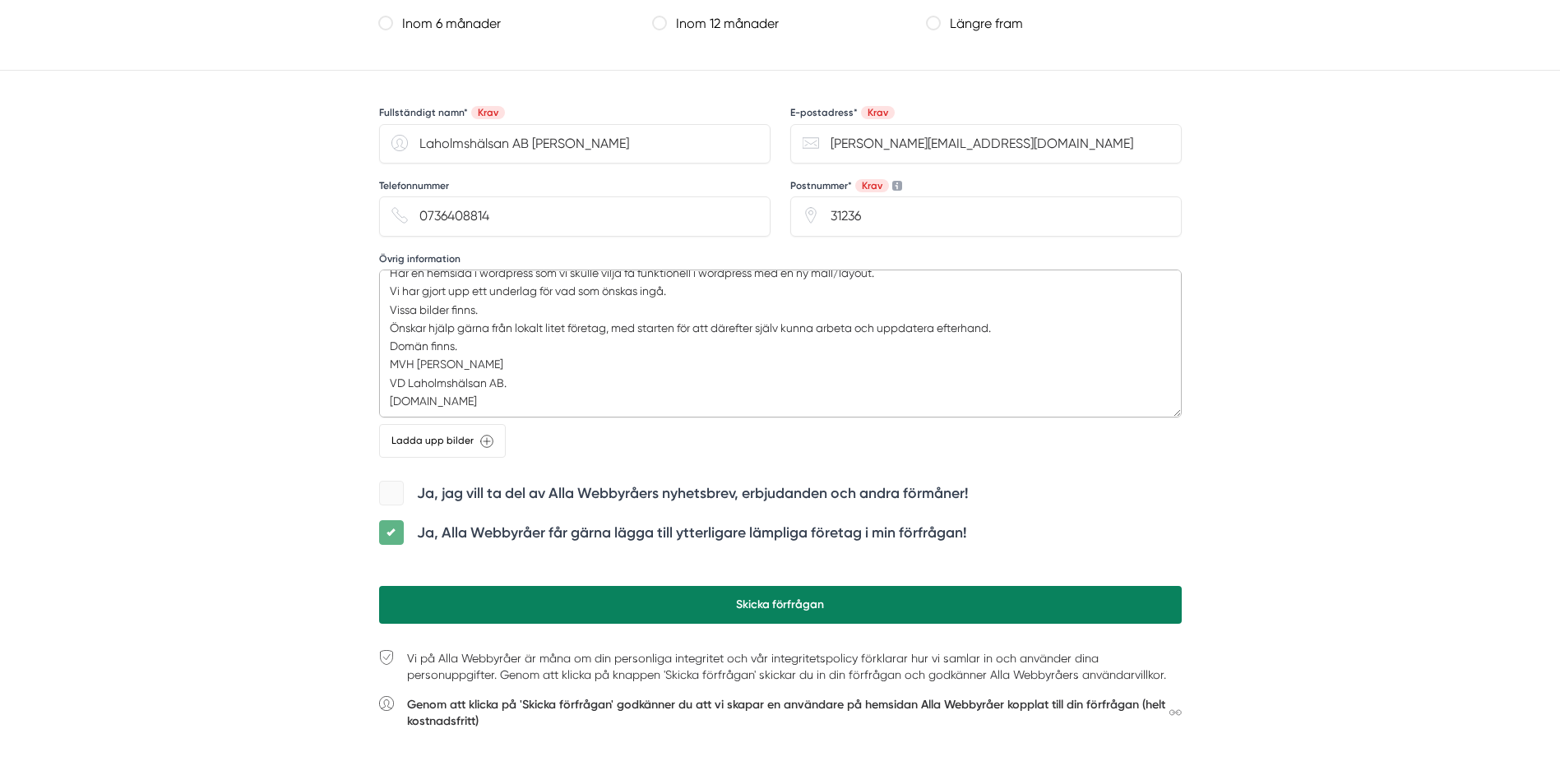
type textarea "Har en hemsida i wordpress som vi skulle vilja få funktionell i wordpress med e…"
click at [588, 600] on button "Skicka förfrågan" at bounding box center [780, 605] width 802 height 38
